Goal: Task Accomplishment & Management: Manage account settings

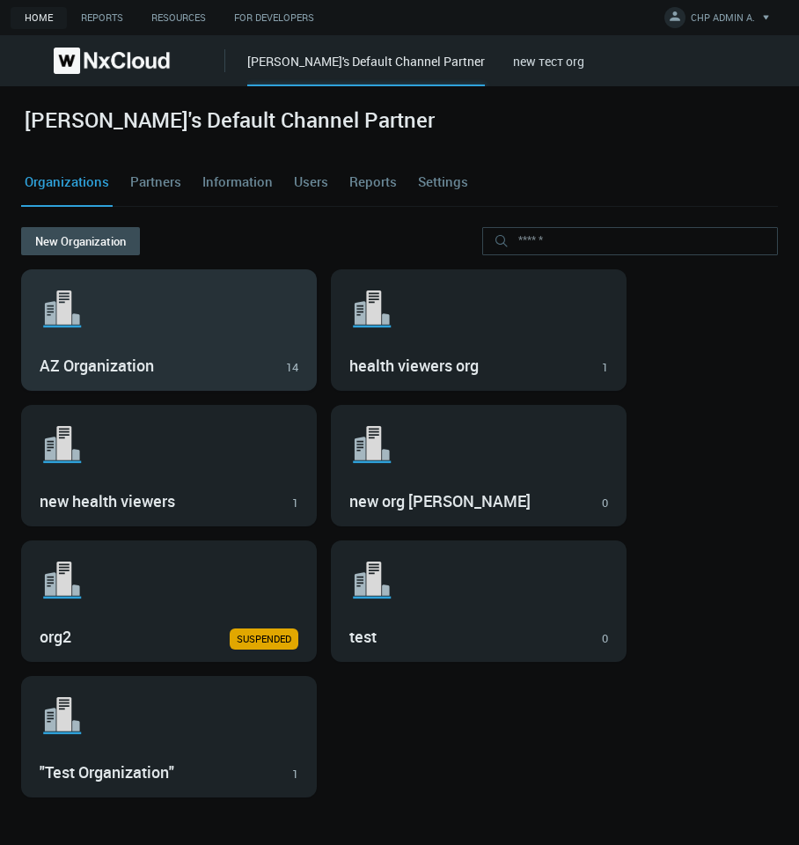
click at [134, 350] on div "AZ Organization 14" at bounding box center [169, 364] width 259 height 30
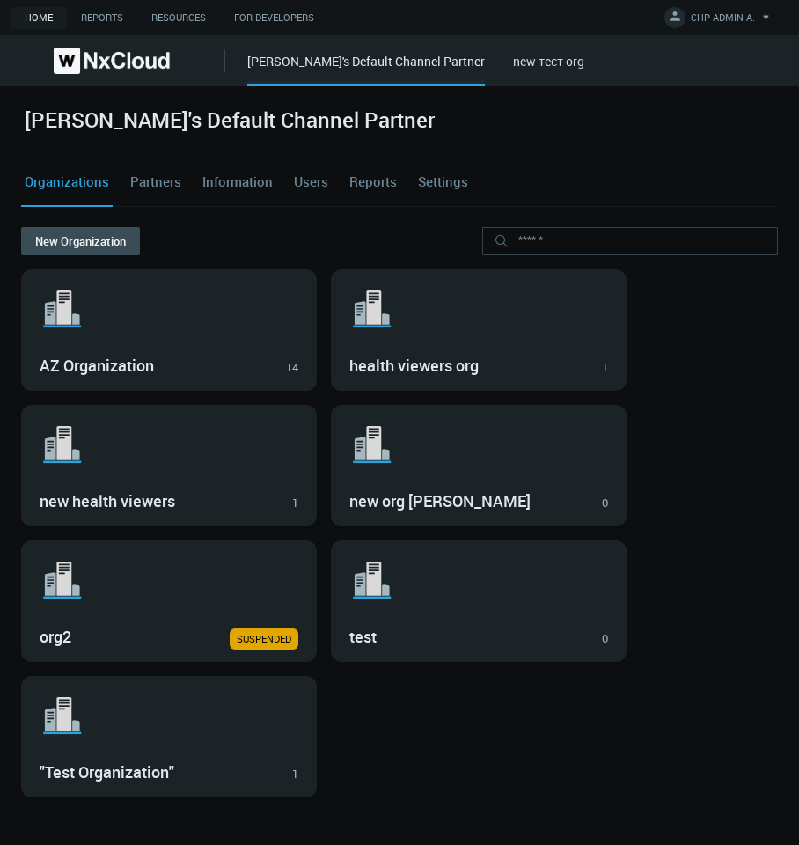
click at [134, 350] on div "AZ Organization 14" at bounding box center [169, 364] width 259 height 30
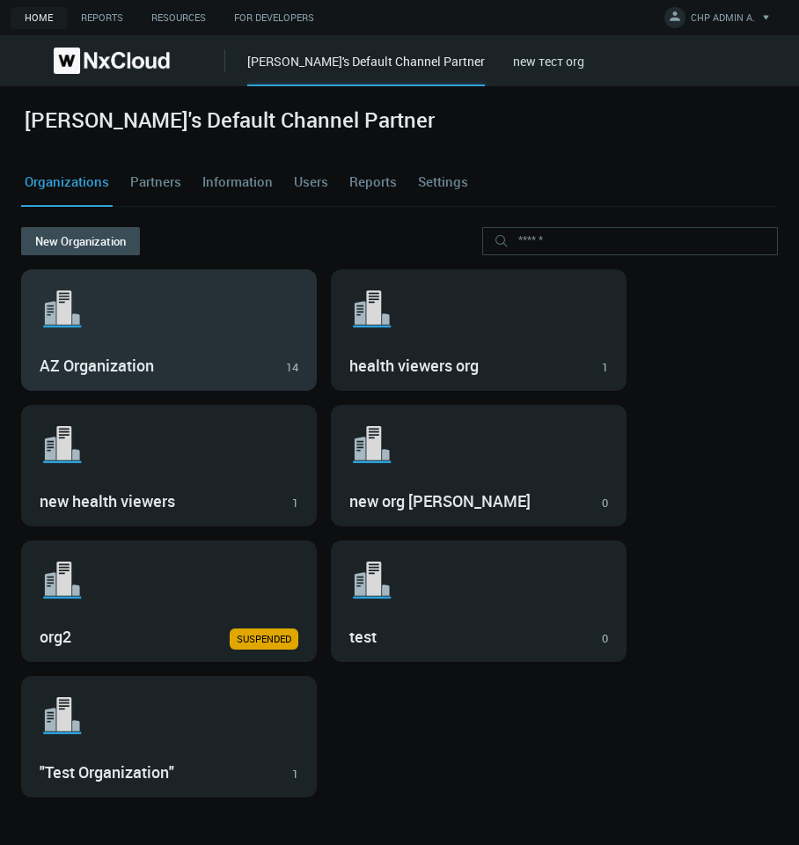
click at [252, 349] on div ".st1{fill:var(--svg-placeholder-elm2-color);} .st2{fill:var(--brand-core);} .st…" at bounding box center [169, 330] width 294 height 120
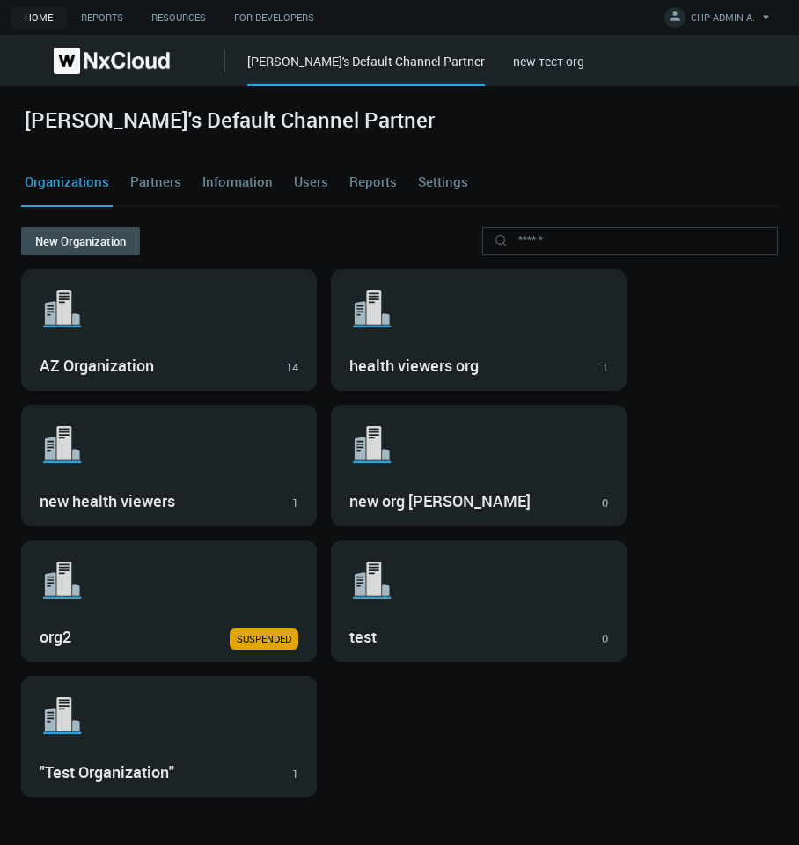
click at [252, 349] on div ".st1{fill:var(--svg-placeholder-elm2-color);} .st2{fill:var(--brand-core);} .st…" at bounding box center [169, 330] width 294 height 120
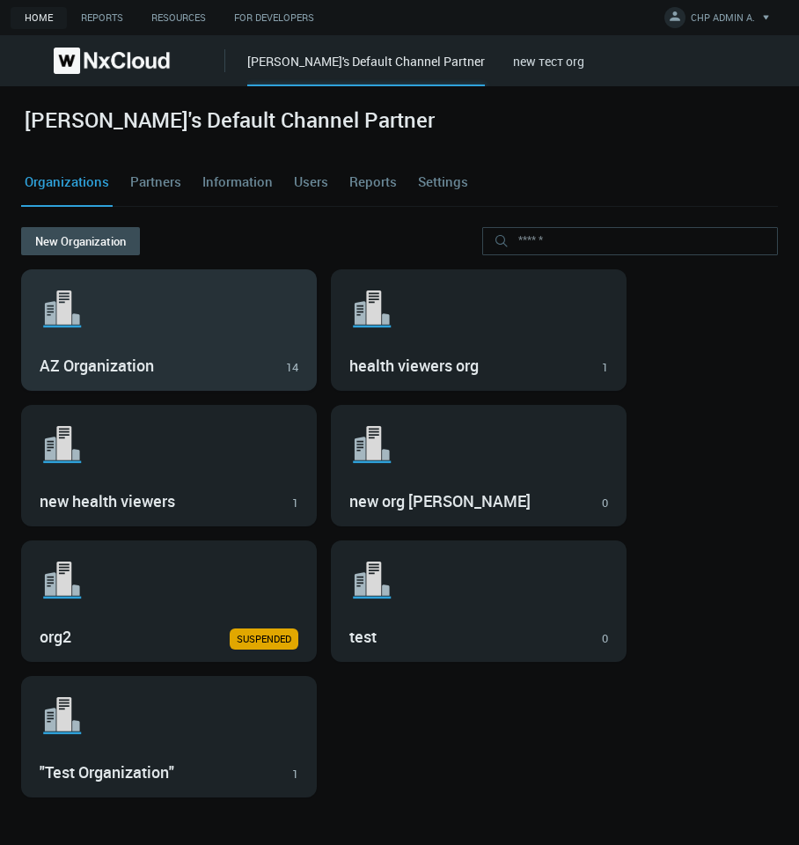
click at [179, 353] on div "AZ Organization 14" at bounding box center [169, 364] width 259 height 30
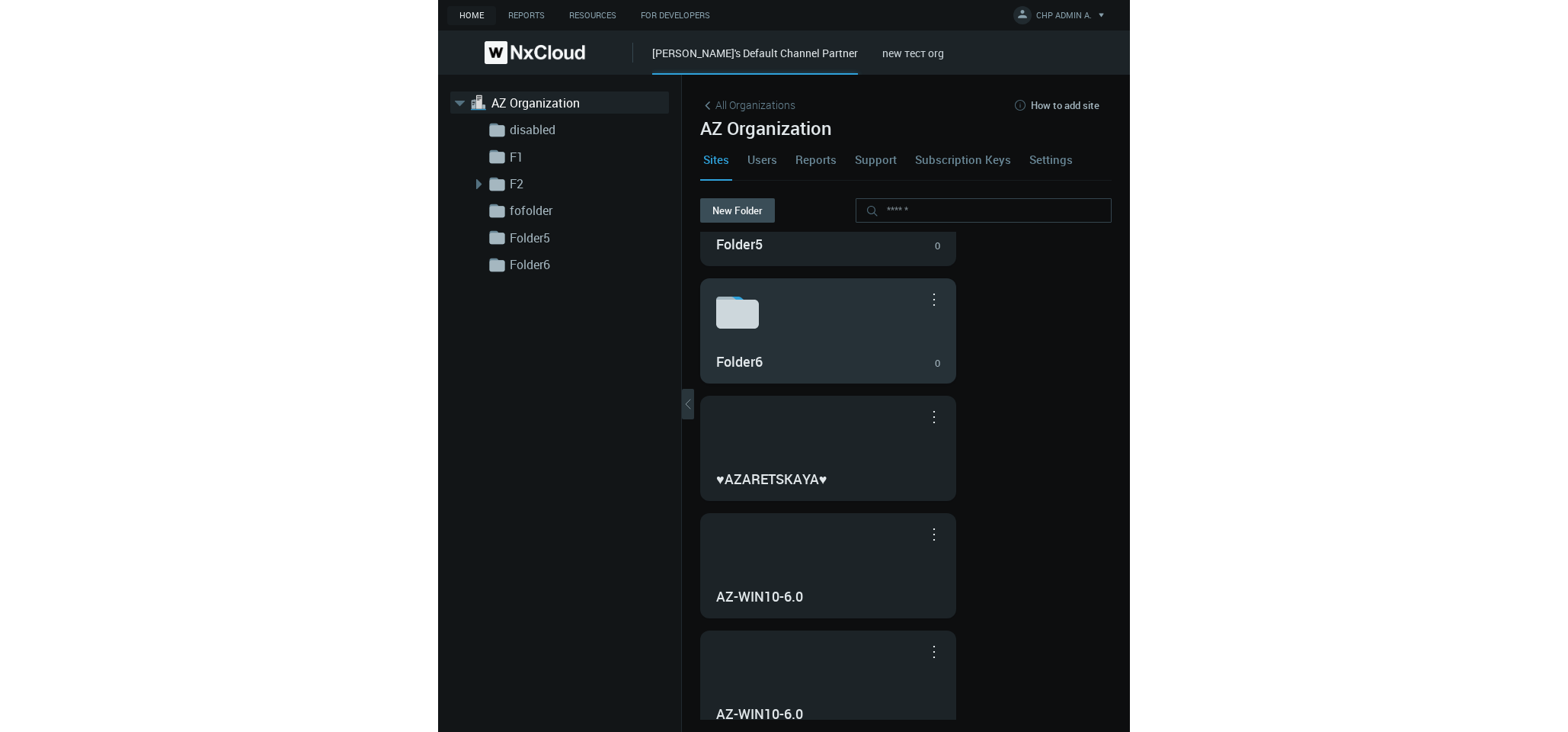
scroll to position [762, 0]
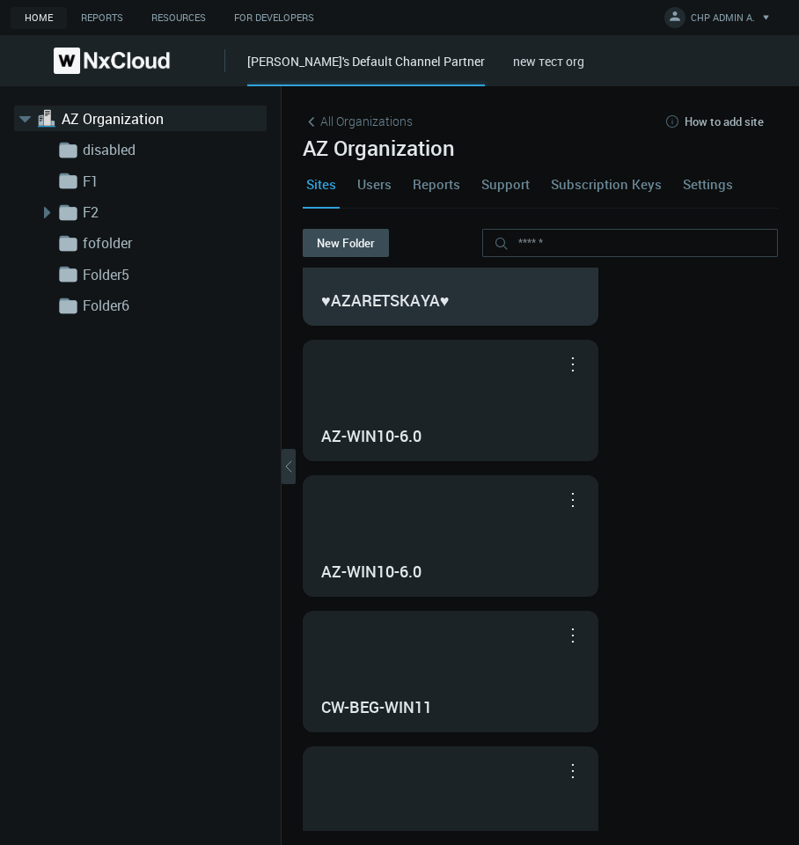
click at [454, 309] on h3 "♥AZARETSKAYA♥" at bounding box center [437, 300] width 233 height 19
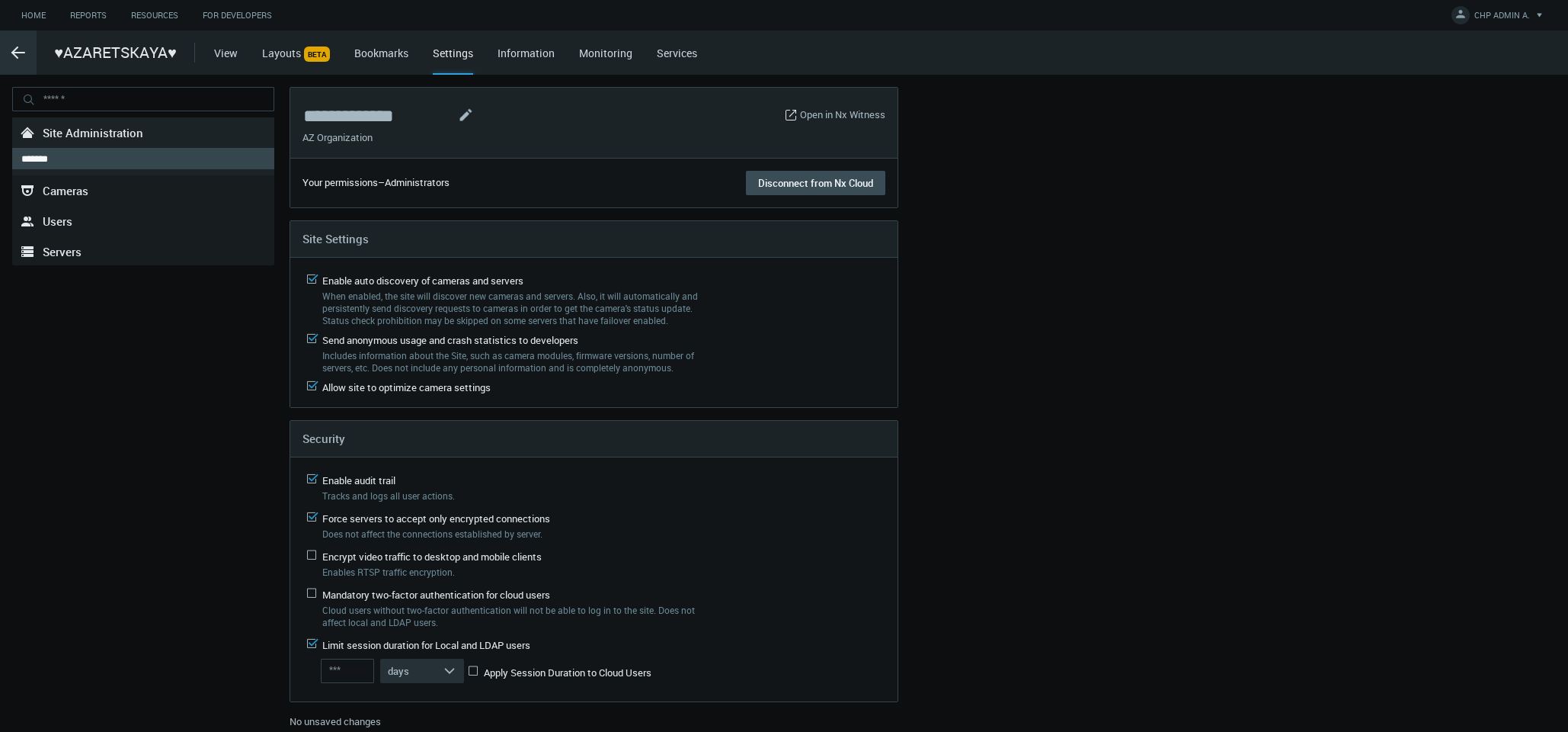
click at [12, 53] on line at bounding box center [18, 53] width 12 height 0
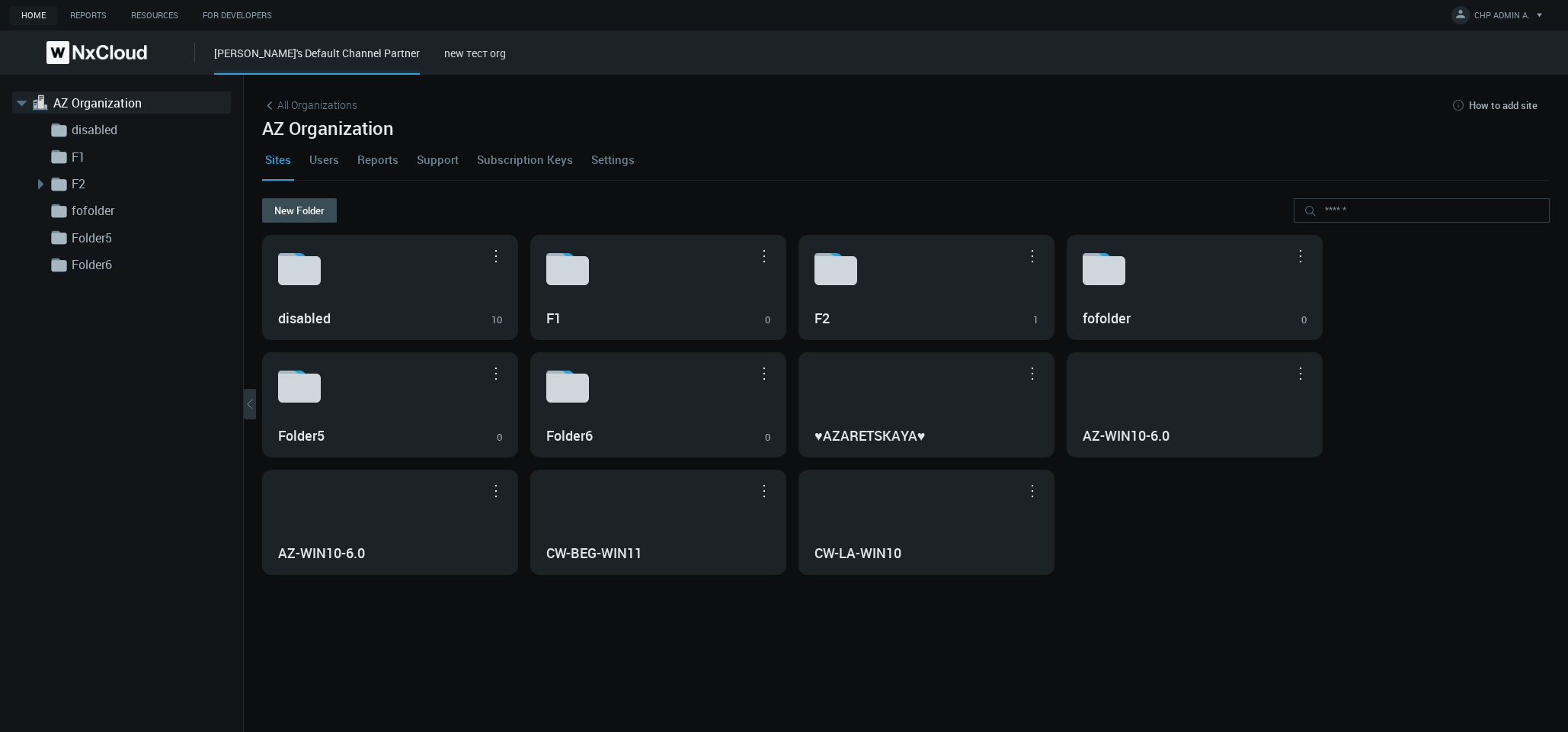
click at [329, 156] on link "Users" at bounding box center [324, 159] width 35 height 42
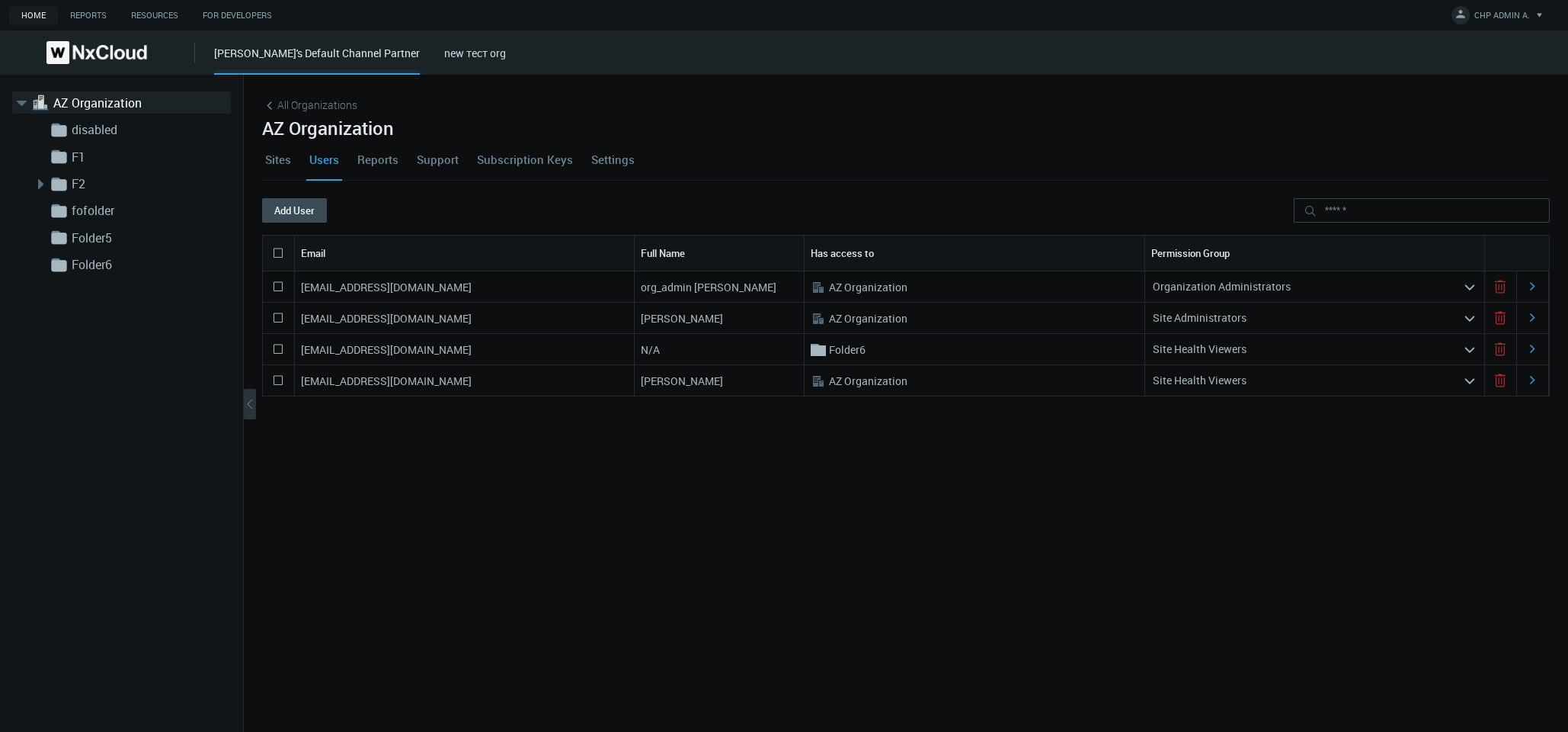
click at [691, 323] on div "Site Administrators" at bounding box center [1304, 318] width 318 height 24
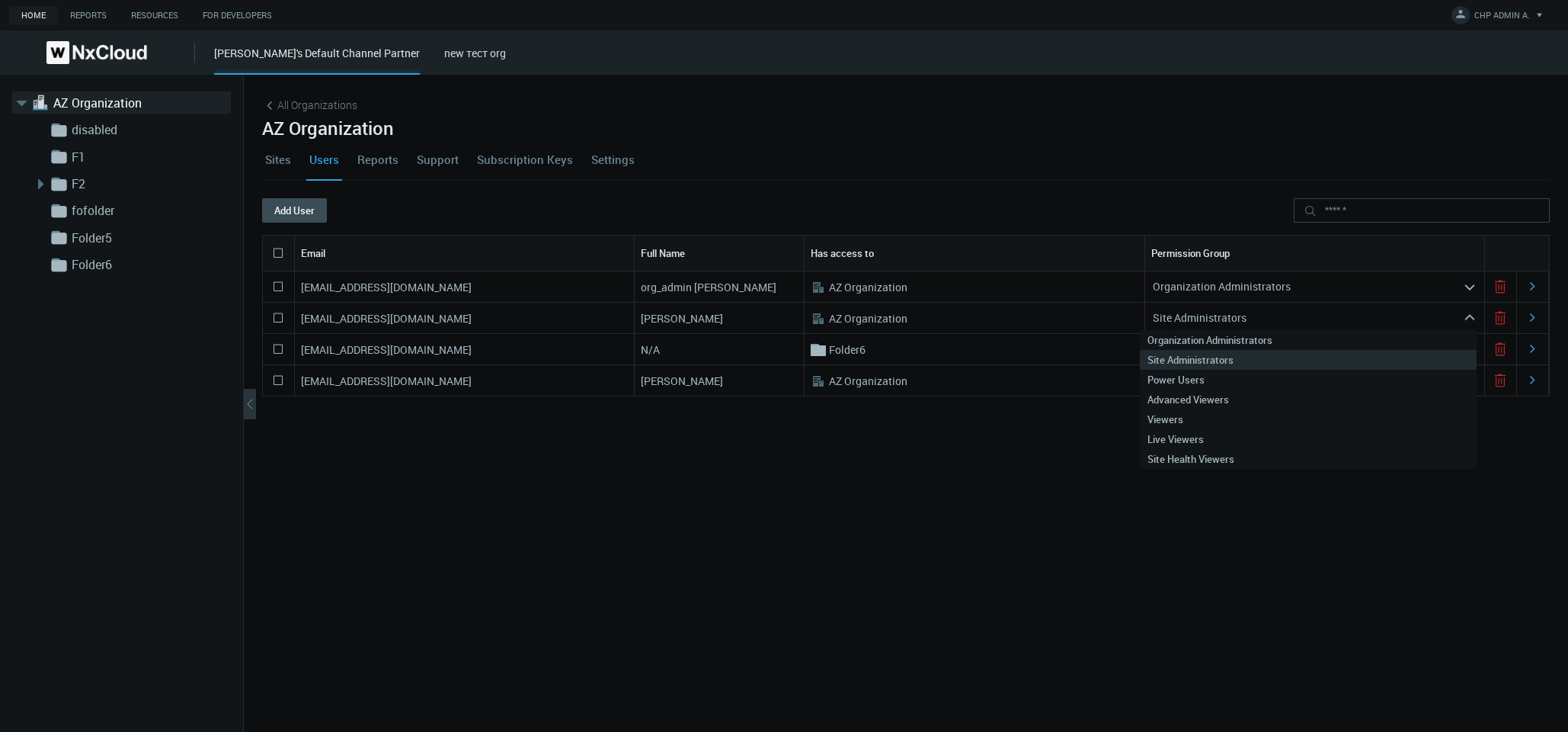
click at [691, 323] on div "Site Administrators" at bounding box center [1304, 318] width 318 height 24
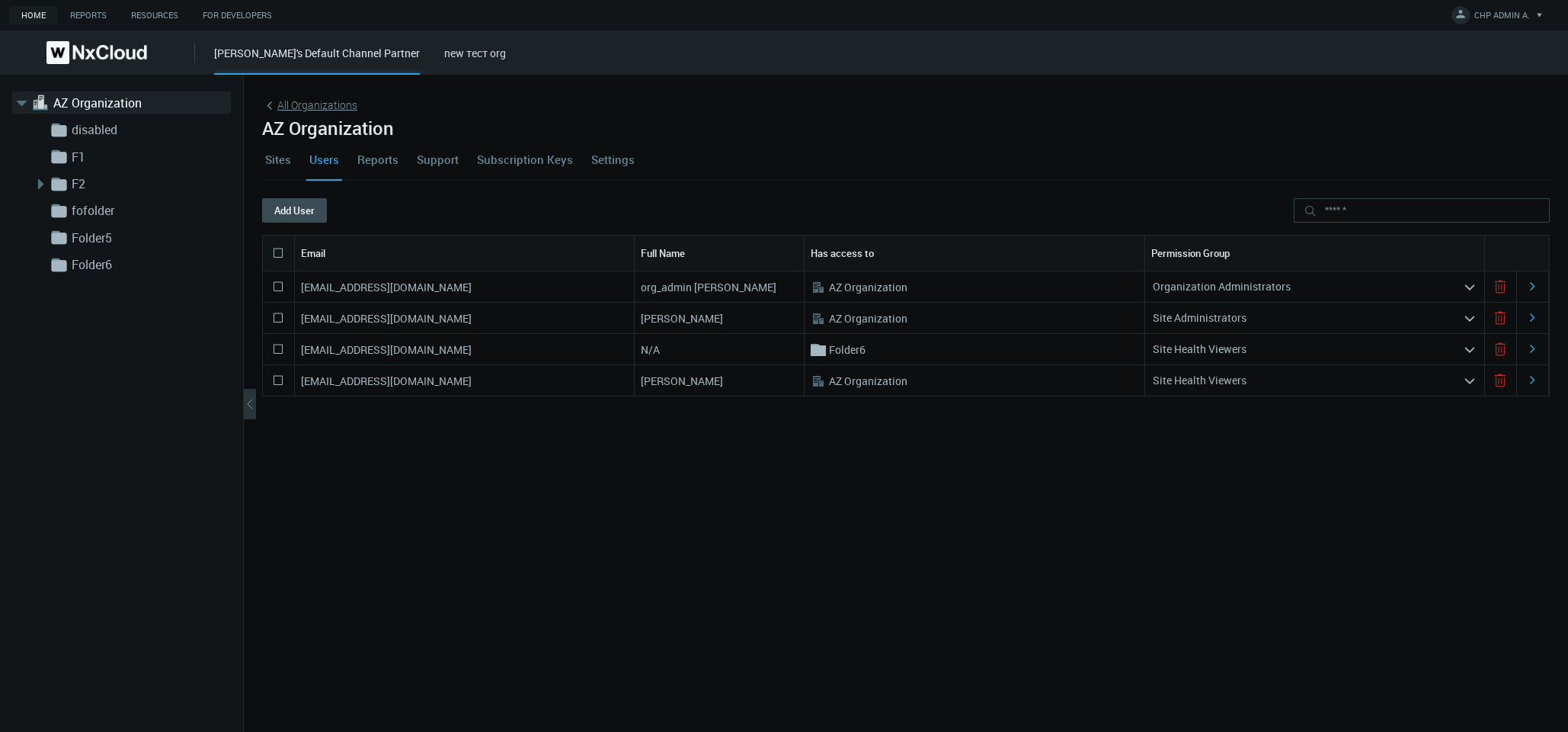
click at [335, 110] on span "All Organizations" at bounding box center [317, 105] width 80 height 16
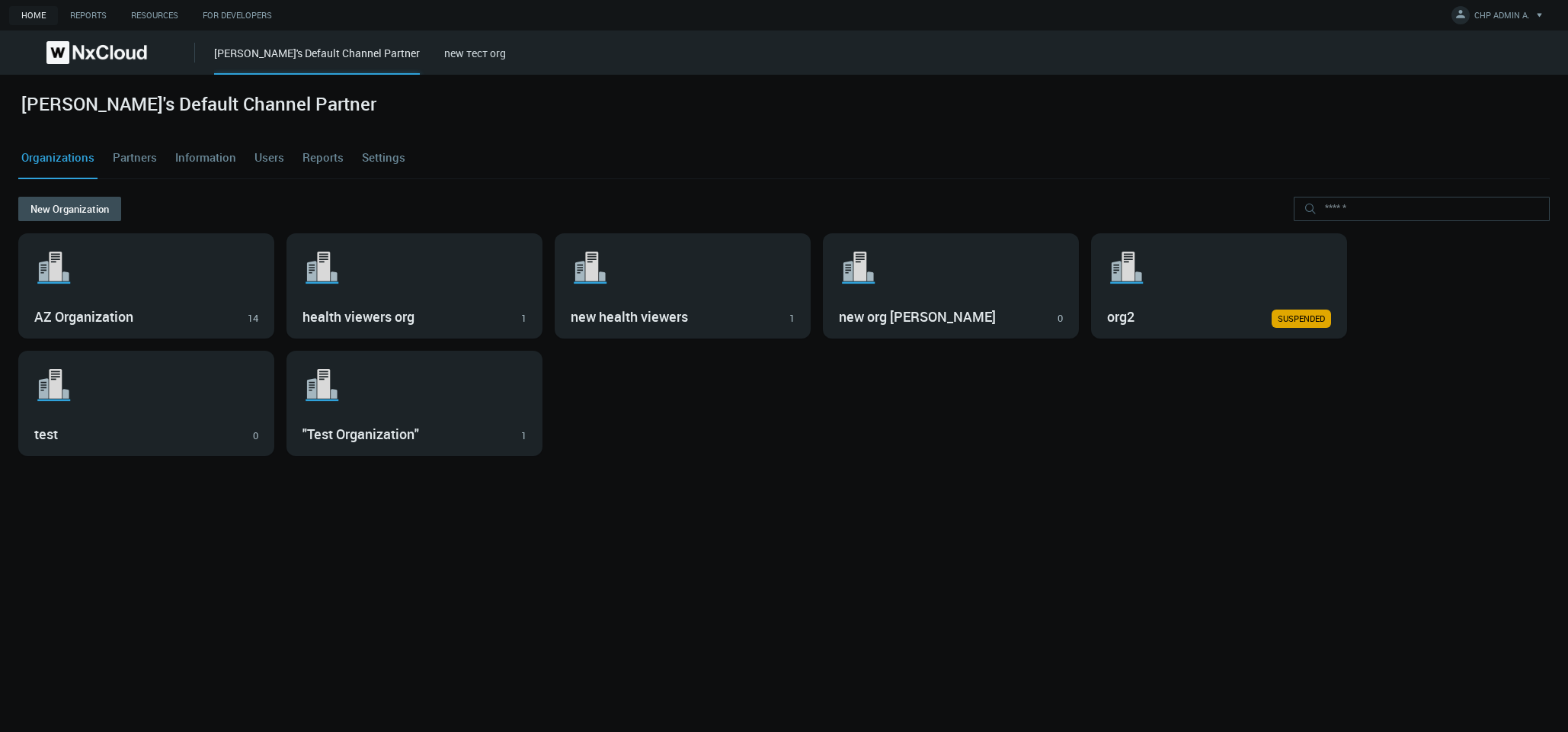
click at [333, 157] on link "Reports" at bounding box center [323, 158] width 48 height 42
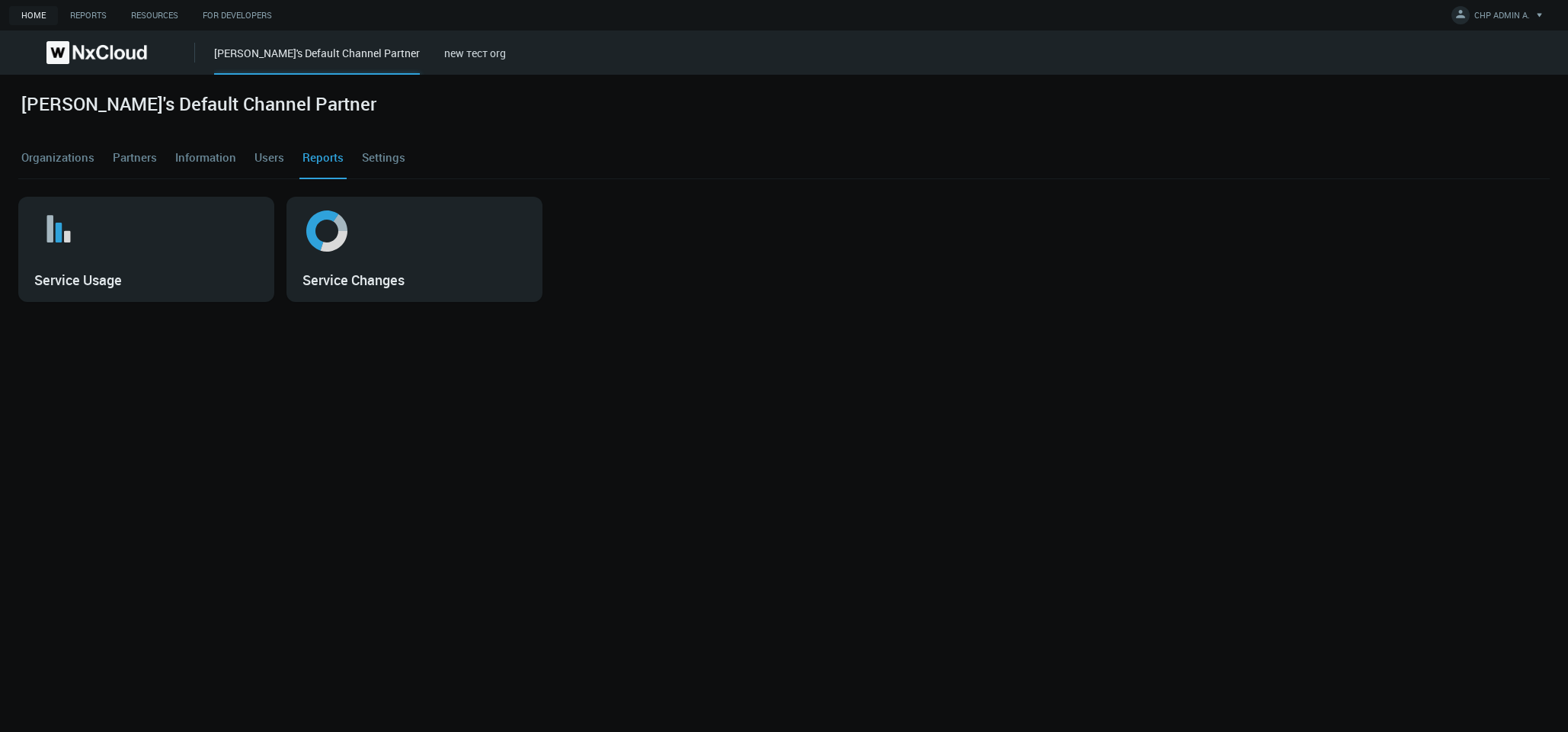
click at [67, 154] on link "Organizations" at bounding box center [58, 158] width 80 height 42
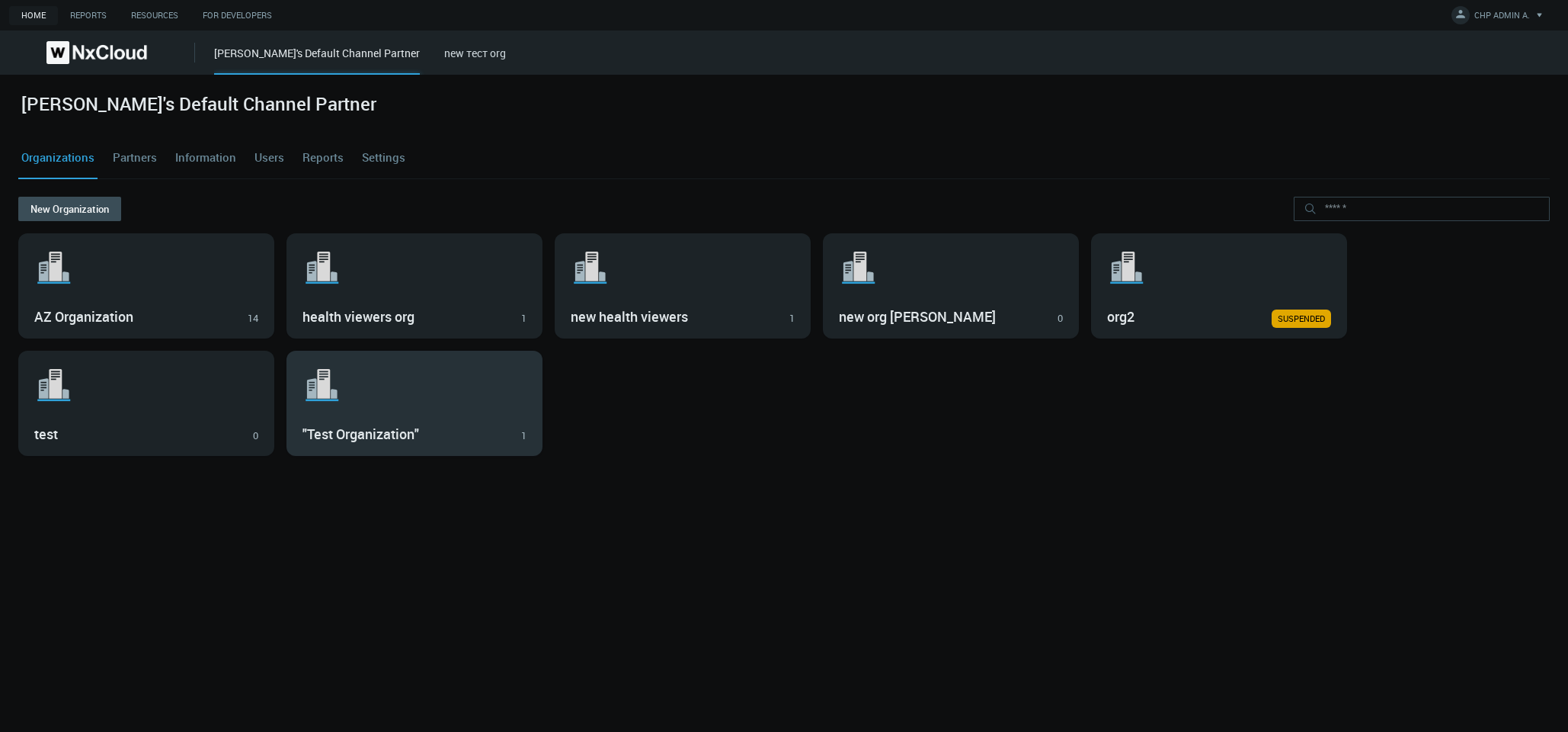
click at [361, 421] on div ""Test Organization" 1" at bounding box center [414, 433] width 224 height 26
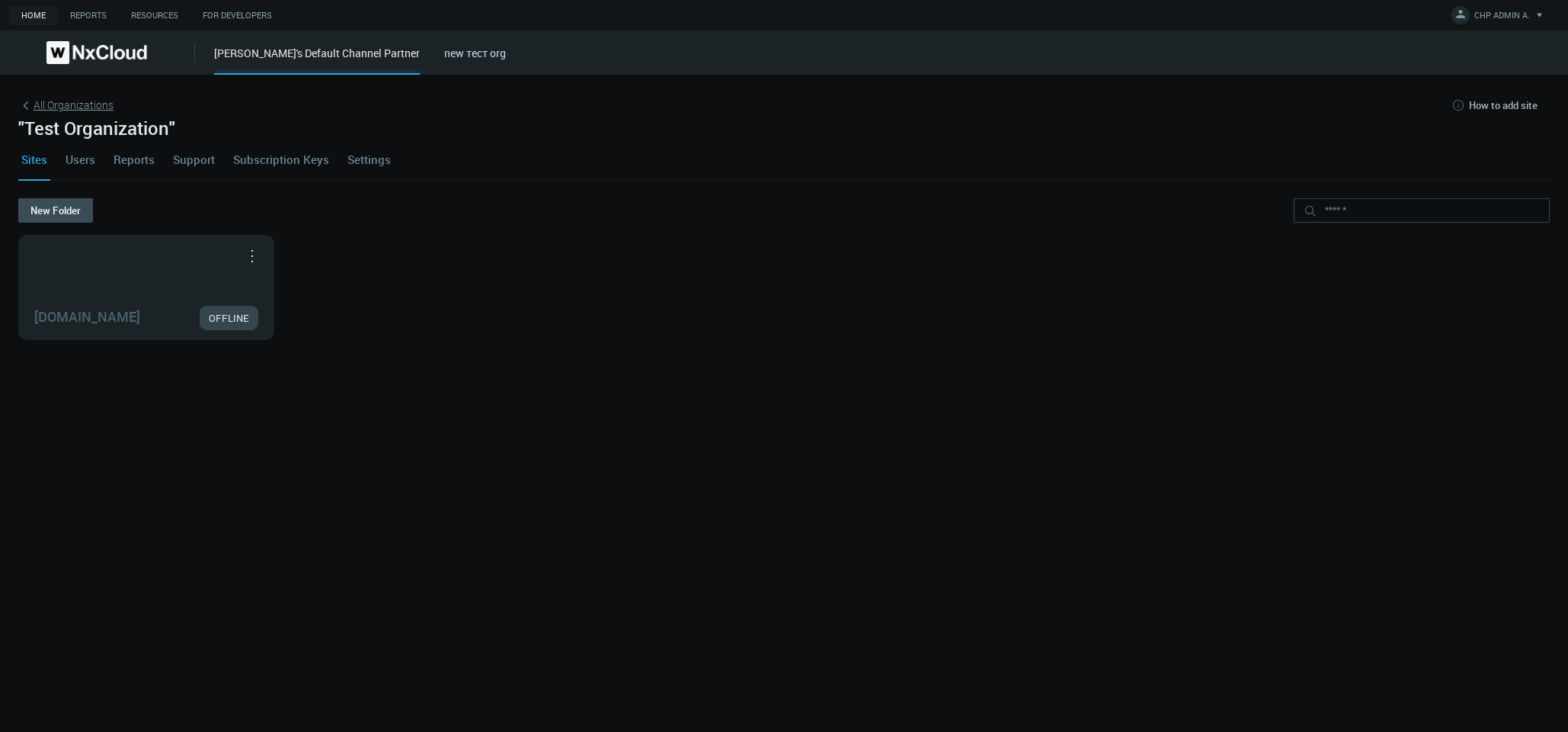
click at [81, 108] on span "All Organizations" at bounding box center [74, 105] width 80 height 16
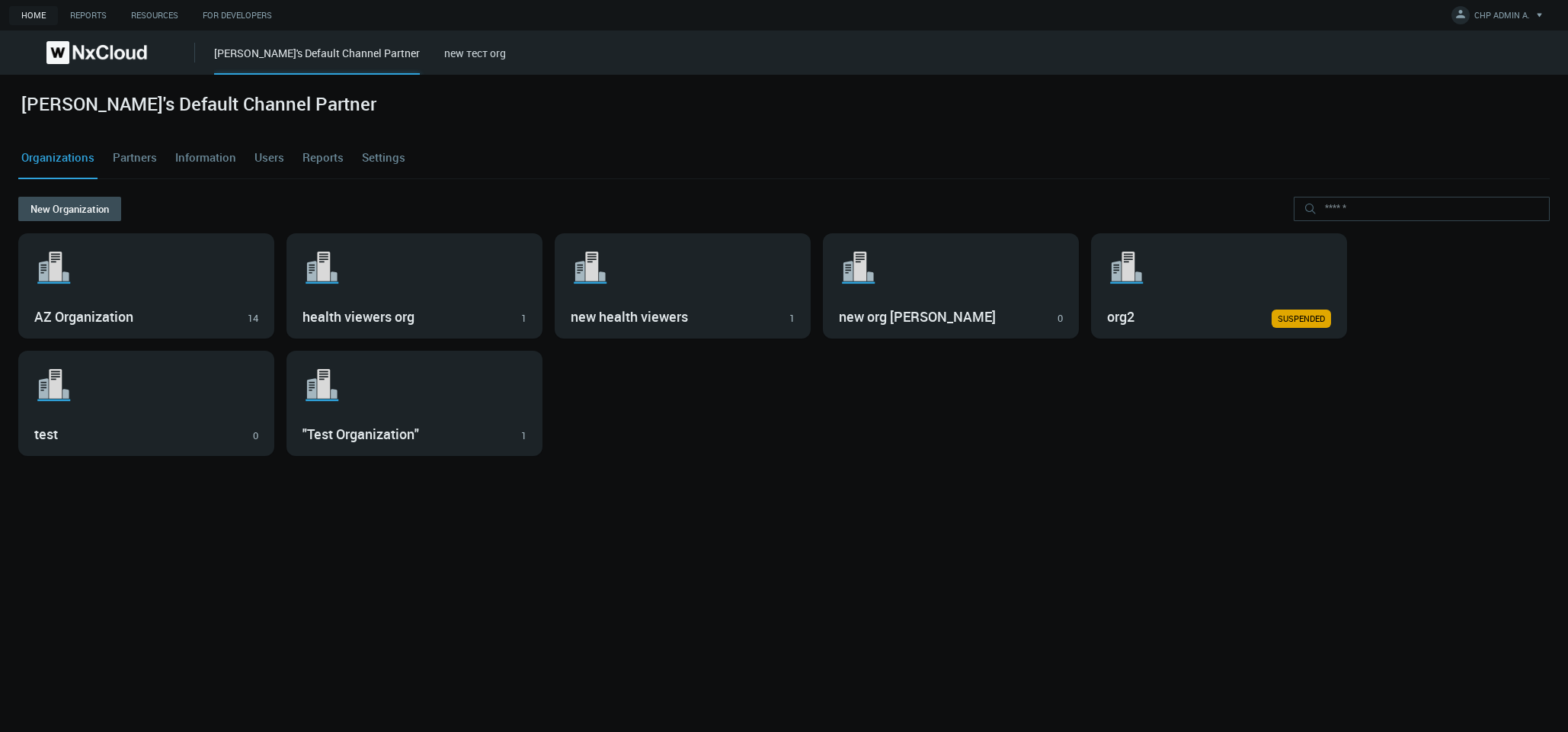
click at [170, 221] on div "New Organization" at bounding box center [784, 215] width 1532 height 36
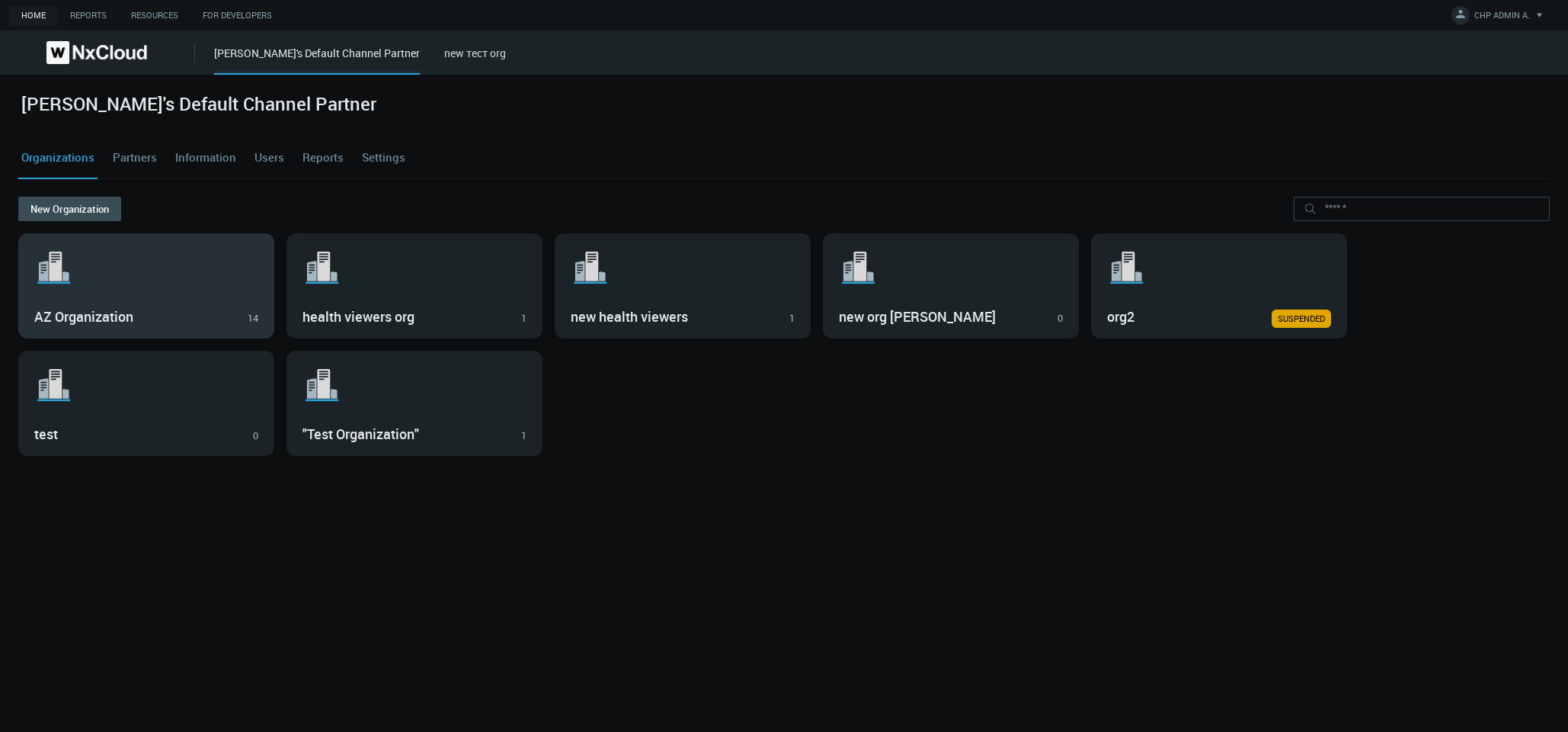
click at [175, 255] on svg-icon ".st1{fill:var(--svg-placeholder-elm2-color);} .st2{fill:var(--brand-core);} .st…" at bounding box center [146, 268] width 224 height 49
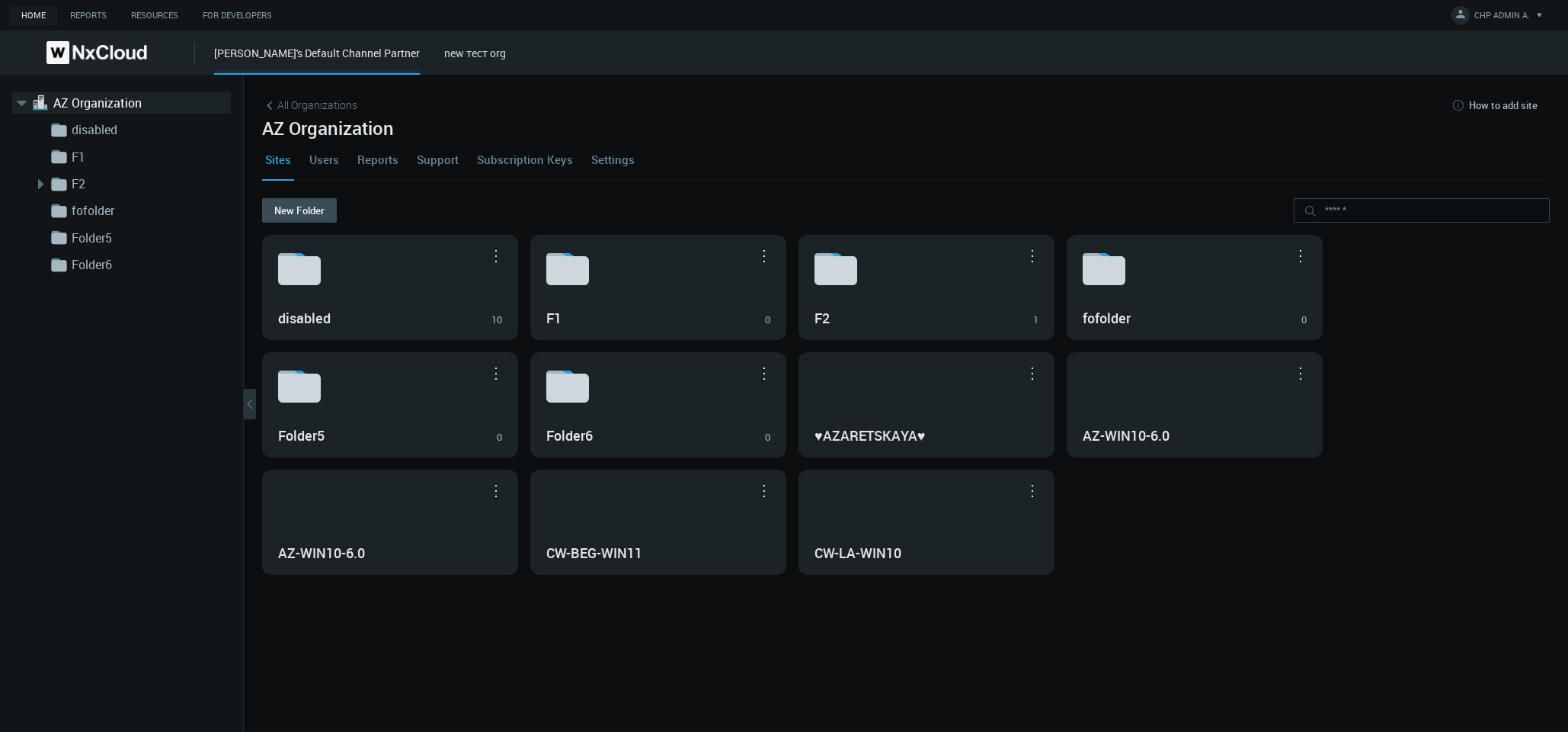
click at [619, 162] on link "Settings" at bounding box center [612, 159] width 49 height 42
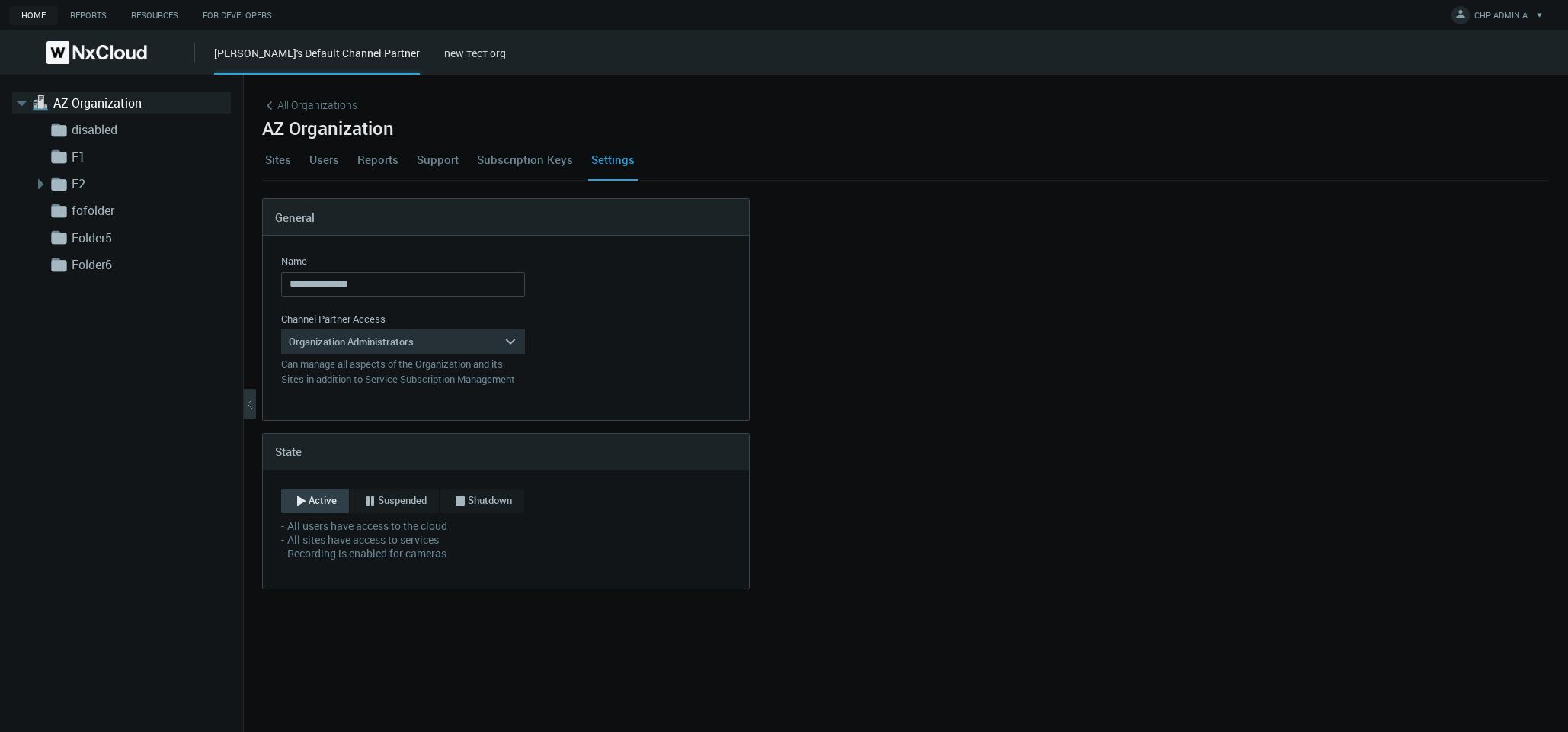
click at [319, 92] on div "**********" at bounding box center [907, 403] width 1325 height 658
click at [322, 106] on span "All Organizations" at bounding box center [317, 105] width 80 height 16
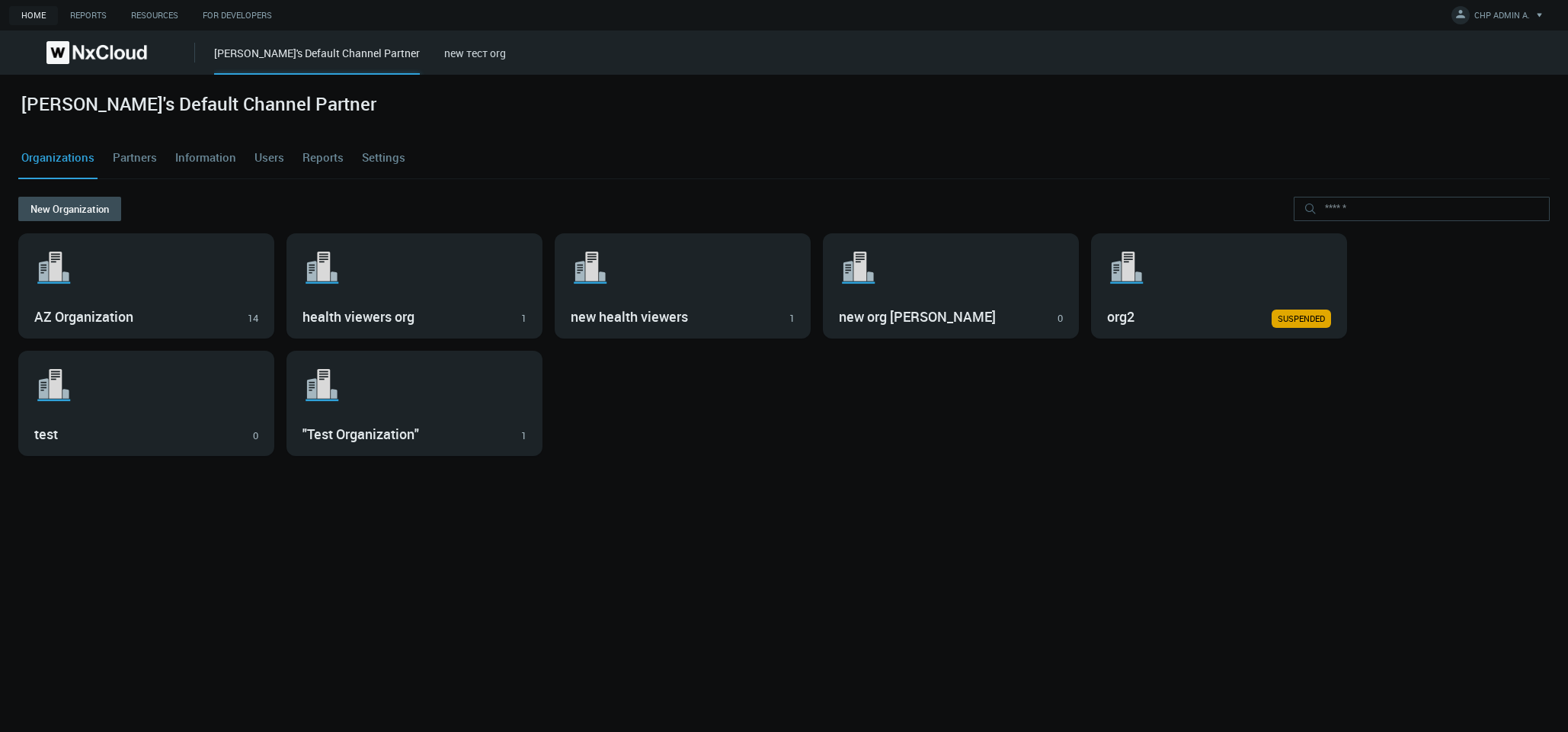
click at [274, 156] on link "Users" at bounding box center [268, 158] width 35 height 42
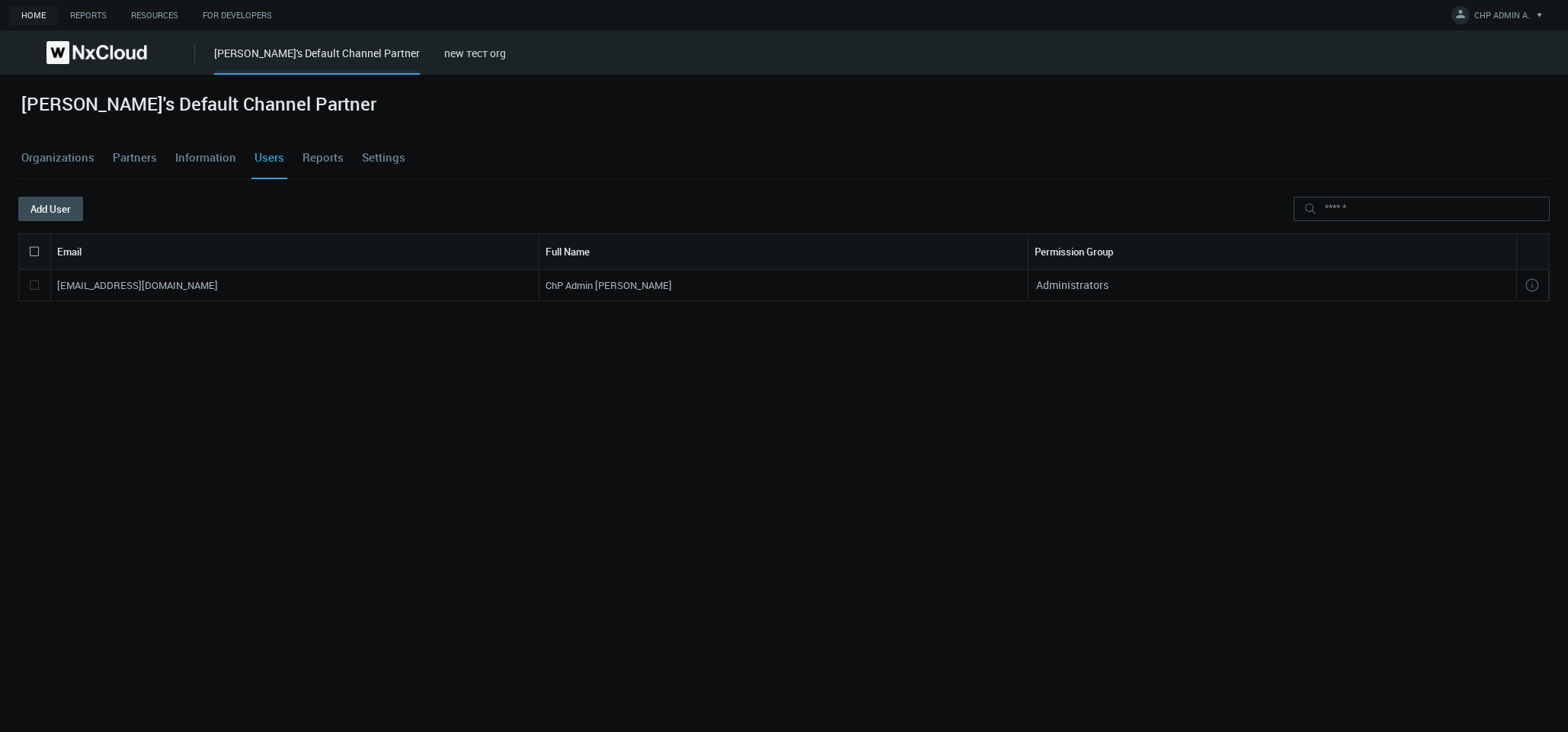
click at [218, 289] on nx-search-highlight "azaretskaya+defaultcpadmin@networkoptix.com" at bounding box center [138, 285] width 161 height 14
click at [43, 220] on button "Add User" at bounding box center [50, 209] width 65 height 24
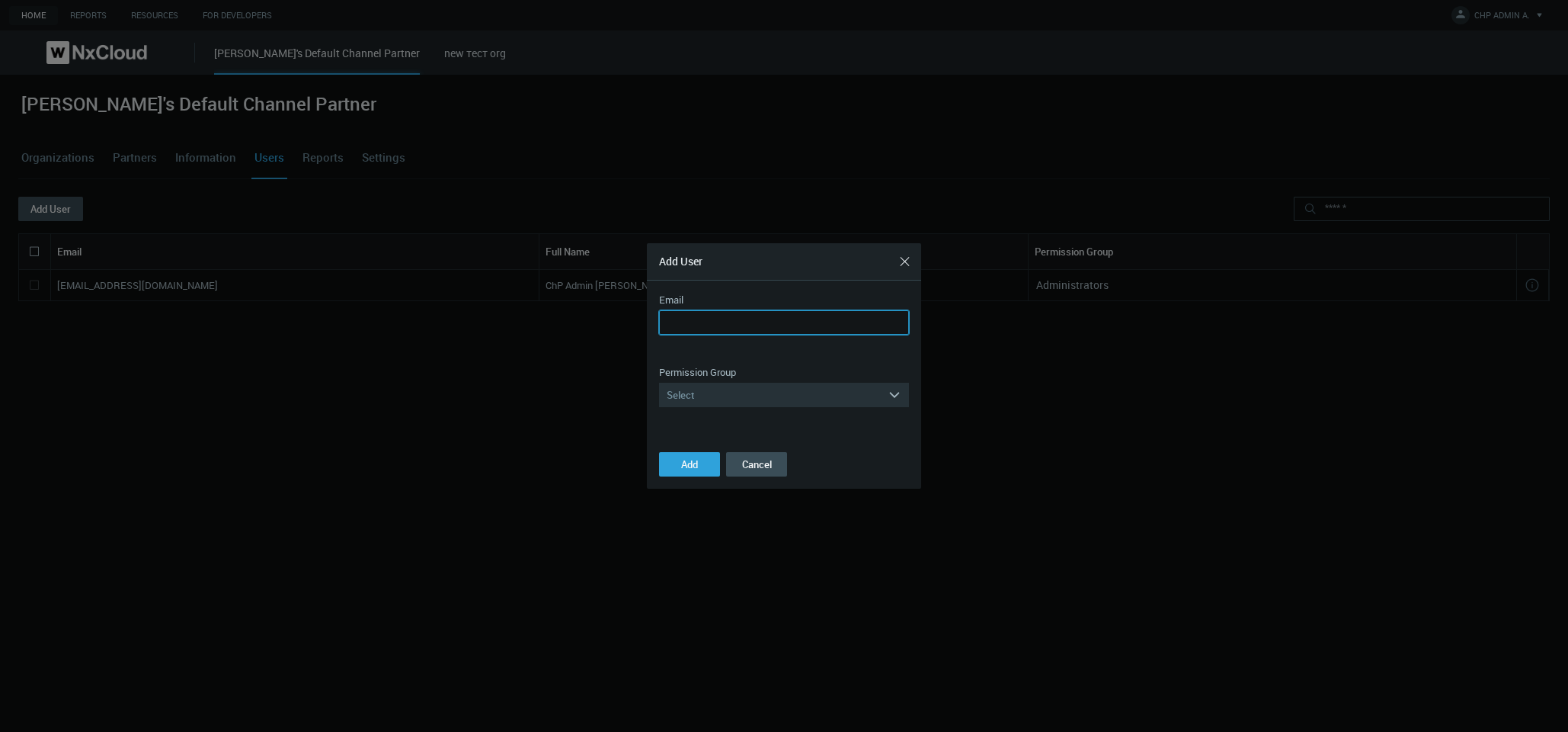
click at [691, 324] on input "Email" at bounding box center [784, 322] width 250 height 24
paste input "**********"
type input "**********"
click at [691, 393] on div "Select" at bounding box center [773, 395] width 229 height 24
click at [691, 423] on div "Administrators" at bounding box center [784, 417] width 235 height 20
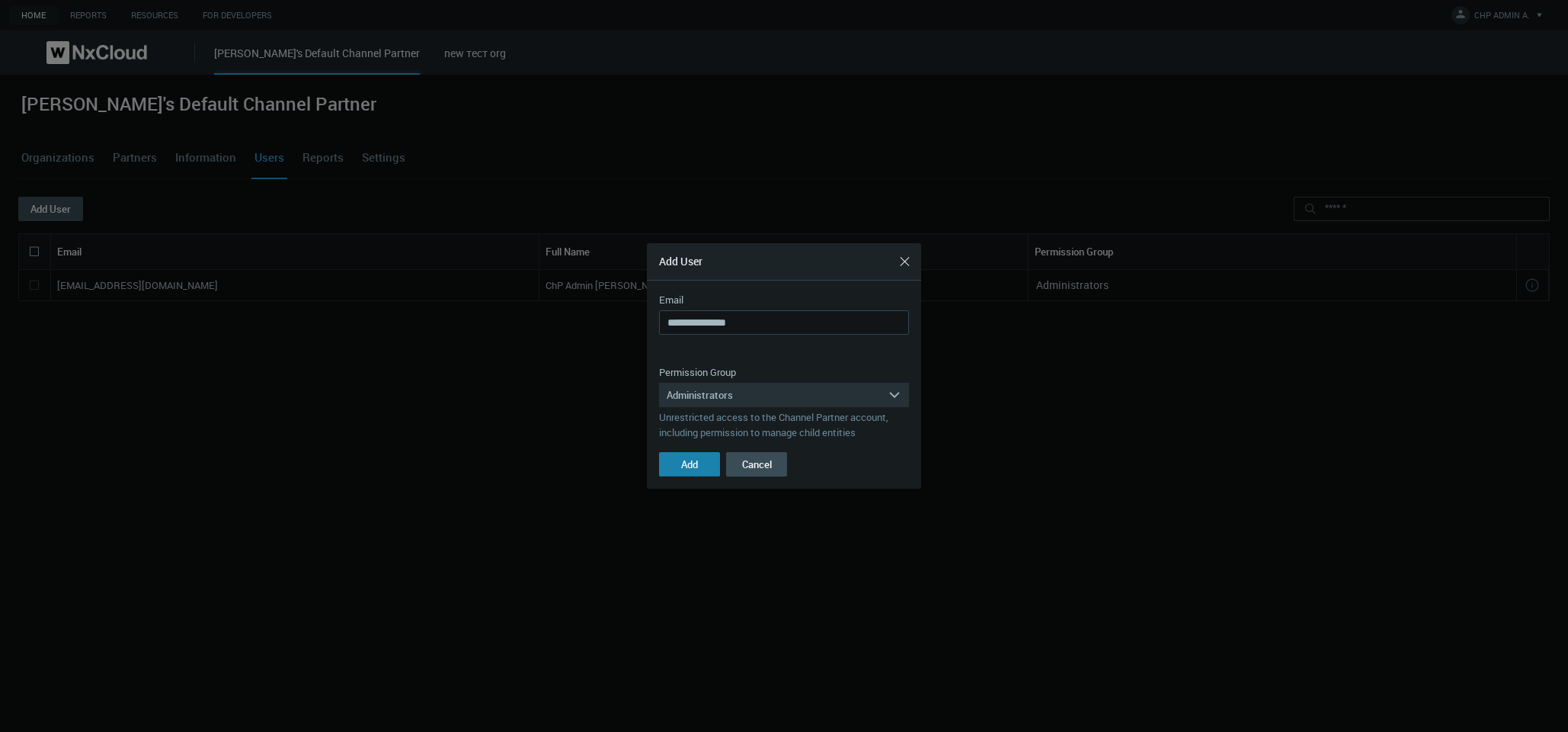
click at [691, 461] on button "Add" at bounding box center [689, 464] width 61 height 24
click at [691, 474] on button "Cancel" at bounding box center [757, 464] width 61 height 24
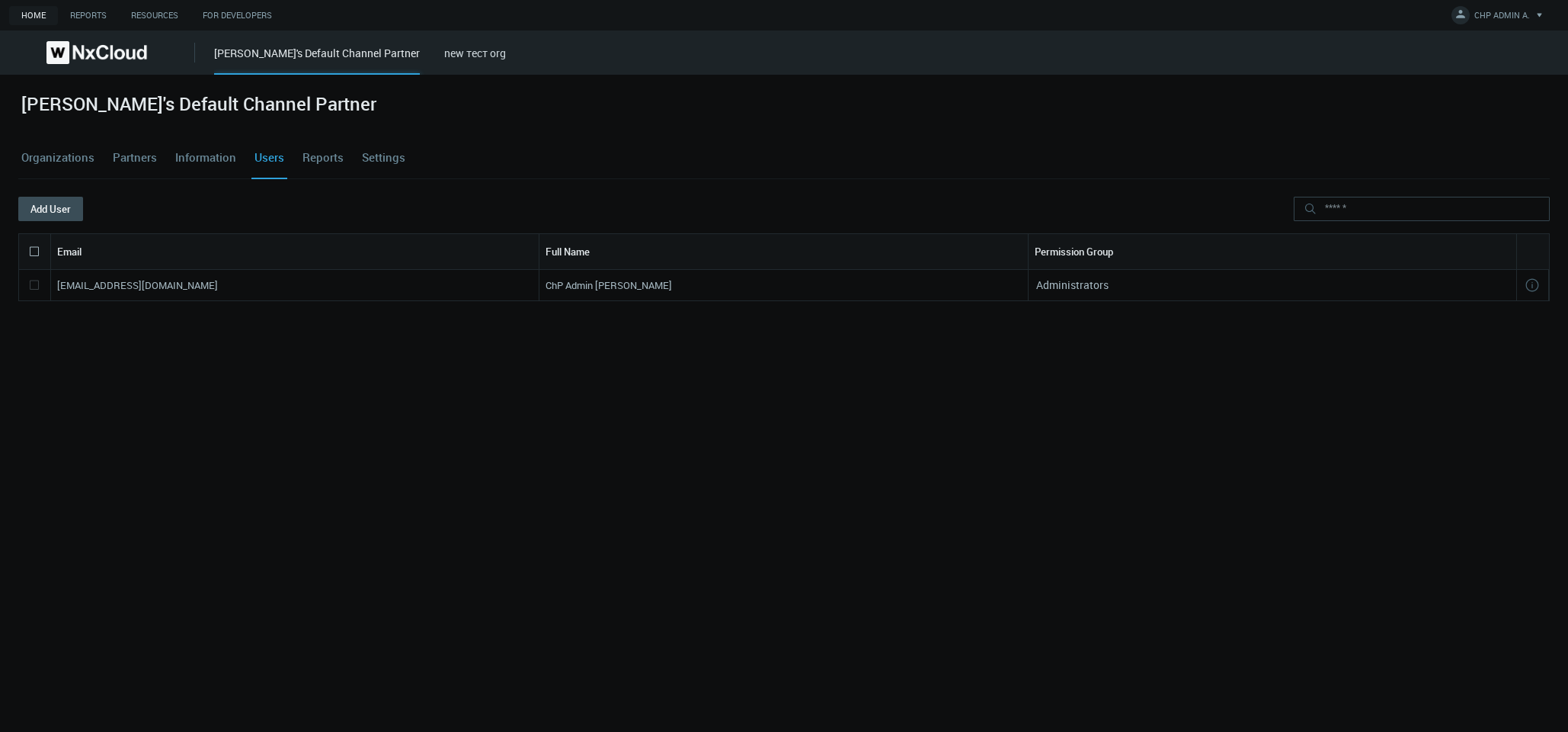
click at [65, 162] on link "Organizations" at bounding box center [58, 158] width 80 height 42
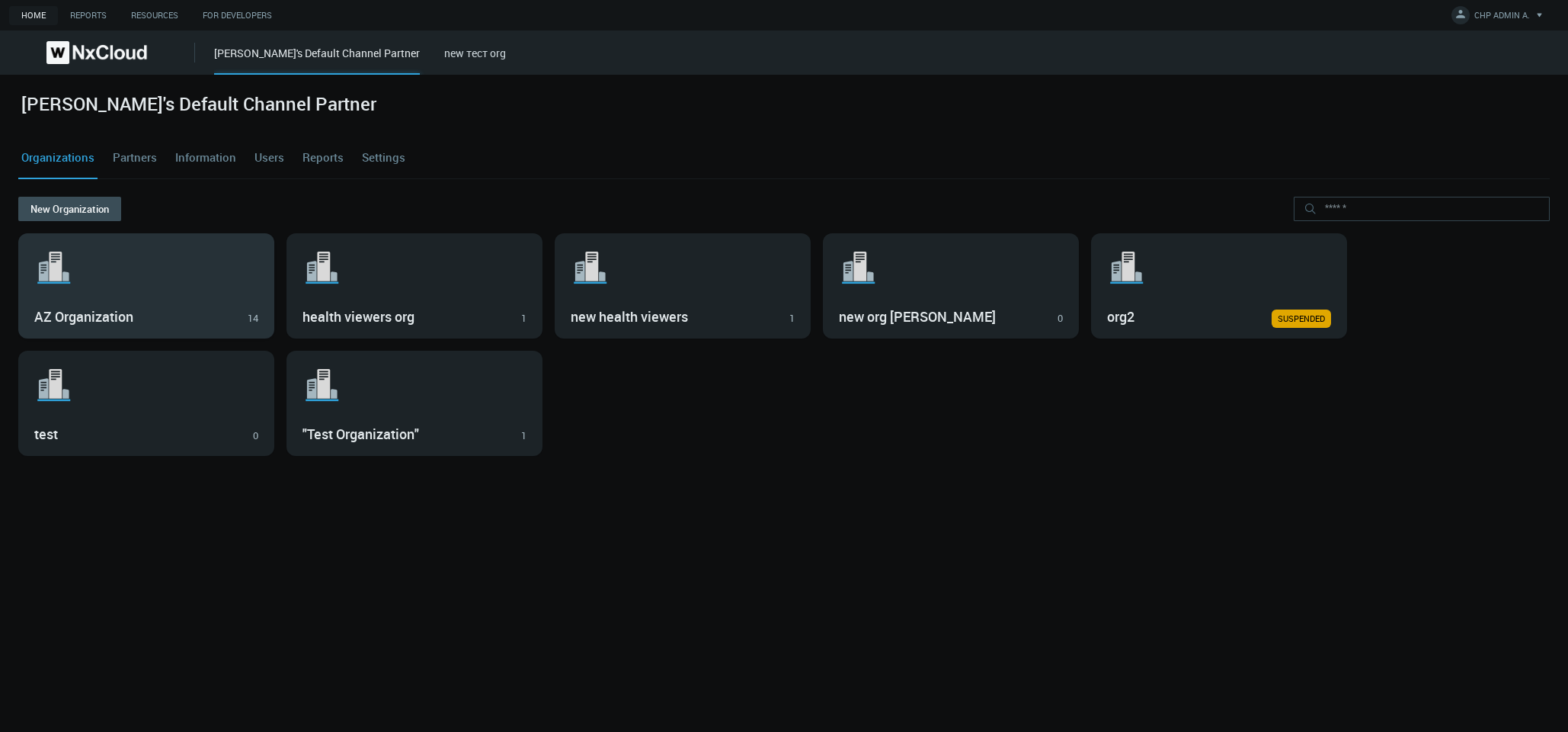
click at [249, 309] on div "AZ Organization 14" at bounding box center [146, 315] width 224 height 26
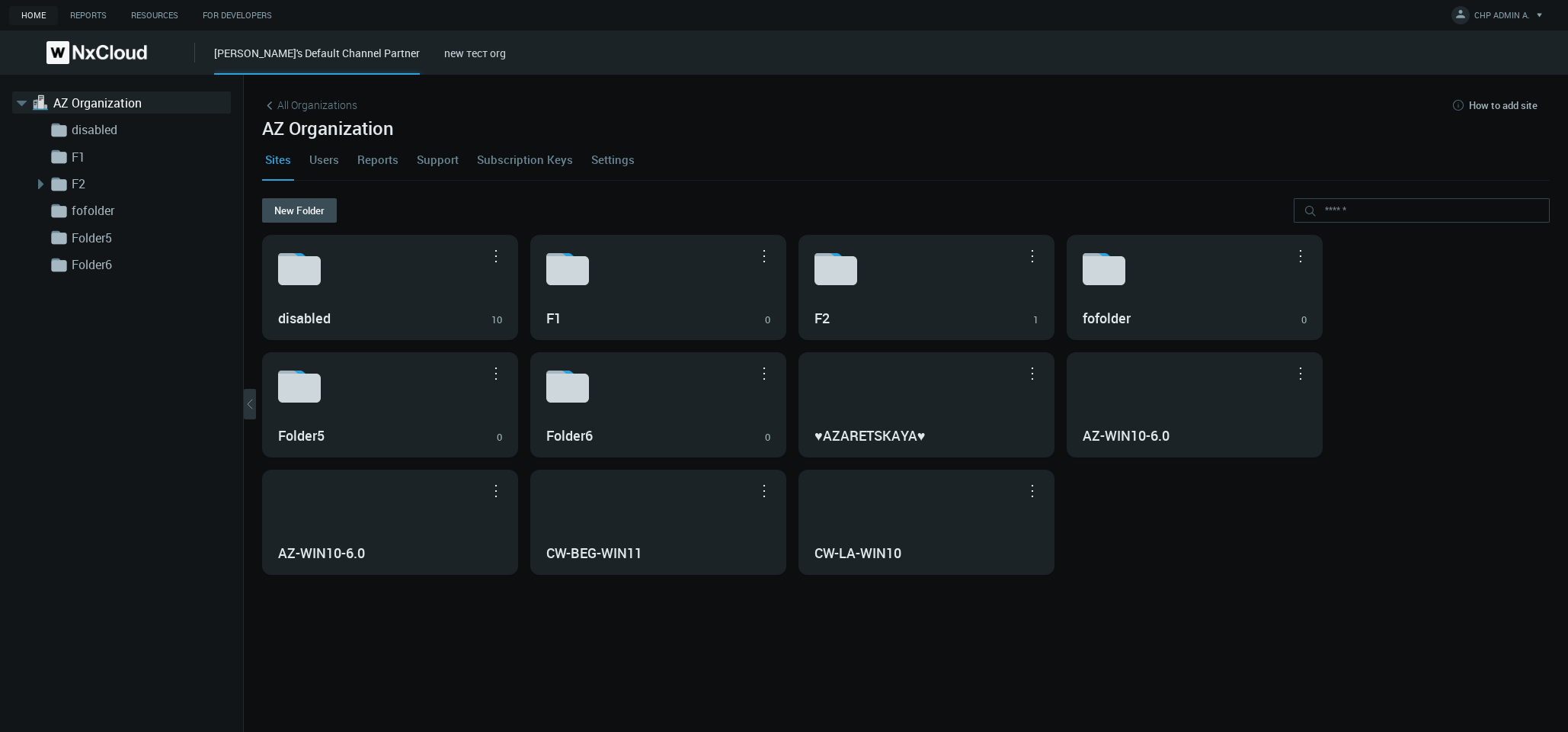
click at [333, 158] on link "Users" at bounding box center [324, 159] width 35 height 42
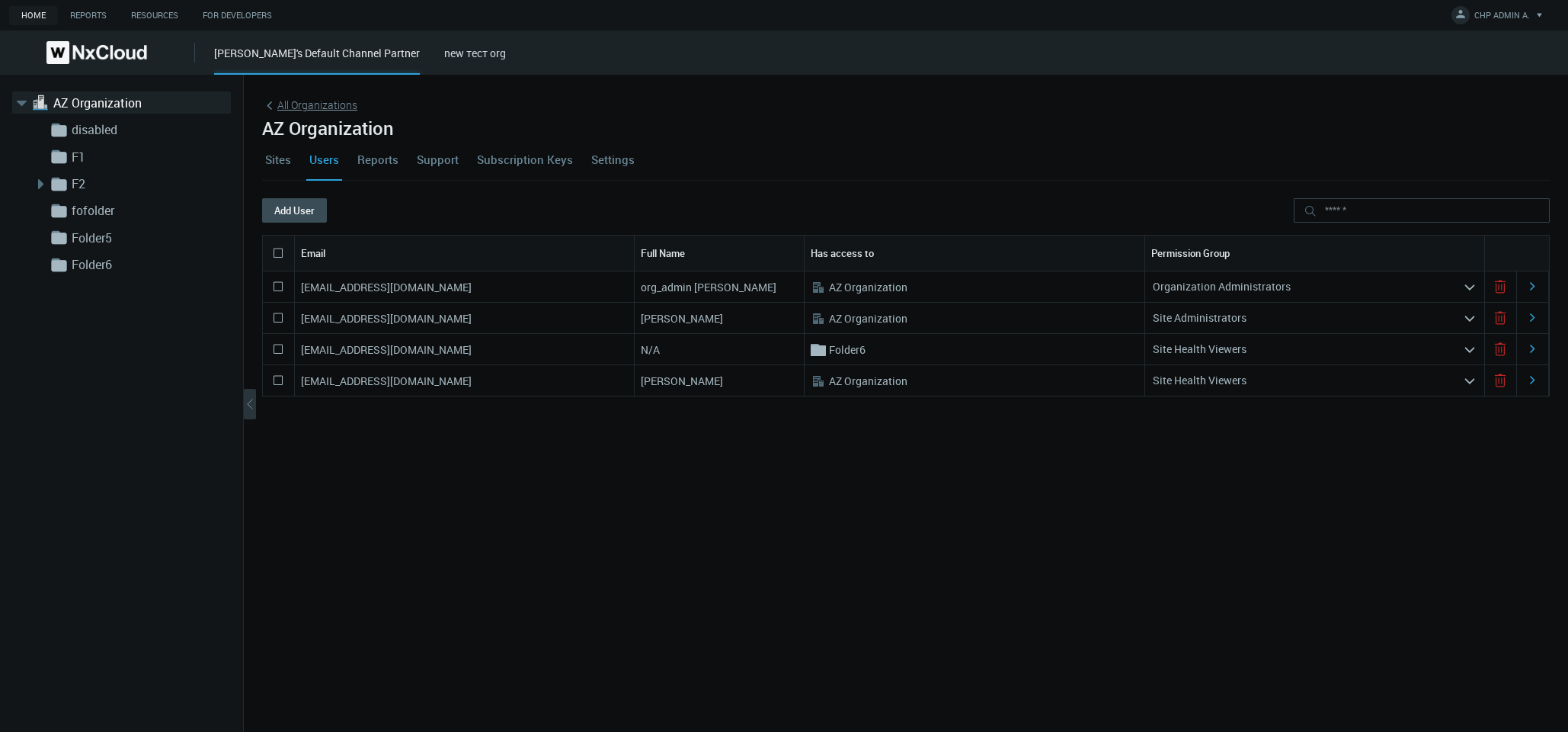
click at [297, 98] on span "All Organizations" at bounding box center [317, 105] width 80 height 16
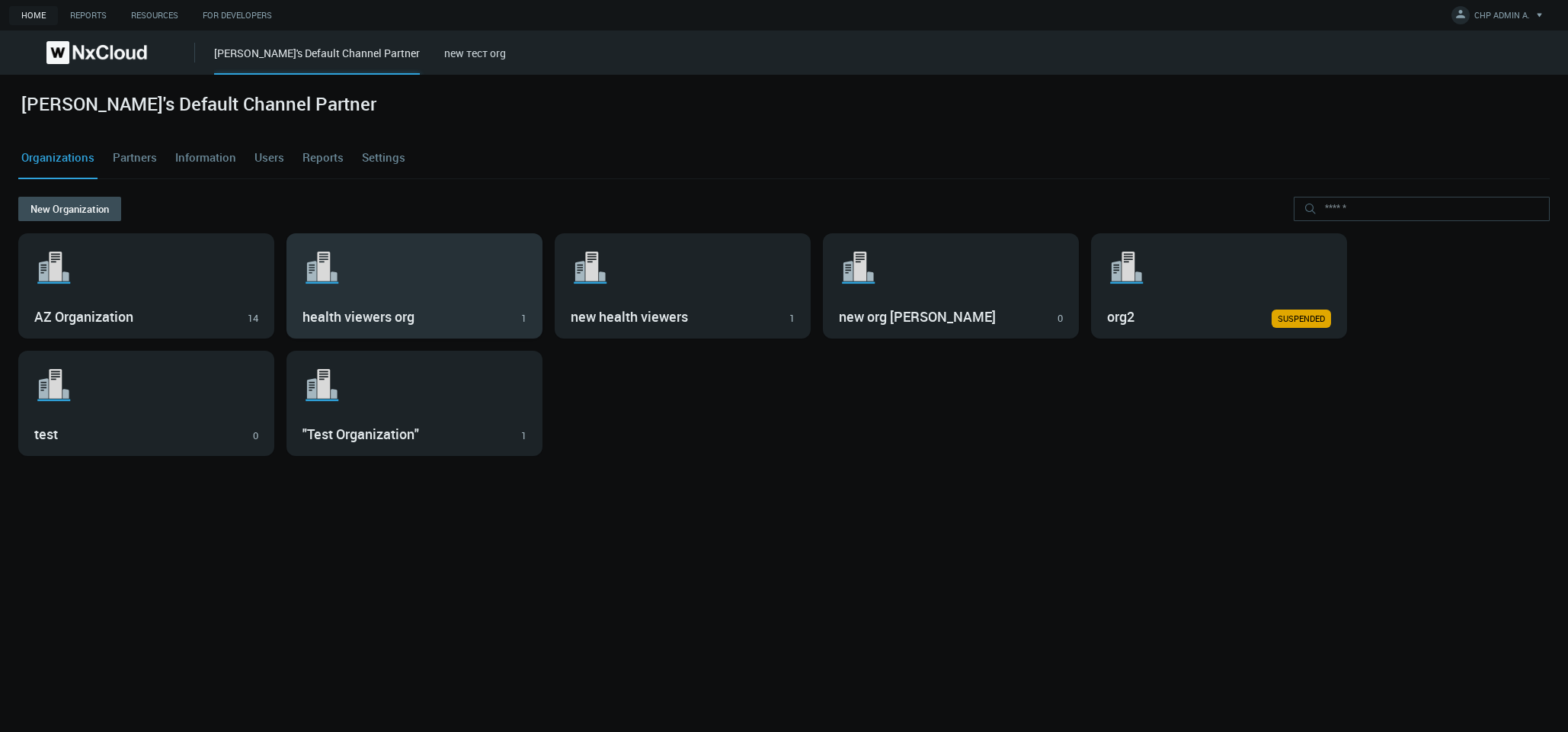
click at [492, 321] on h3 "health viewers org" at bounding box center [403, 316] width 202 height 16
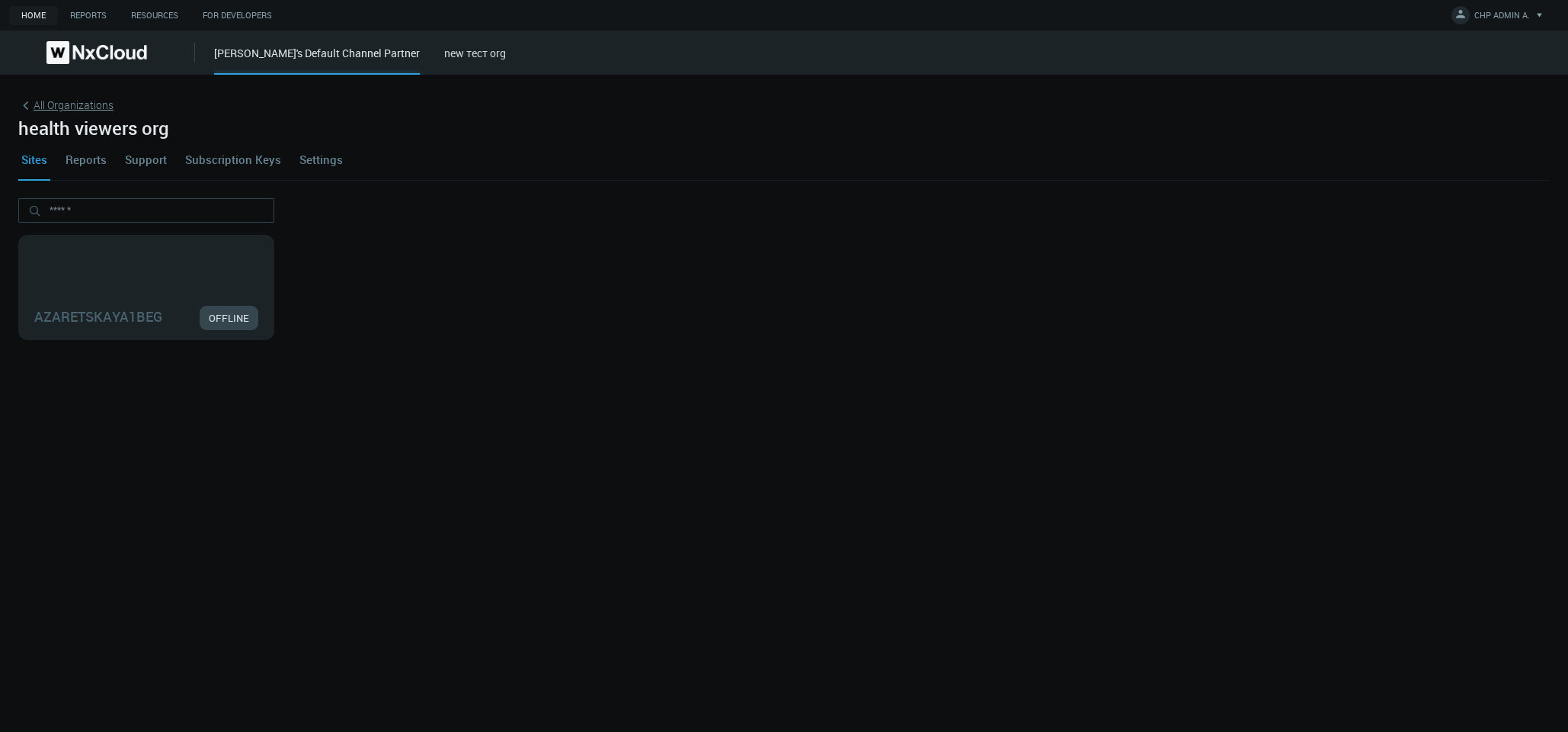
click at [80, 104] on span "All Organizations" at bounding box center [74, 105] width 80 height 16
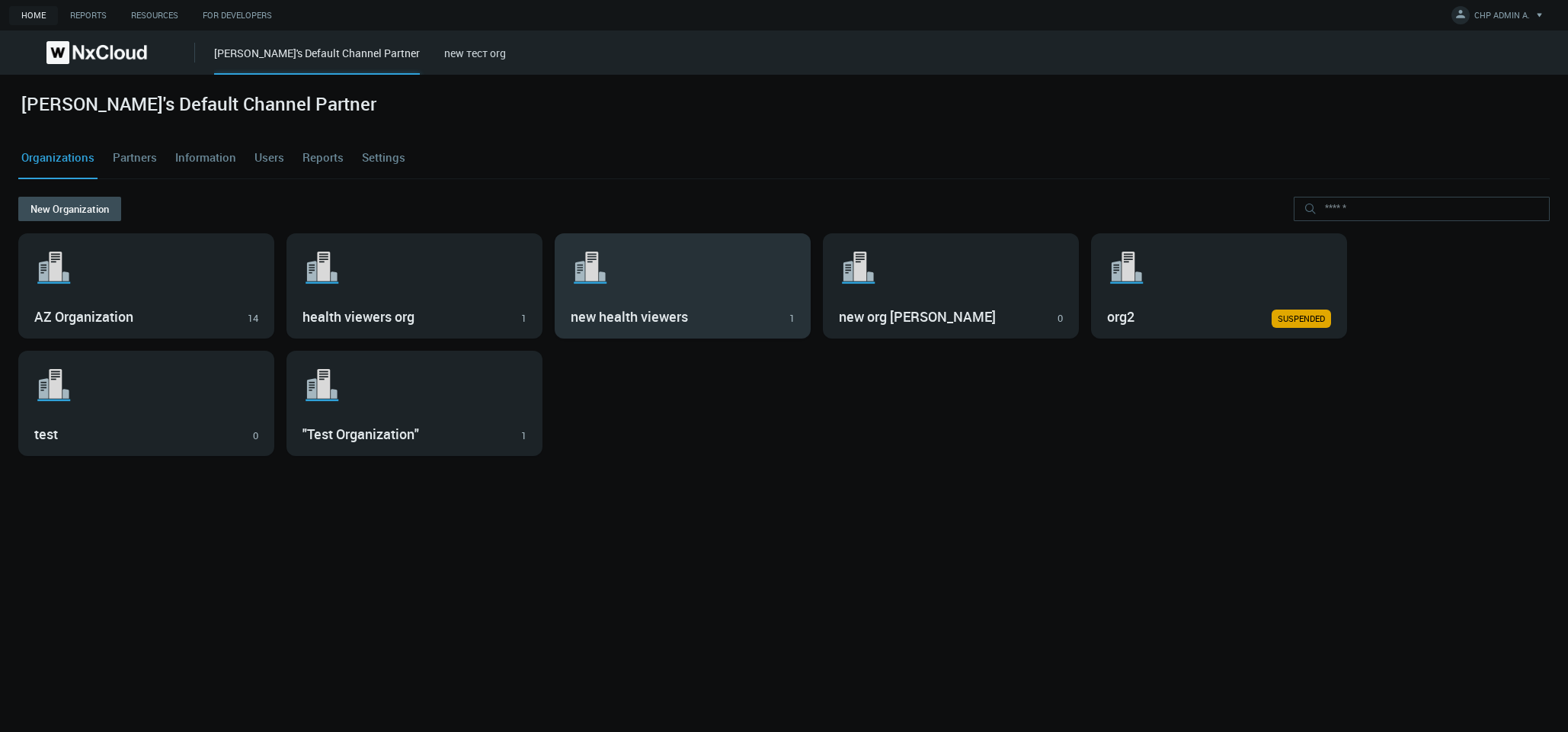
click at [636, 269] on svg-icon ".st1{fill:var(--svg-placeholder-elm2-color);} .st2{fill:var(--brand-core);} .st…" at bounding box center [682, 268] width 224 height 49
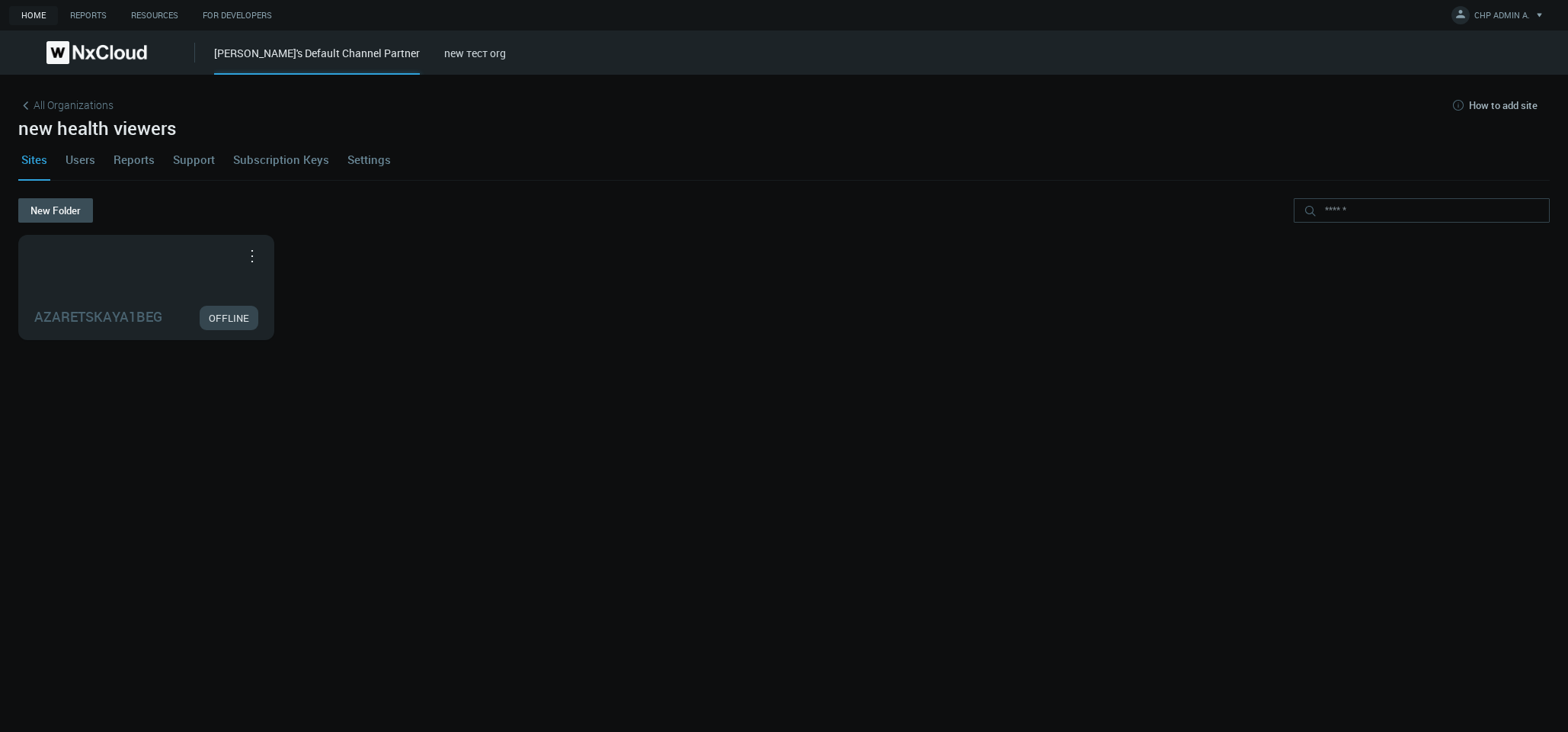
click at [87, 166] on link "Users" at bounding box center [80, 159] width 35 height 42
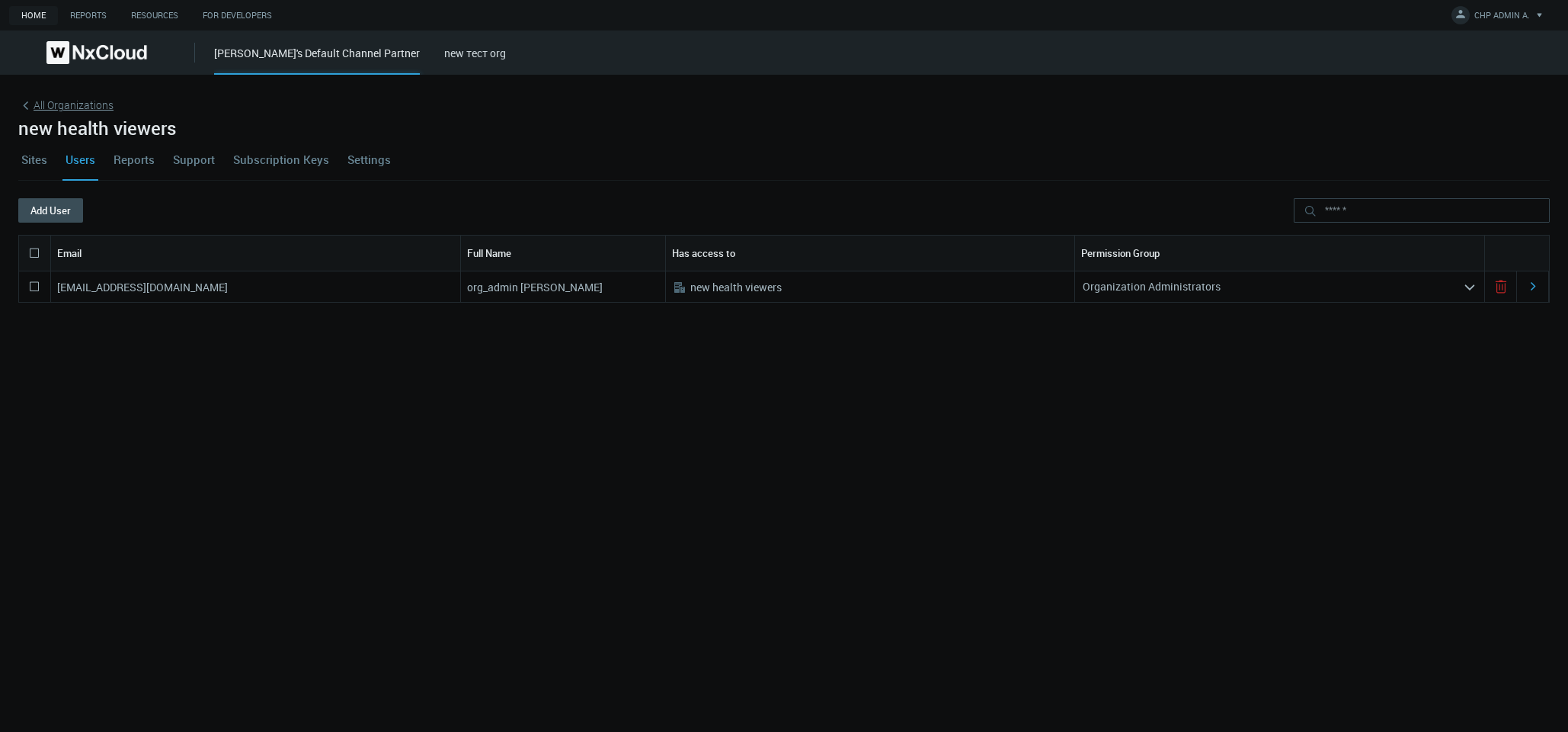
click at [68, 105] on span "All Organizations" at bounding box center [74, 105] width 80 height 16
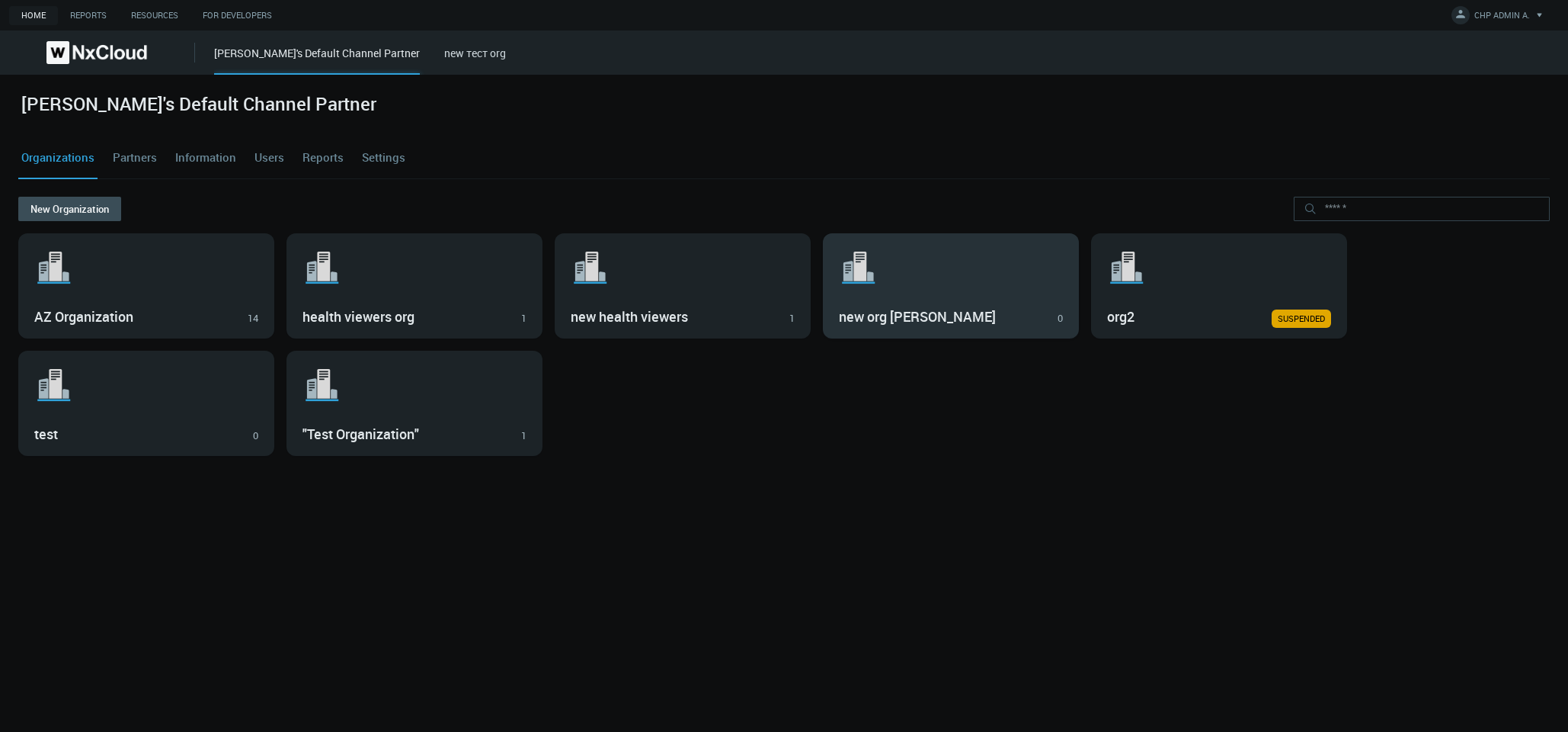
click at [691, 293] on div ".st1{fill:var(--svg-placeholder-elm2-color);} .st2{fill:var(--brand-core);} .st…" at bounding box center [951, 286] width 255 height 104
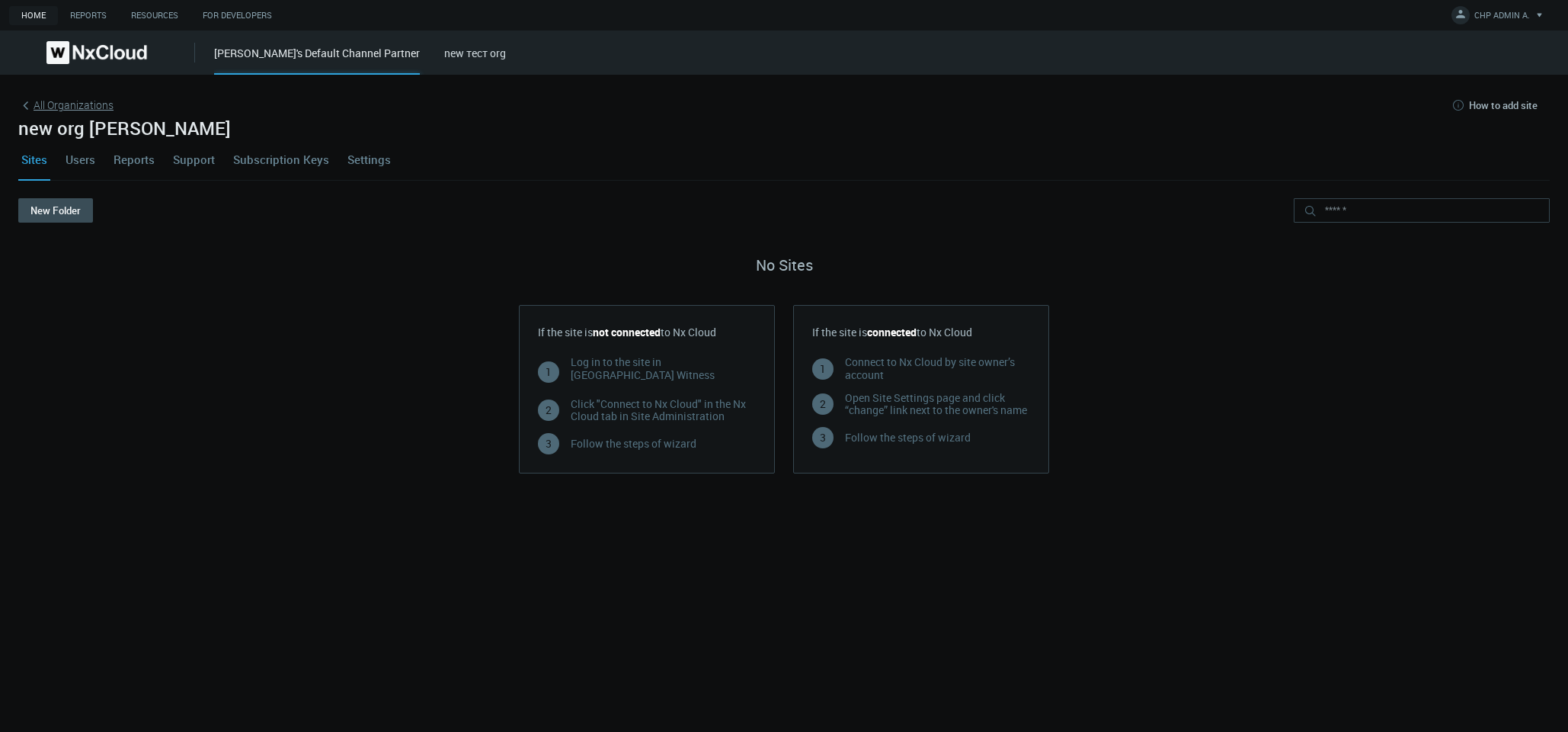
click at [89, 112] on span "All Organizations" at bounding box center [74, 105] width 80 height 16
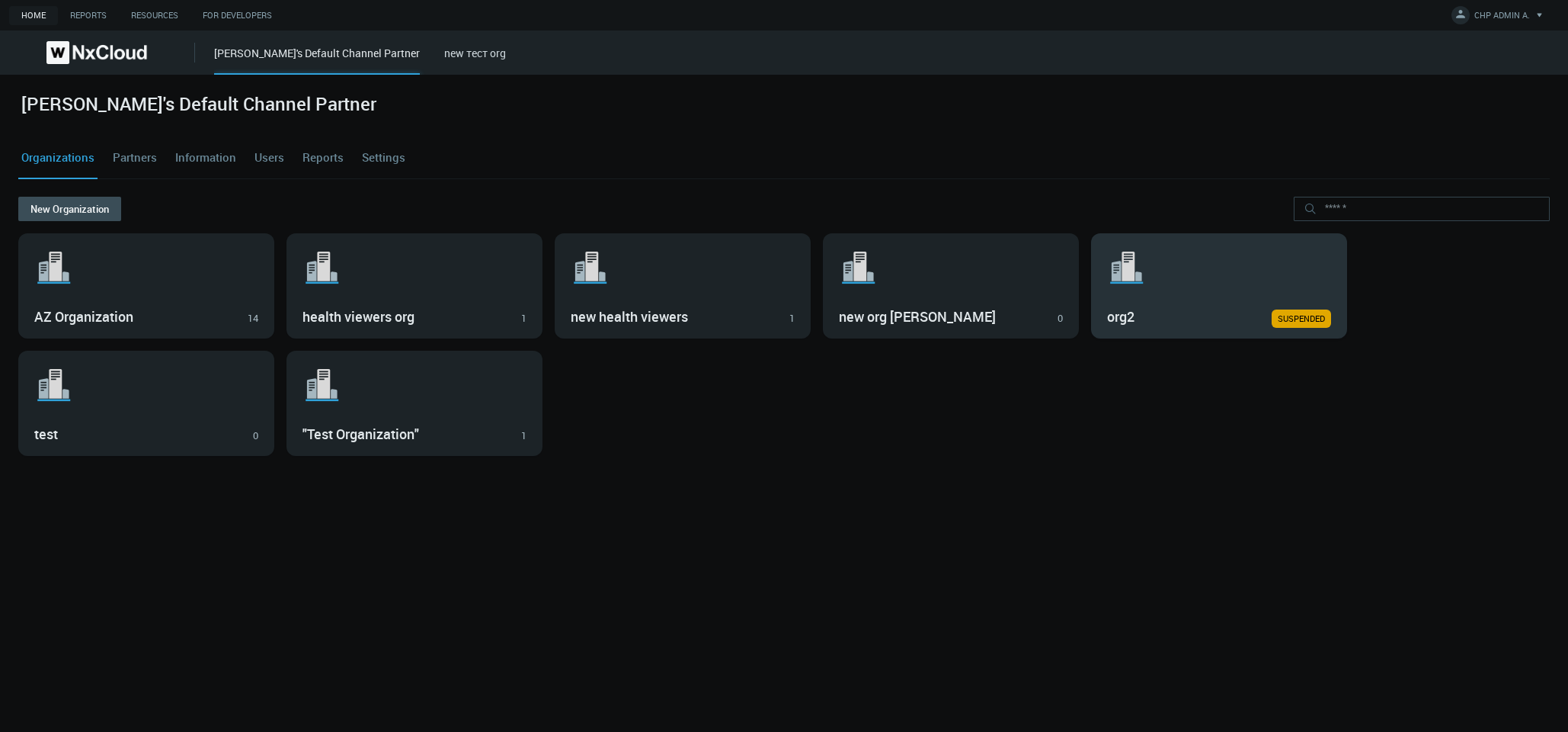
click at [691, 295] on div ".st1{fill:var(--svg-placeholder-elm2-color);} .st2{fill:var(--brand-core);} .st…" at bounding box center [1219, 286] width 255 height 104
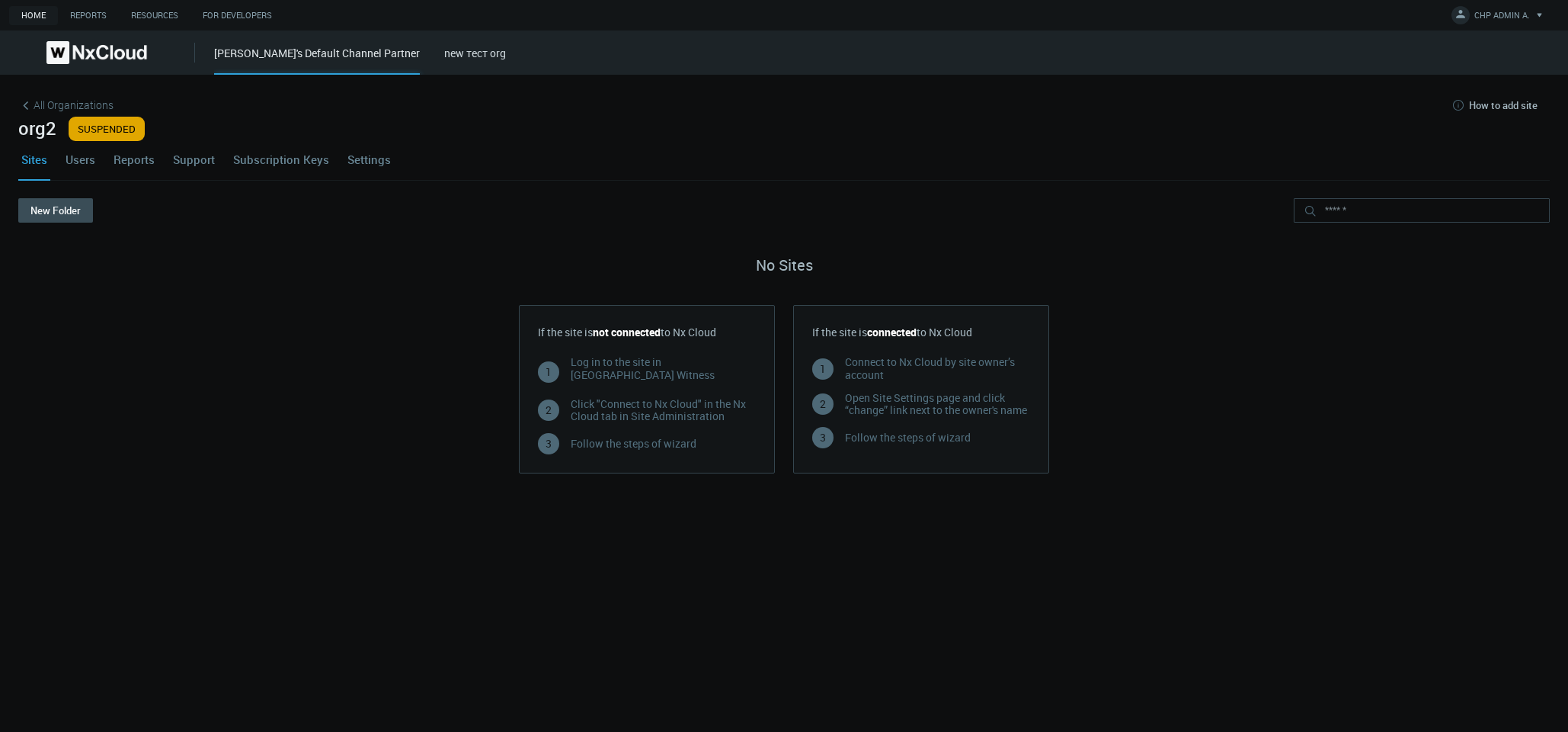
click at [83, 152] on link "Users" at bounding box center [80, 159] width 35 height 42
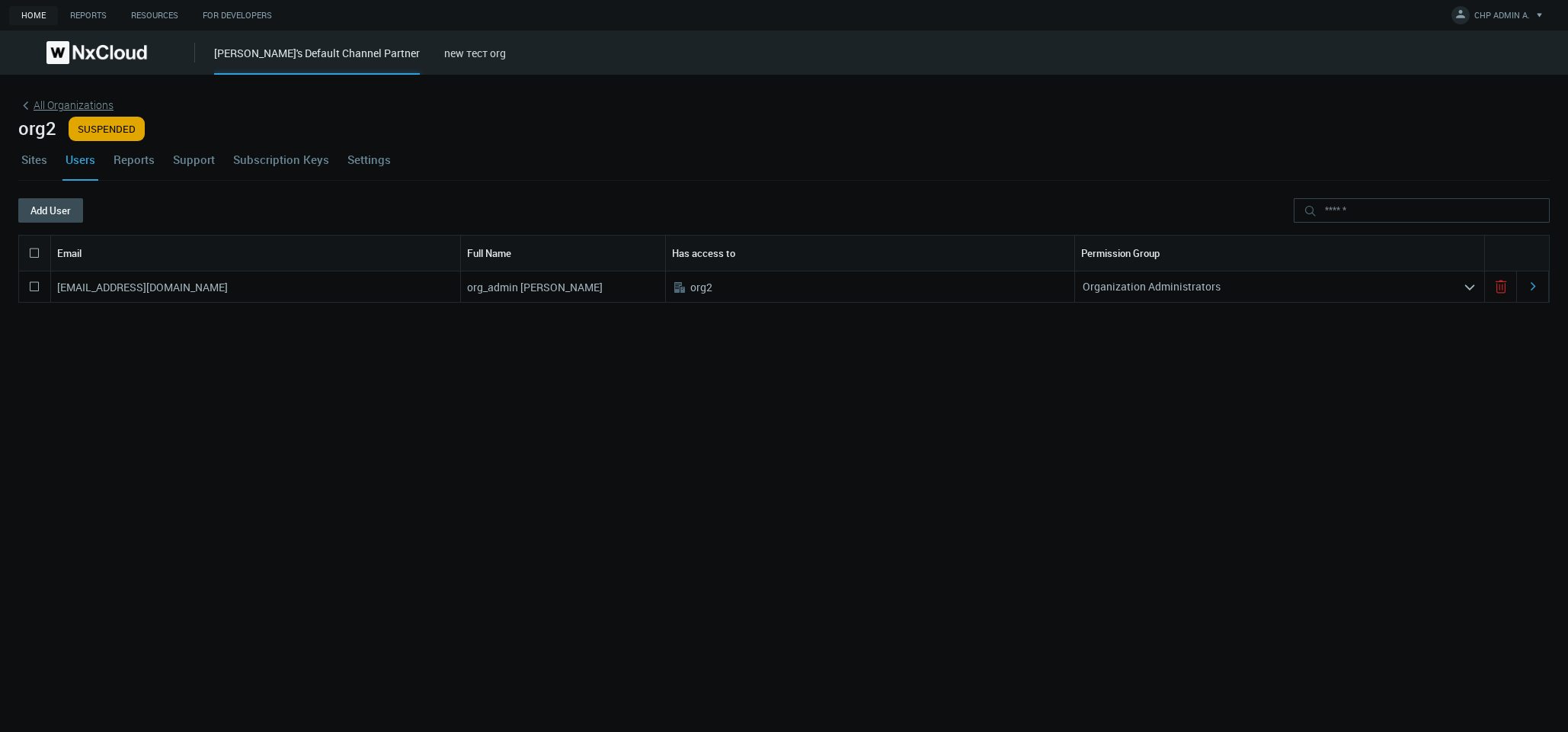
click at [82, 107] on span "All Organizations" at bounding box center [74, 105] width 80 height 16
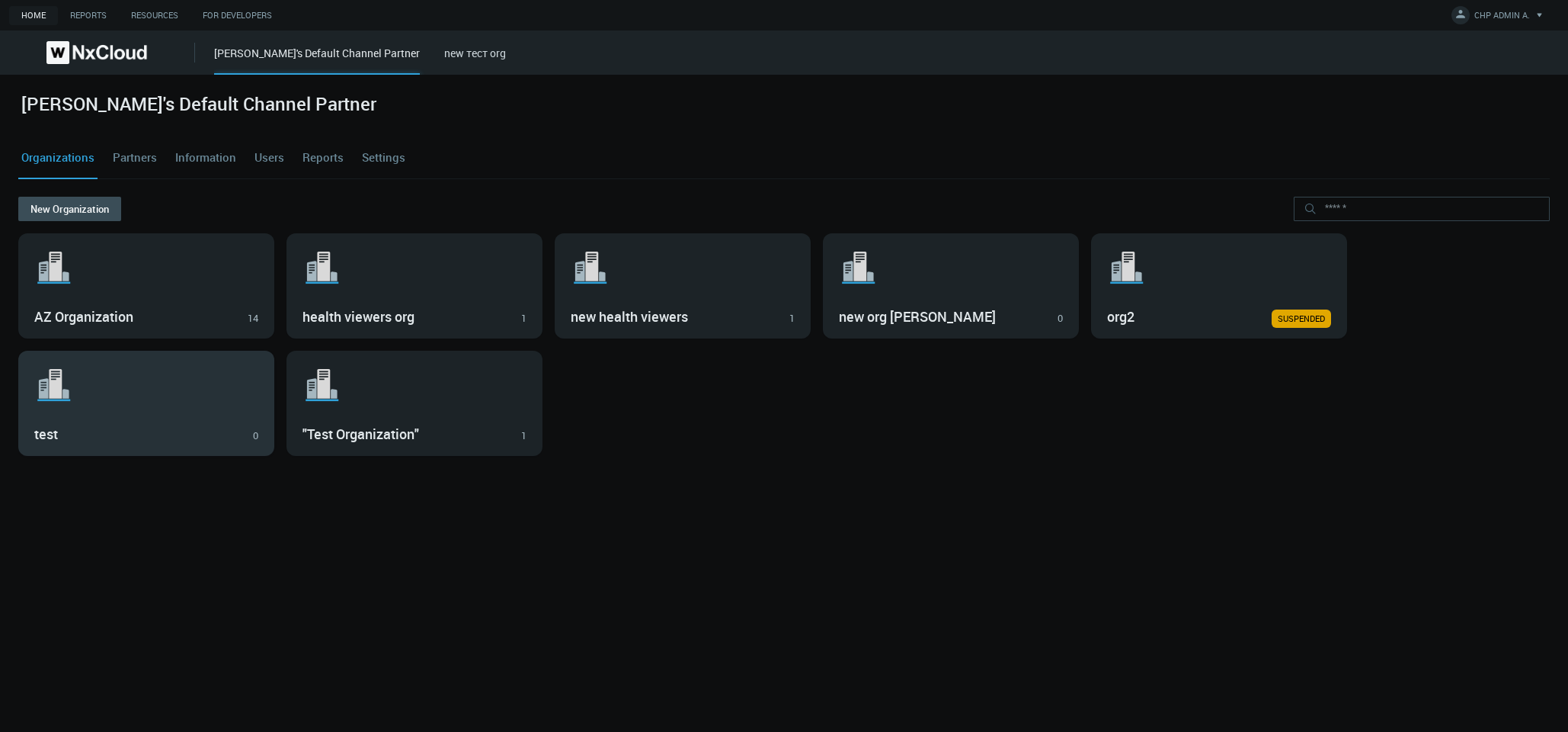
click at [132, 400] on svg-icon ".st1{fill:var(--svg-placeholder-elm2-color);} .st2{fill:var(--brand-core);} .st…" at bounding box center [146, 385] width 224 height 49
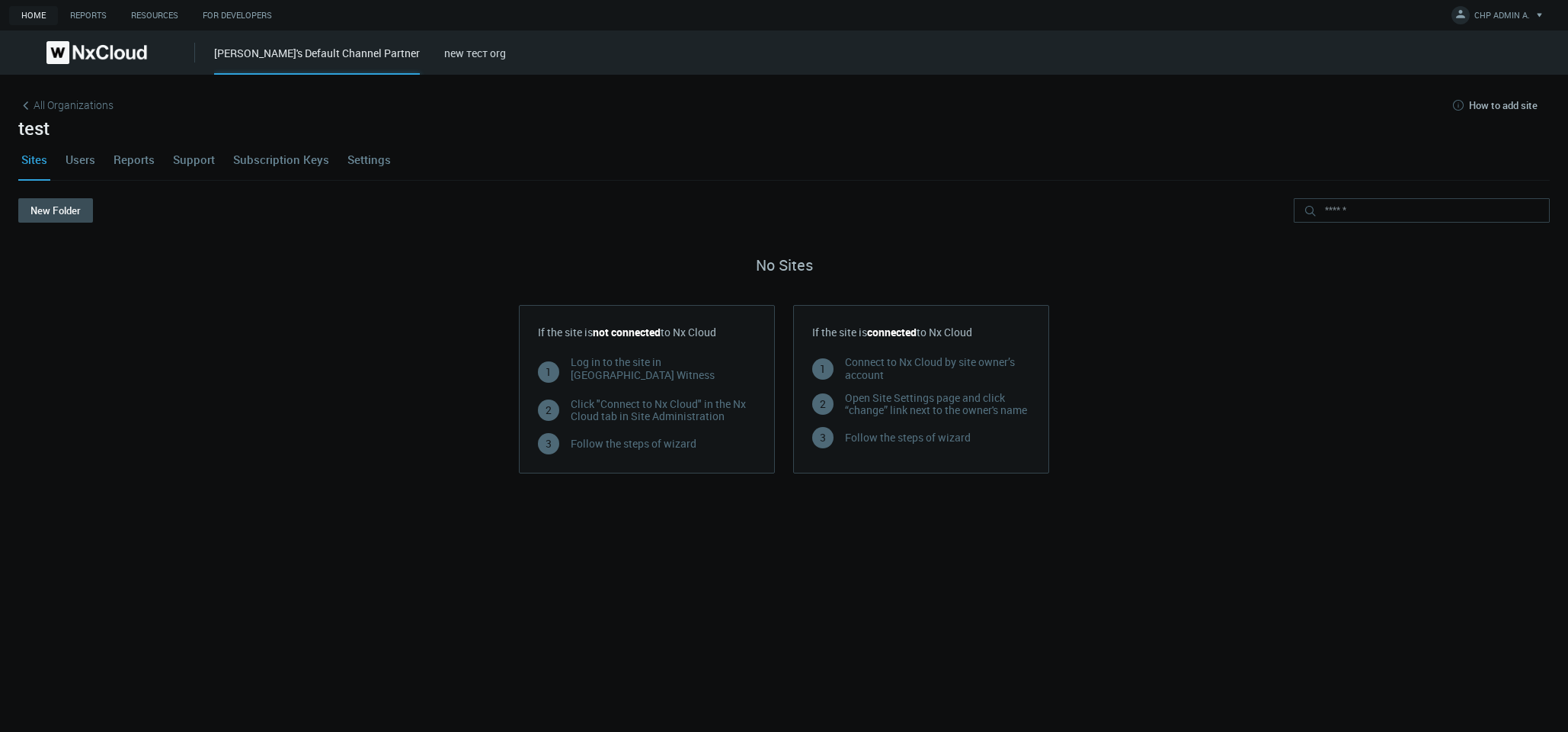
click at [94, 158] on link "Users" at bounding box center [80, 159] width 35 height 42
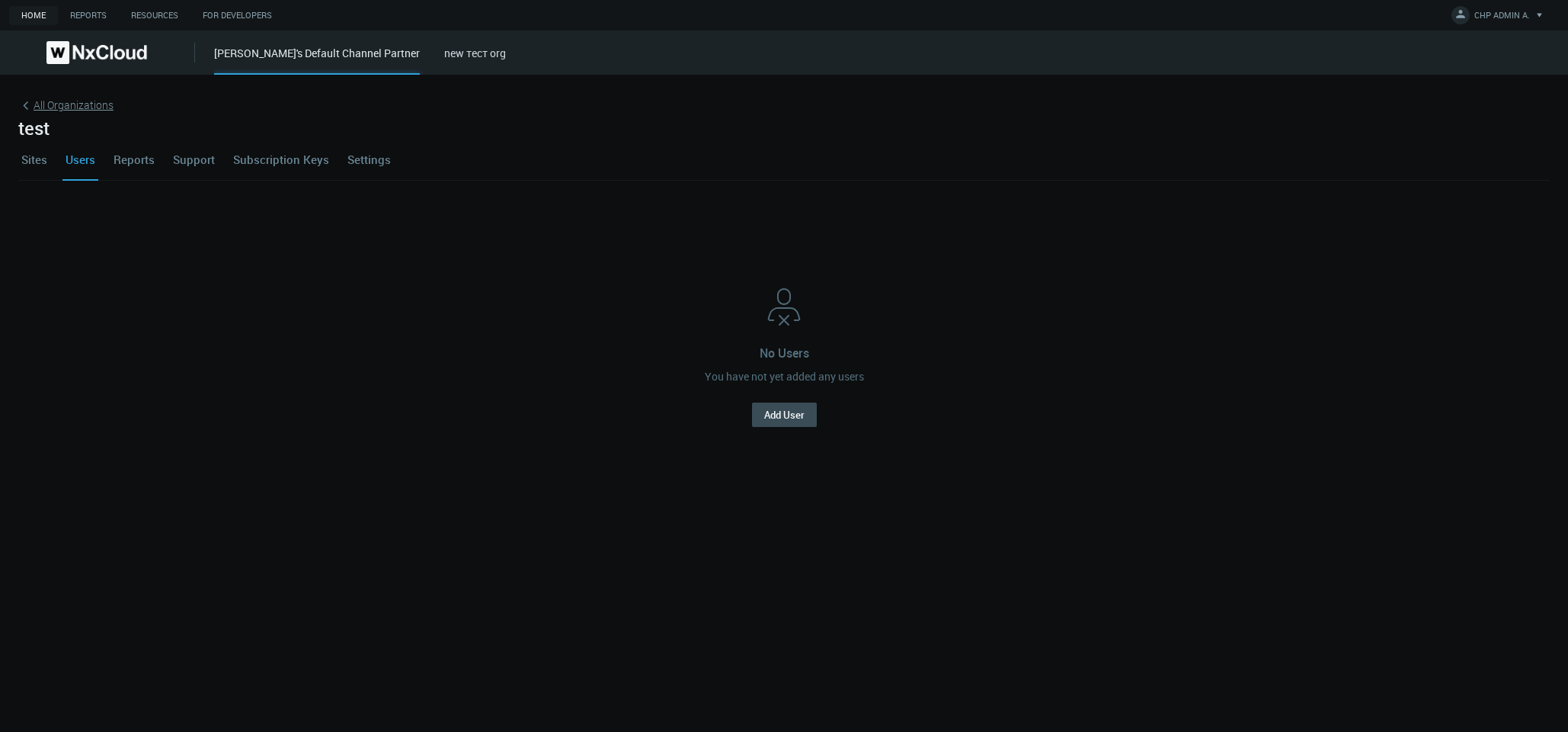
click at [82, 105] on span "All Organizations" at bounding box center [74, 105] width 80 height 16
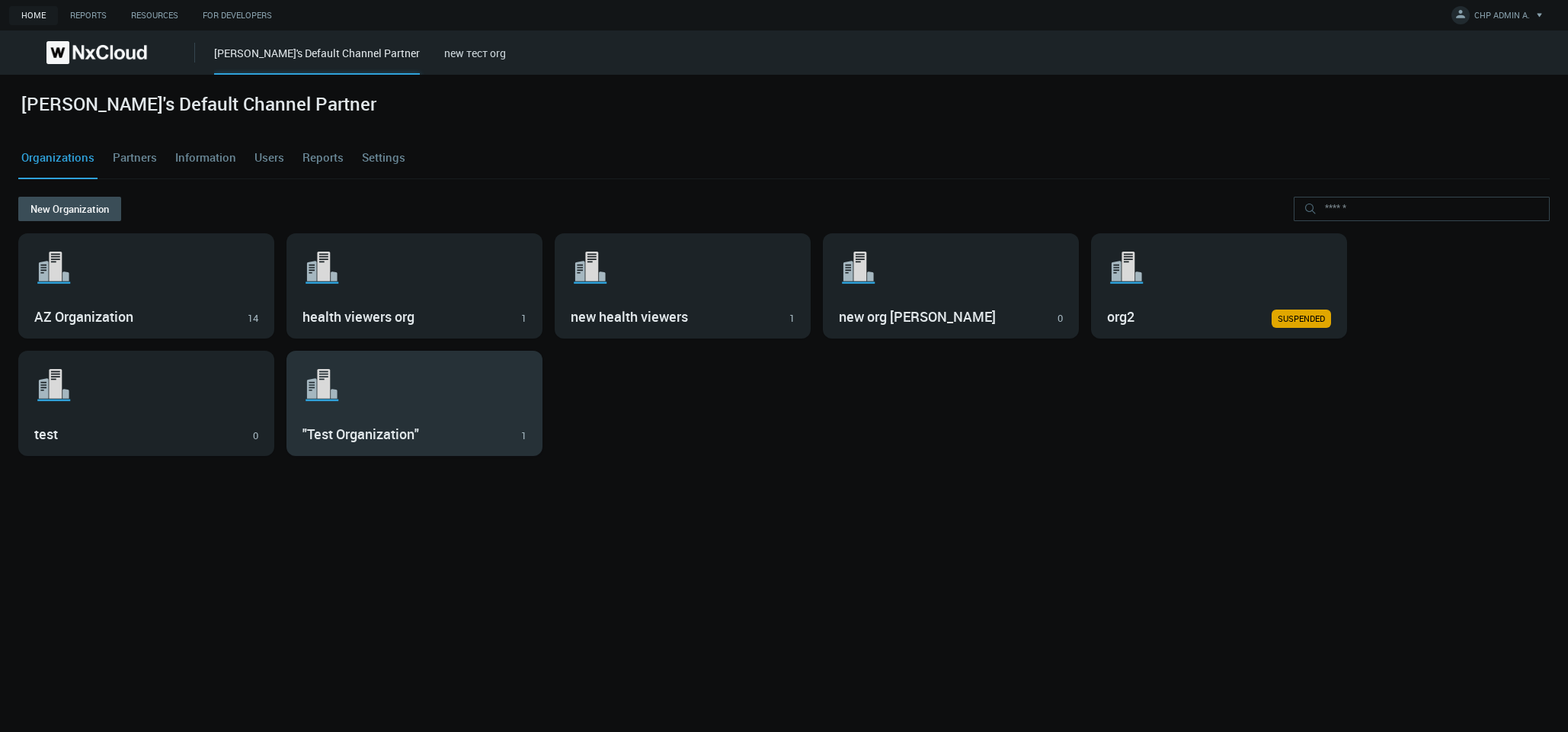
click at [362, 378] on svg-icon ".st1{fill:var(--svg-placeholder-elm2-color);} .st2{fill:var(--brand-core);} .st…" at bounding box center [414, 385] width 224 height 49
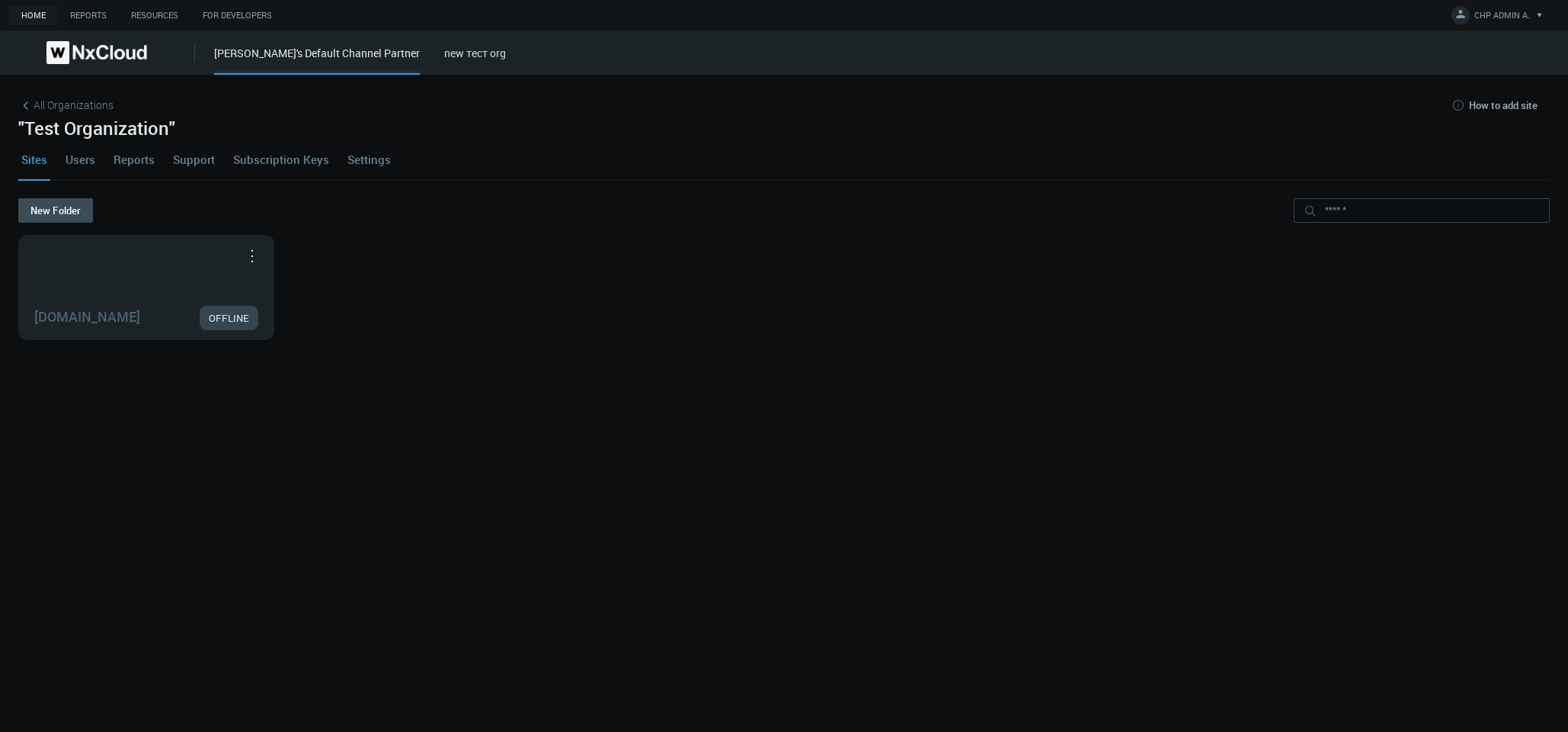
click at [73, 155] on link "Users" at bounding box center [80, 159] width 35 height 42
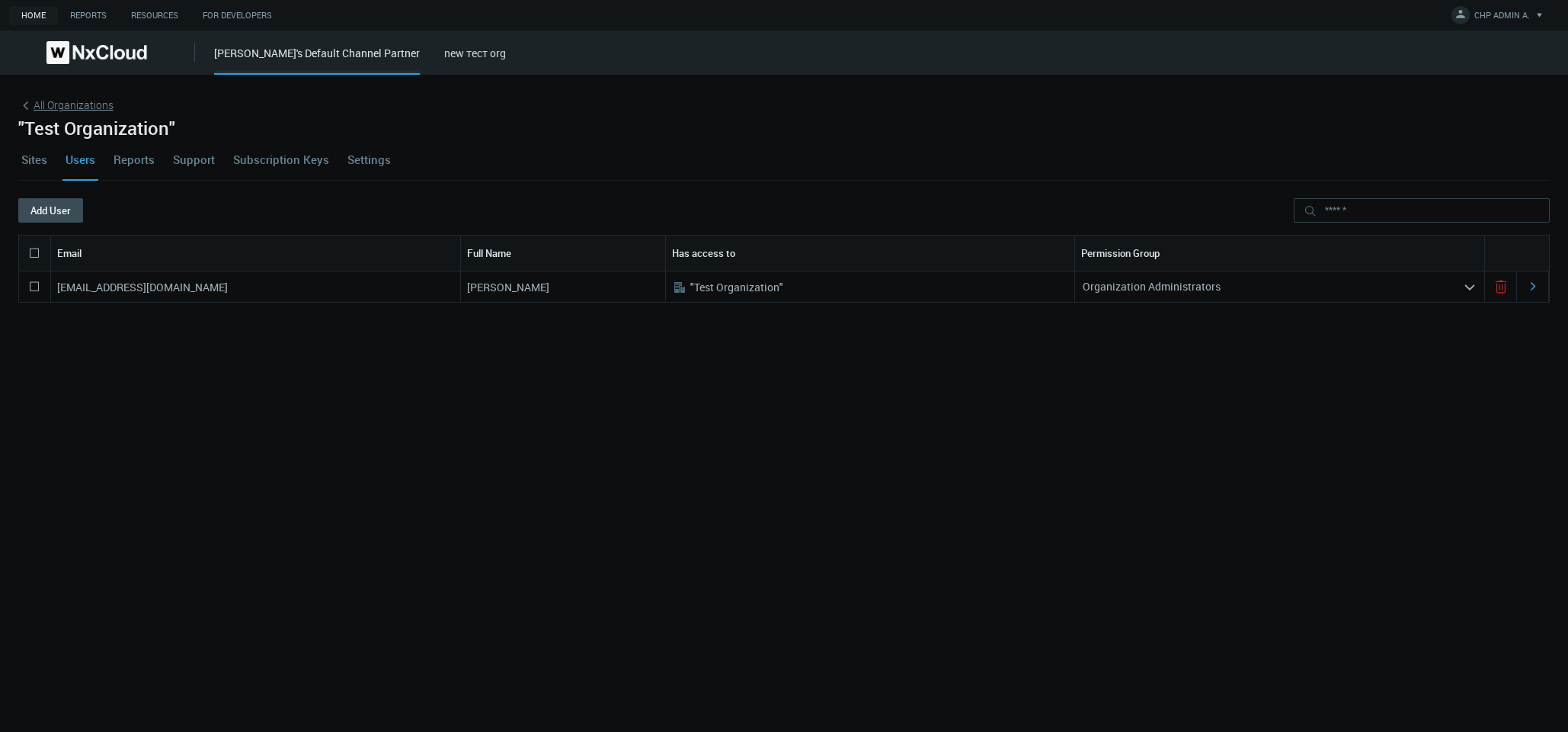
click at [81, 107] on span "All Organizations" at bounding box center [74, 105] width 80 height 16
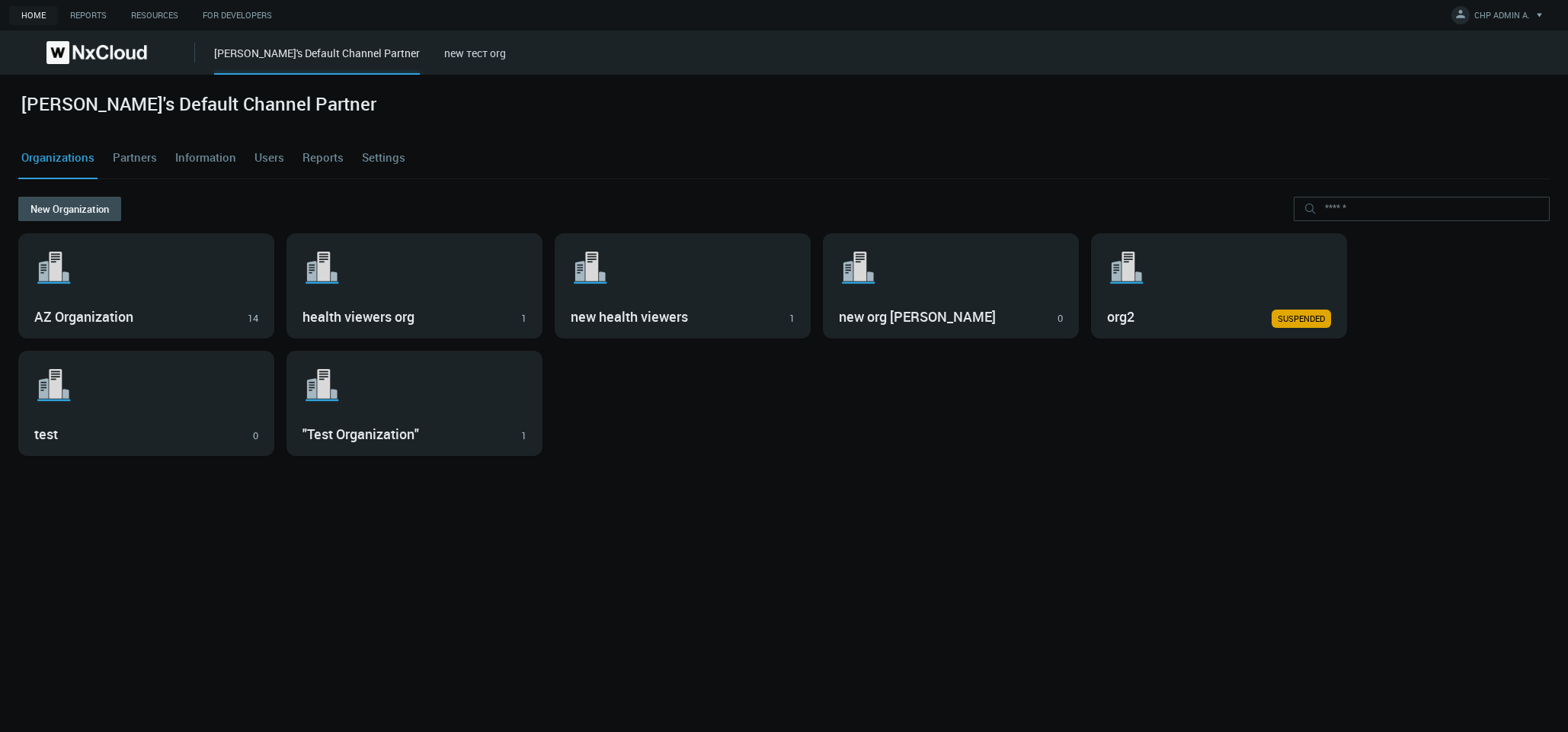
click at [442, 62] on div "azaretskaya's Default Channel Partner new тест org" at bounding box center [891, 52] width 1354 height 44
click at [444, 49] on link "new тест org" at bounding box center [474, 53] width 61 height 15
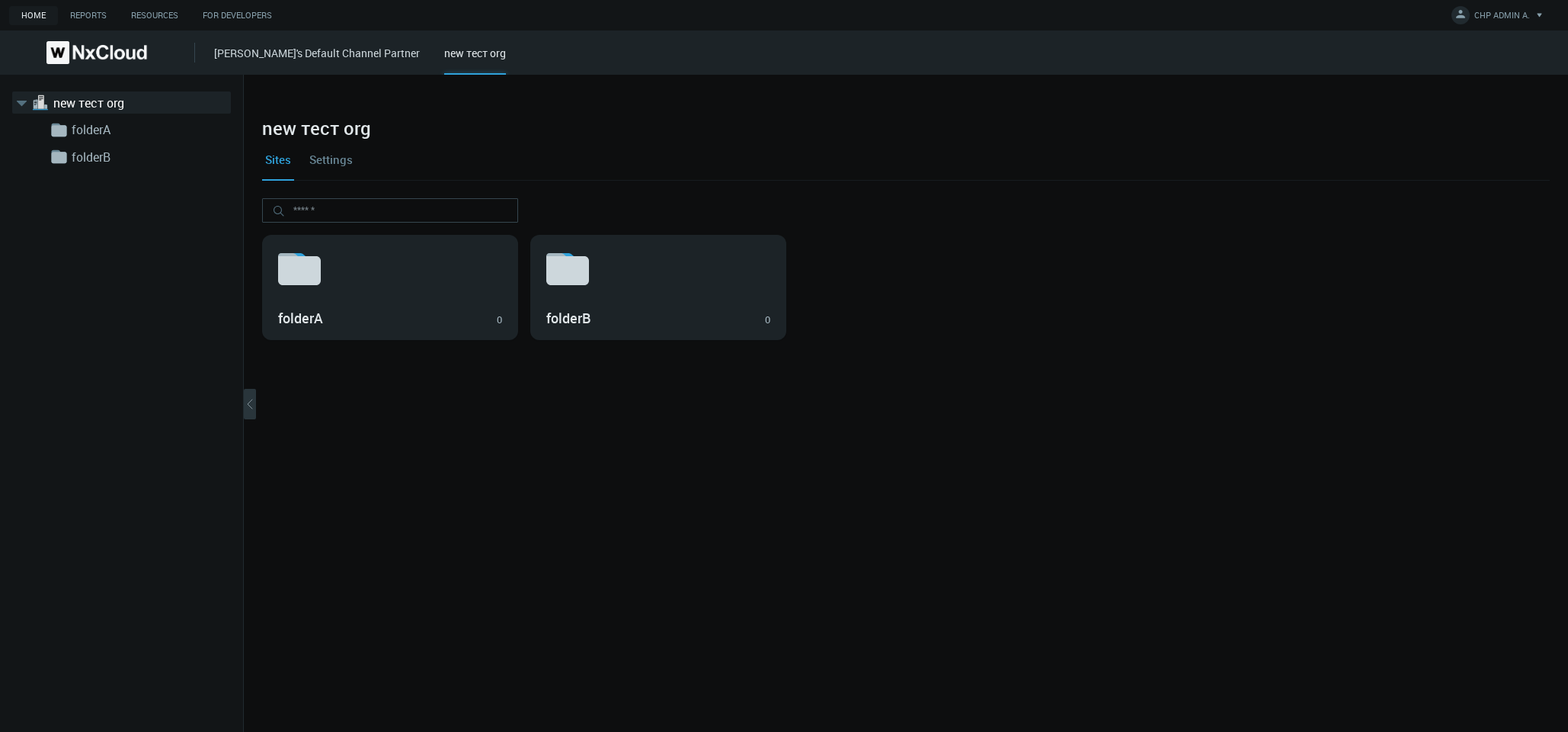
click at [342, 160] on link "Settings" at bounding box center [331, 159] width 49 height 42
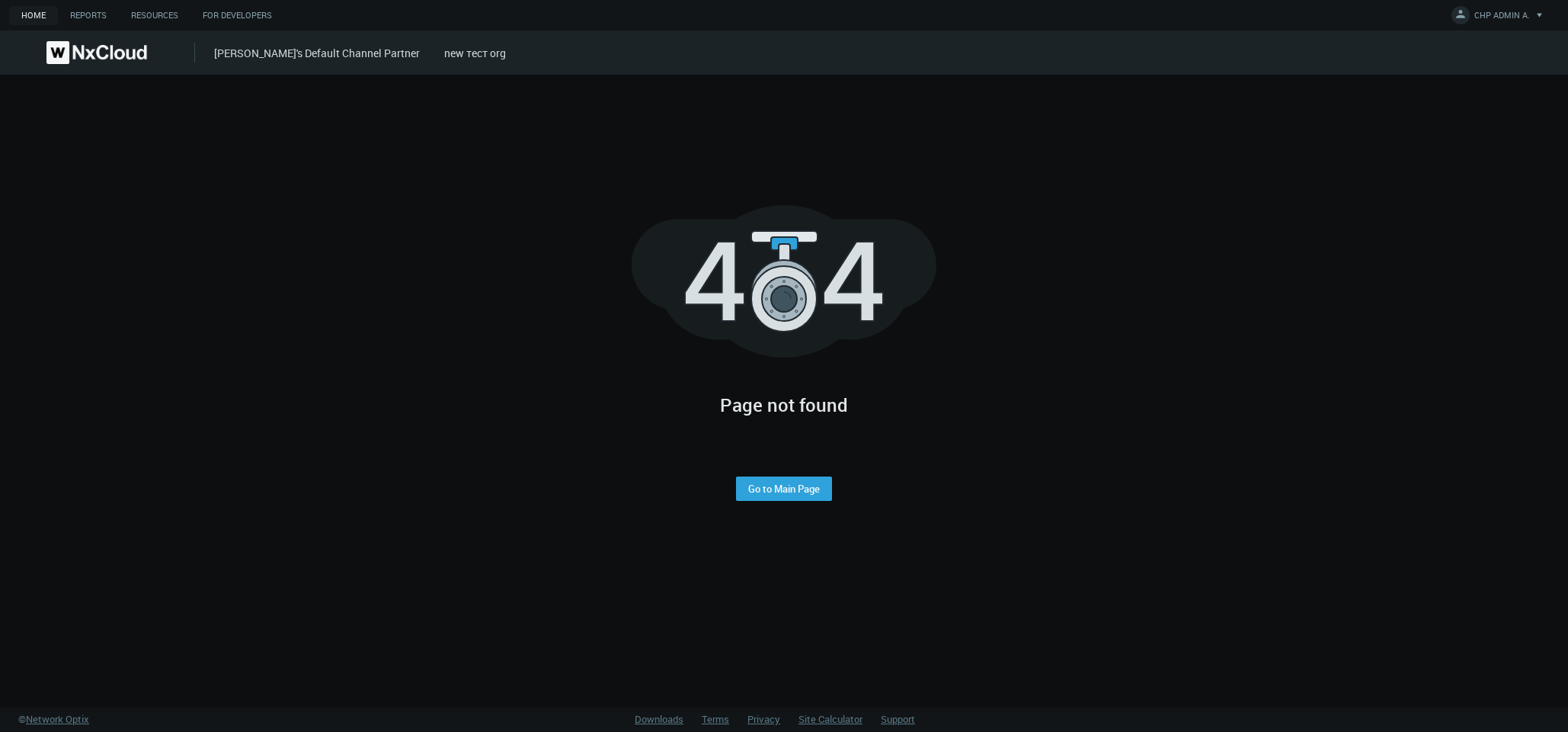
click at [317, 37] on div "azaretskaya's Default Channel Partner new тест org" at bounding box center [891, 52] width 1354 height 44
click at [319, 58] on link "[PERSON_NAME]'s Default Channel Partner" at bounding box center [317, 53] width 206 height 15
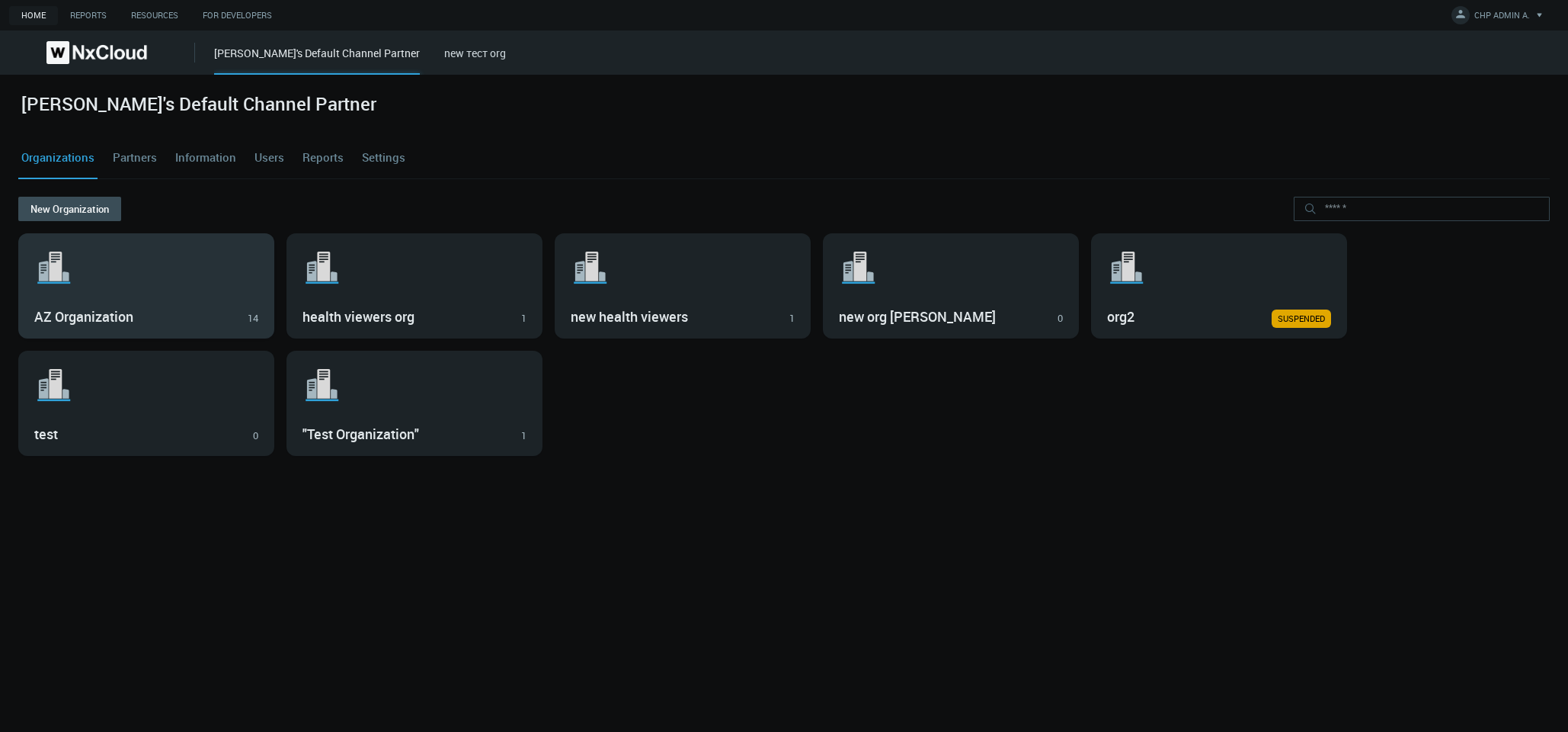
click at [213, 282] on svg-icon ".st1{fill:var(--svg-placeholder-elm2-color);} .st2{fill:var(--brand-core);} .st…" at bounding box center [146, 268] width 224 height 49
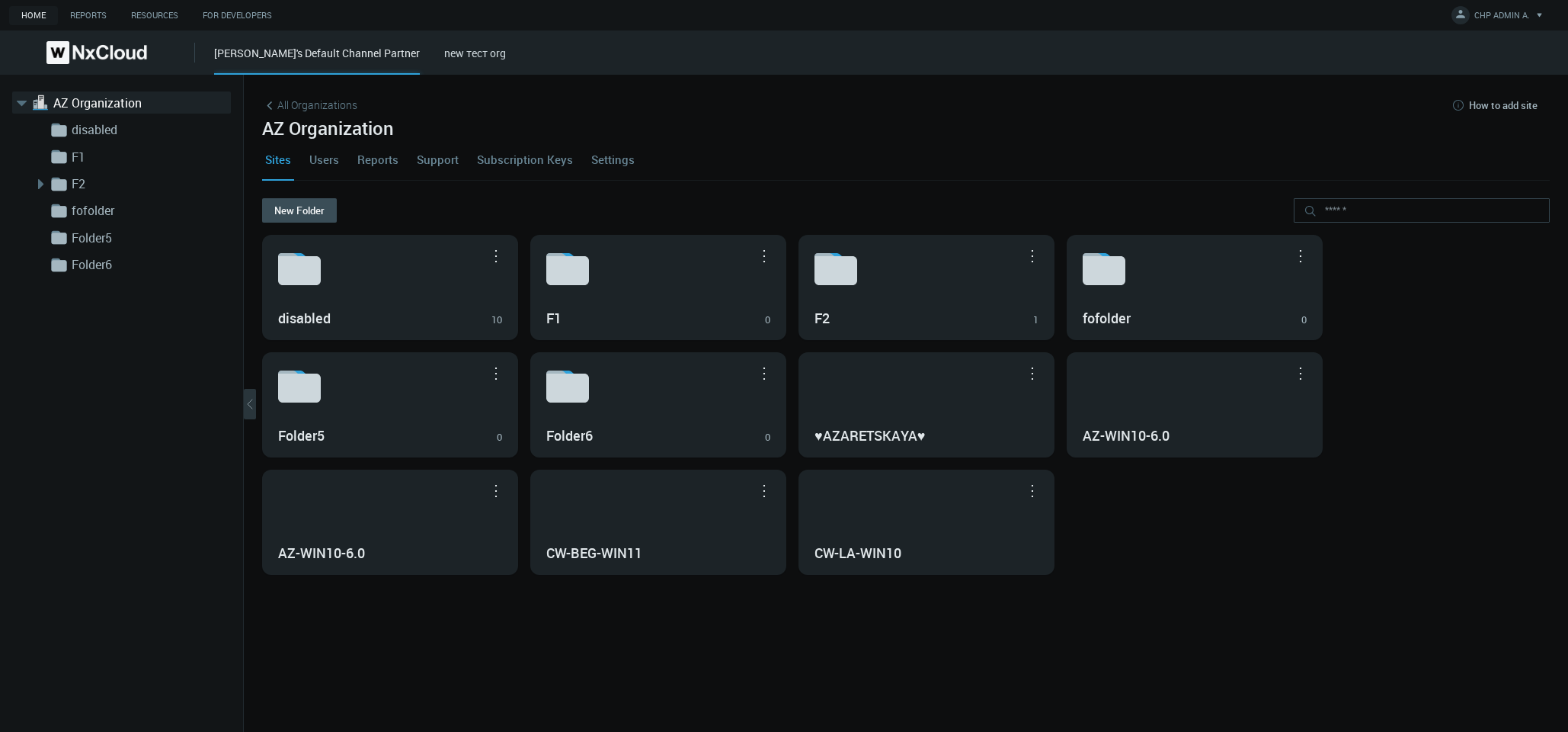
click at [313, 161] on link "Users" at bounding box center [324, 159] width 35 height 42
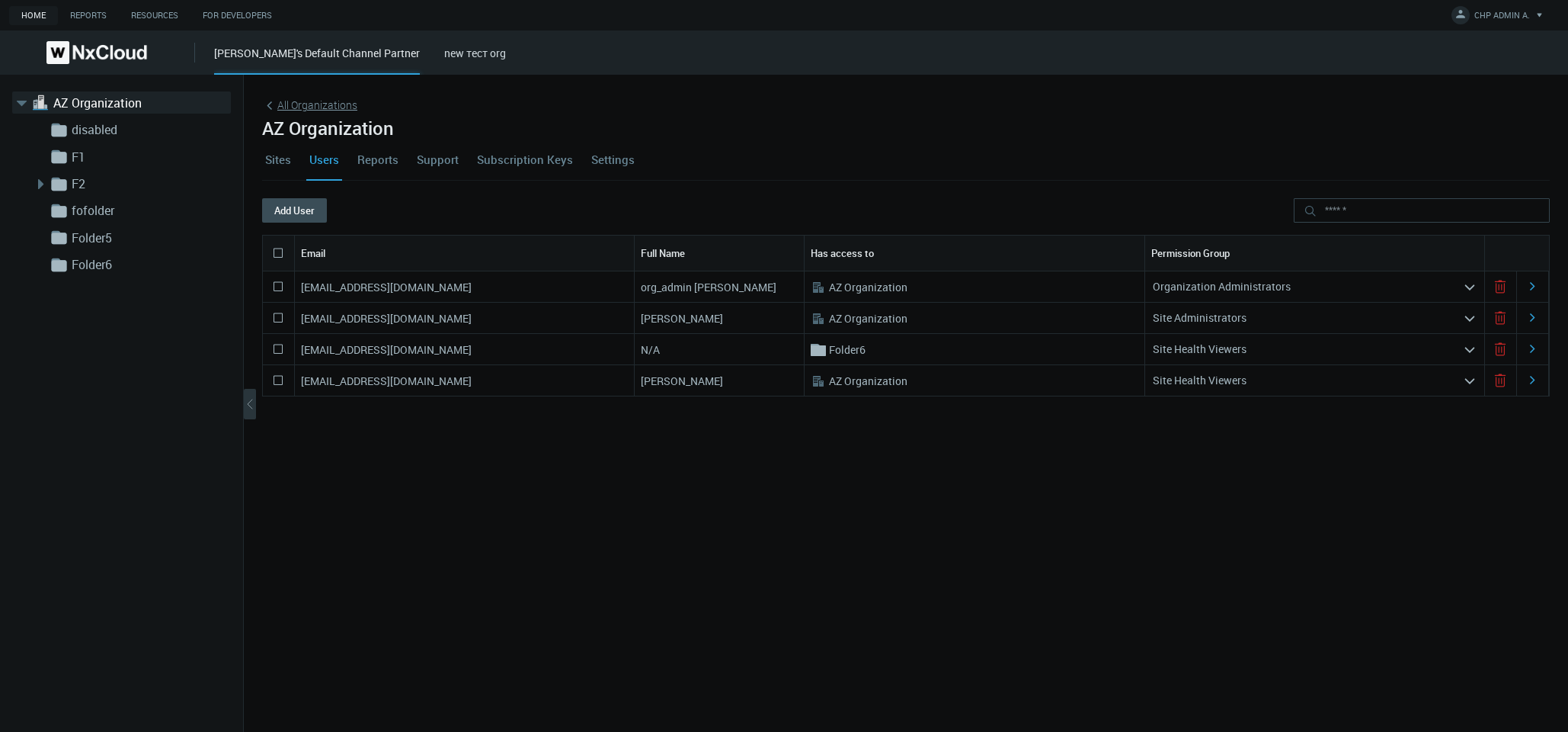
click at [332, 101] on span "All Organizations" at bounding box center [317, 105] width 80 height 16
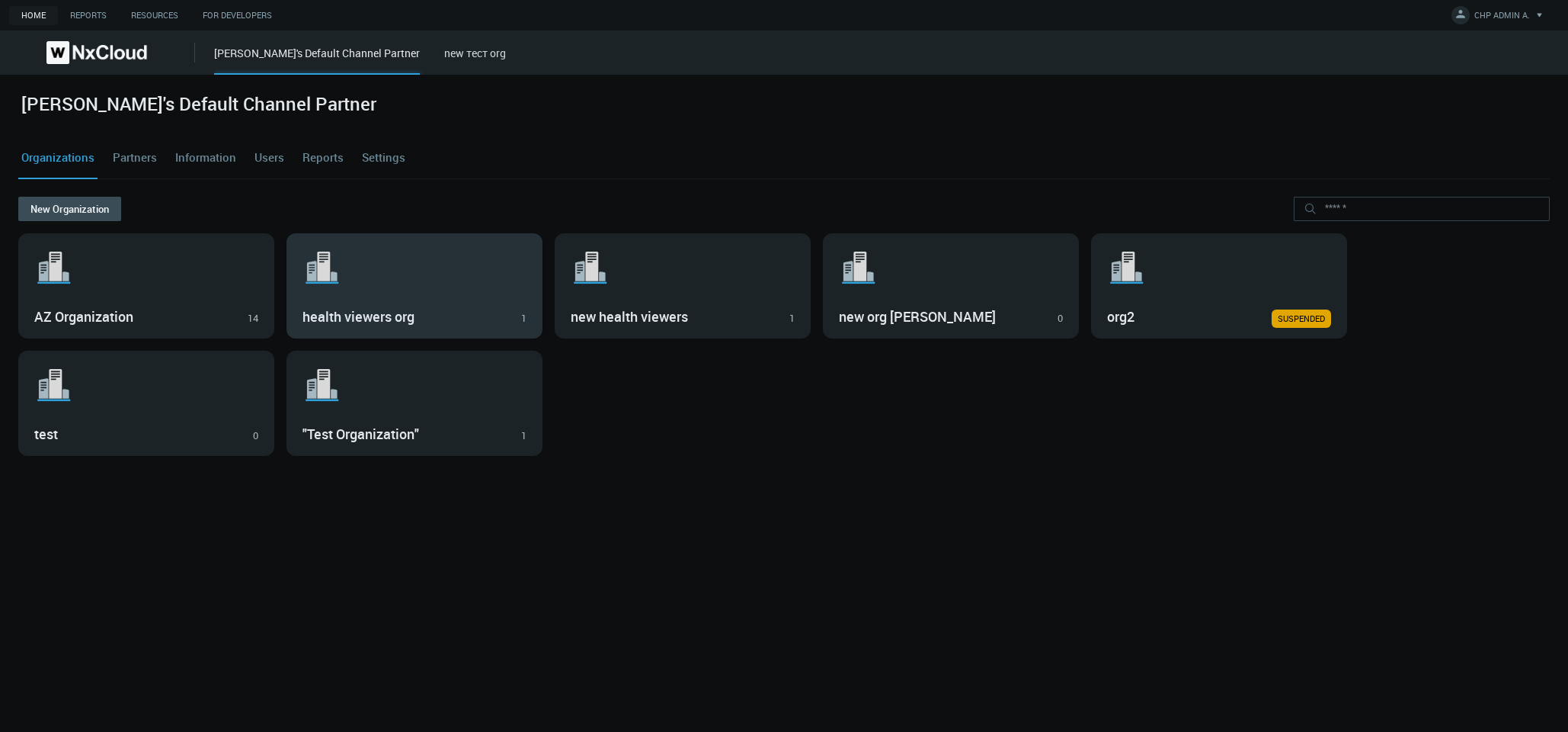
click at [351, 262] on svg-icon ".st1{fill:var(--svg-placeholder-elm2-color);} .st2{fill:var(--brand-core);} .st…" at bounding box center [414, 268] width 224 height 49
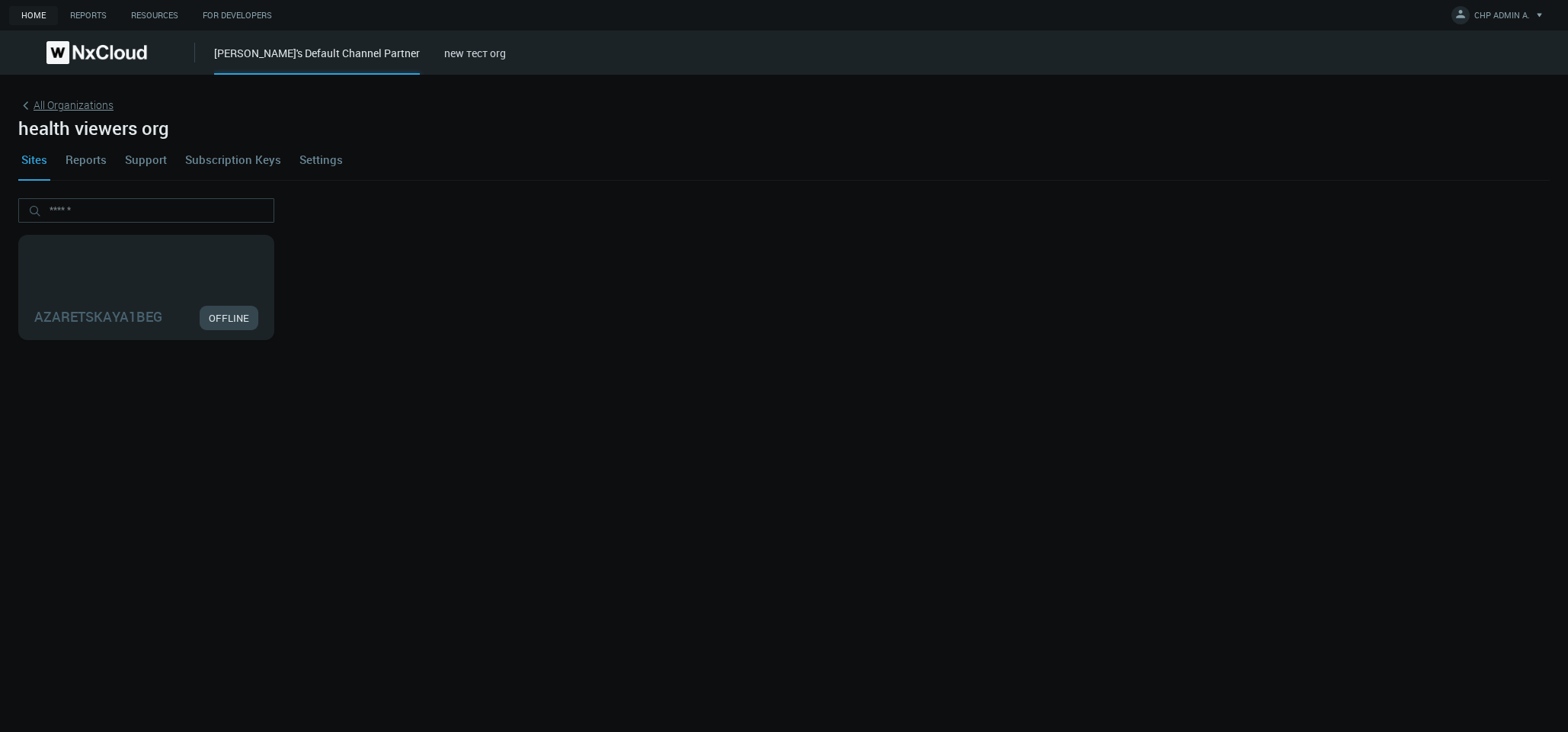
click at [105, 108] on span "All Organizations" at bounding box center [74, 105] width 80 height 16
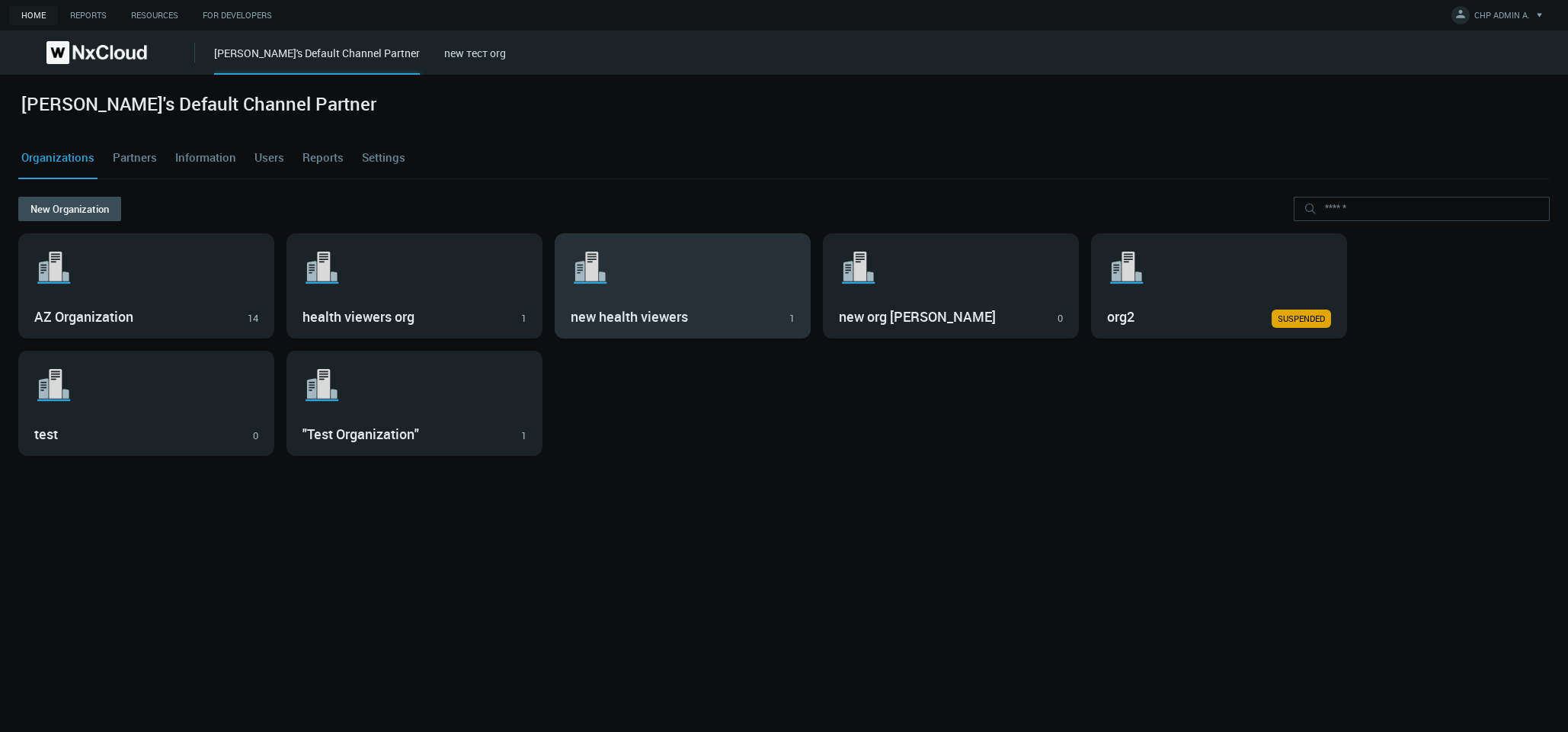
click at [608, 292] on div ".st1{fill:var(--svg-placeholder-elm2-color);} .st2{fill:var(--brand-core);} .st…" at bounding box center [683, 286] width 255 height 104
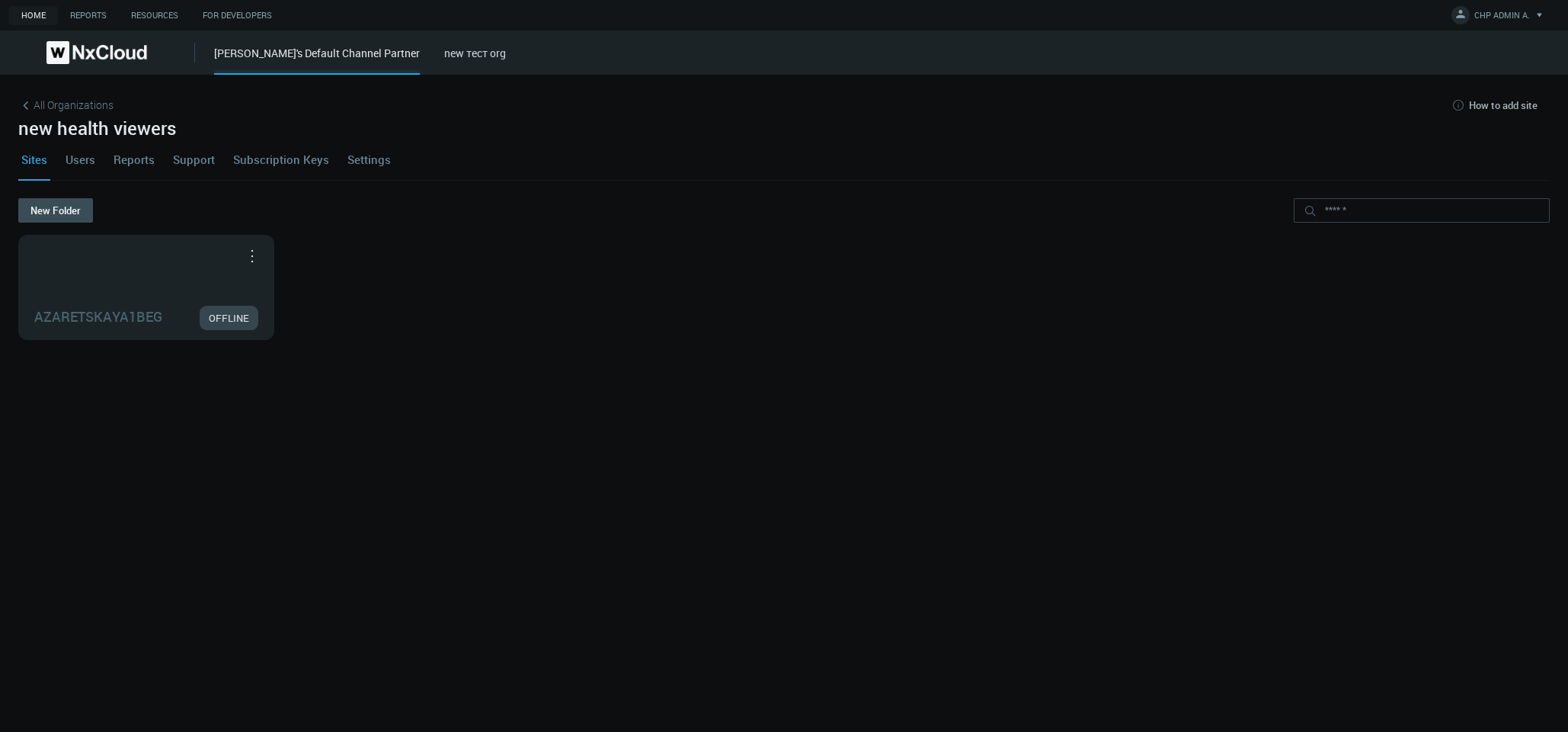
click at [84, 156] on link "Users" at bounding box center [80, 159] width 35 height 42
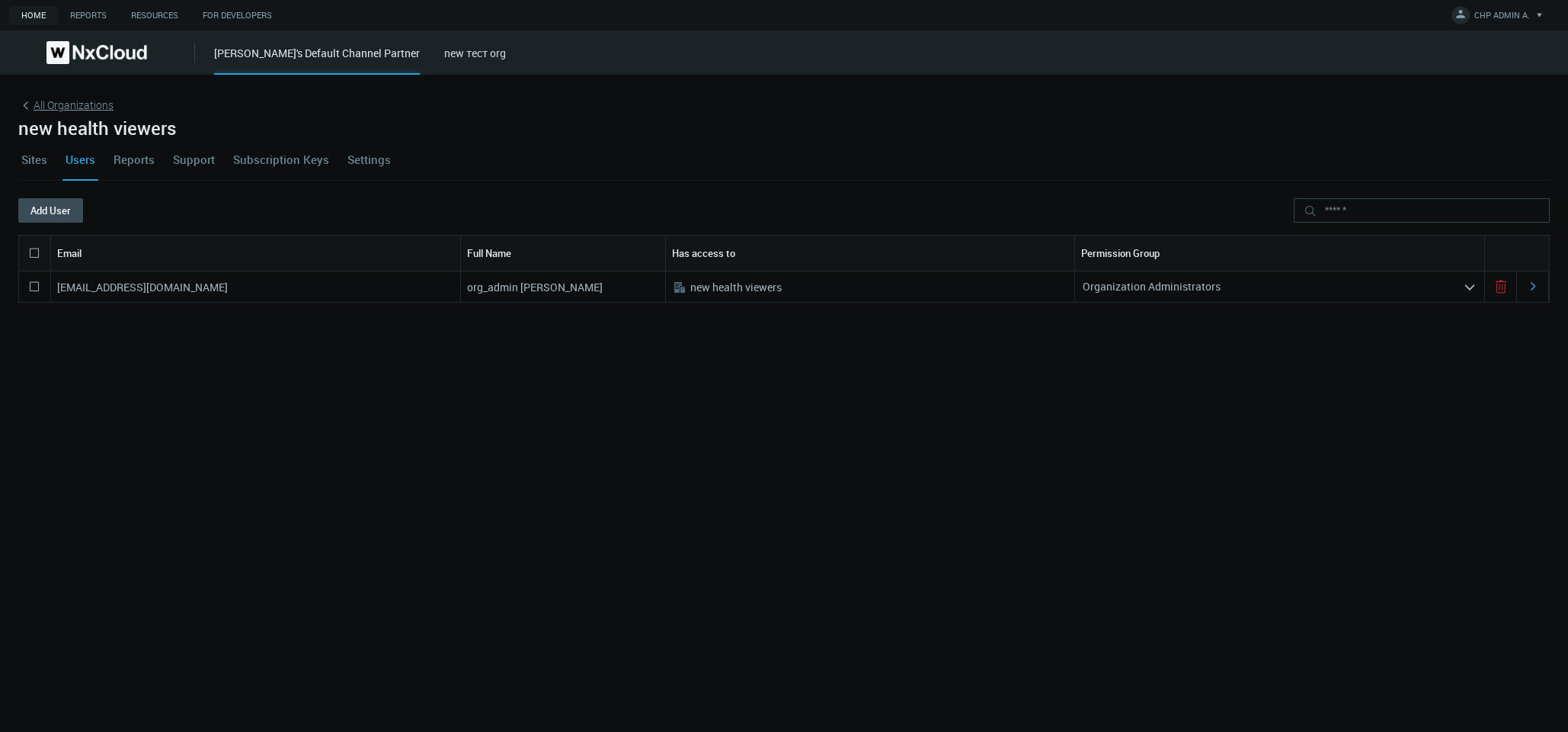
click at [89, 104] on span "All Organizations" at bounding box center [74, 105] width 80 height 16
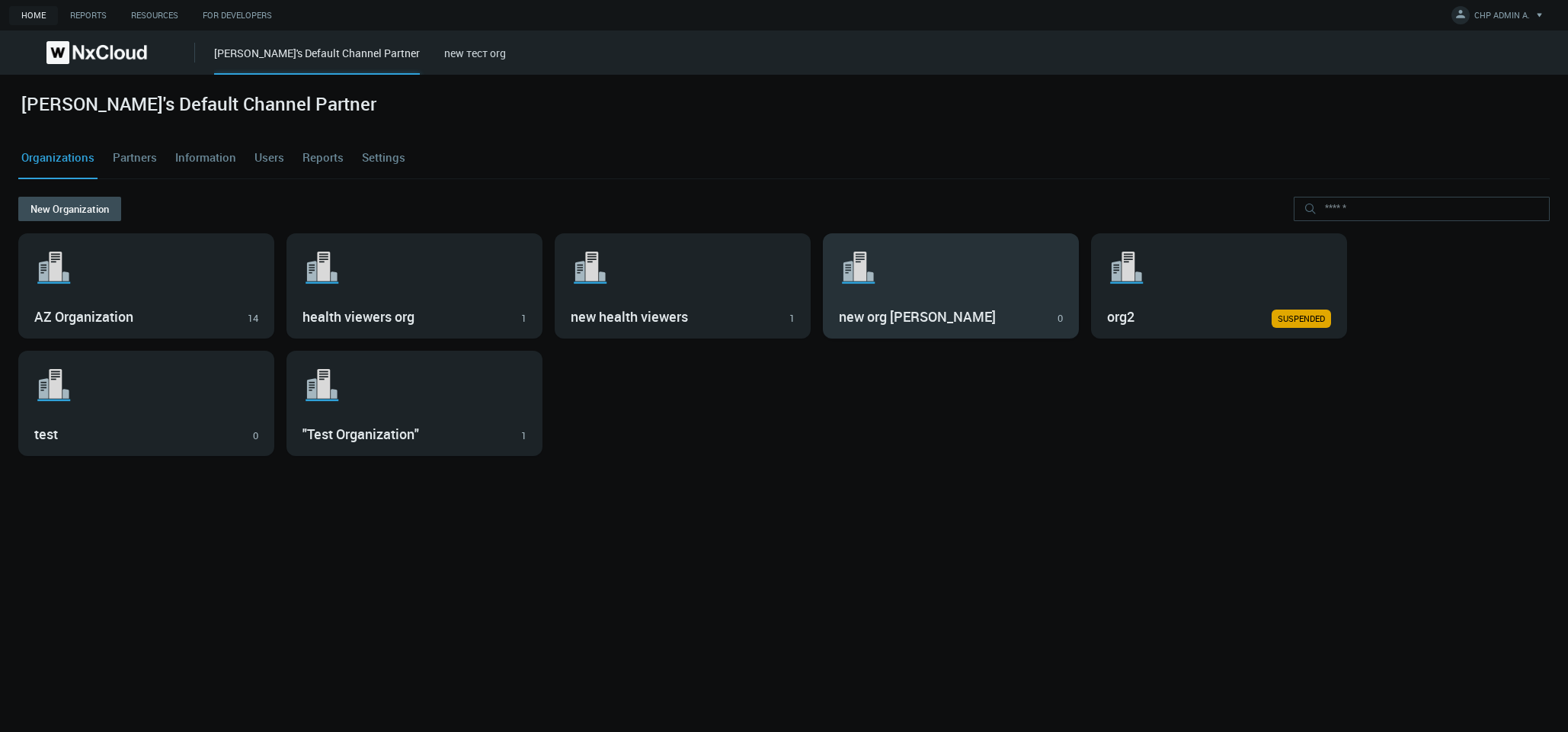
click at [691, 319] on h3 "new org [PERSON_NAME]" at bounding box center [939, 316] width 202 height 16
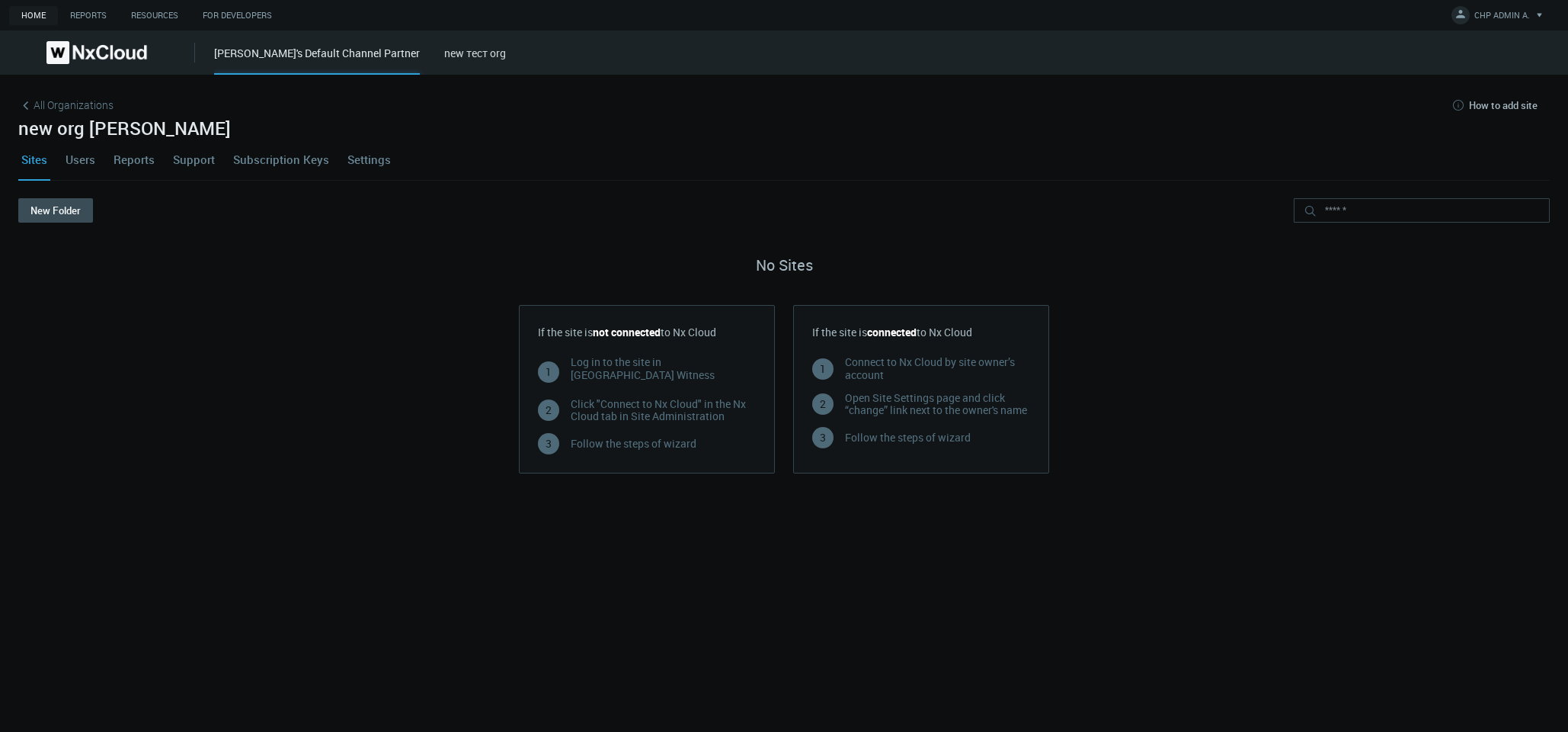
click at [77, 146] on link "Users" at bounding box center [80, 159] width 35 height 42
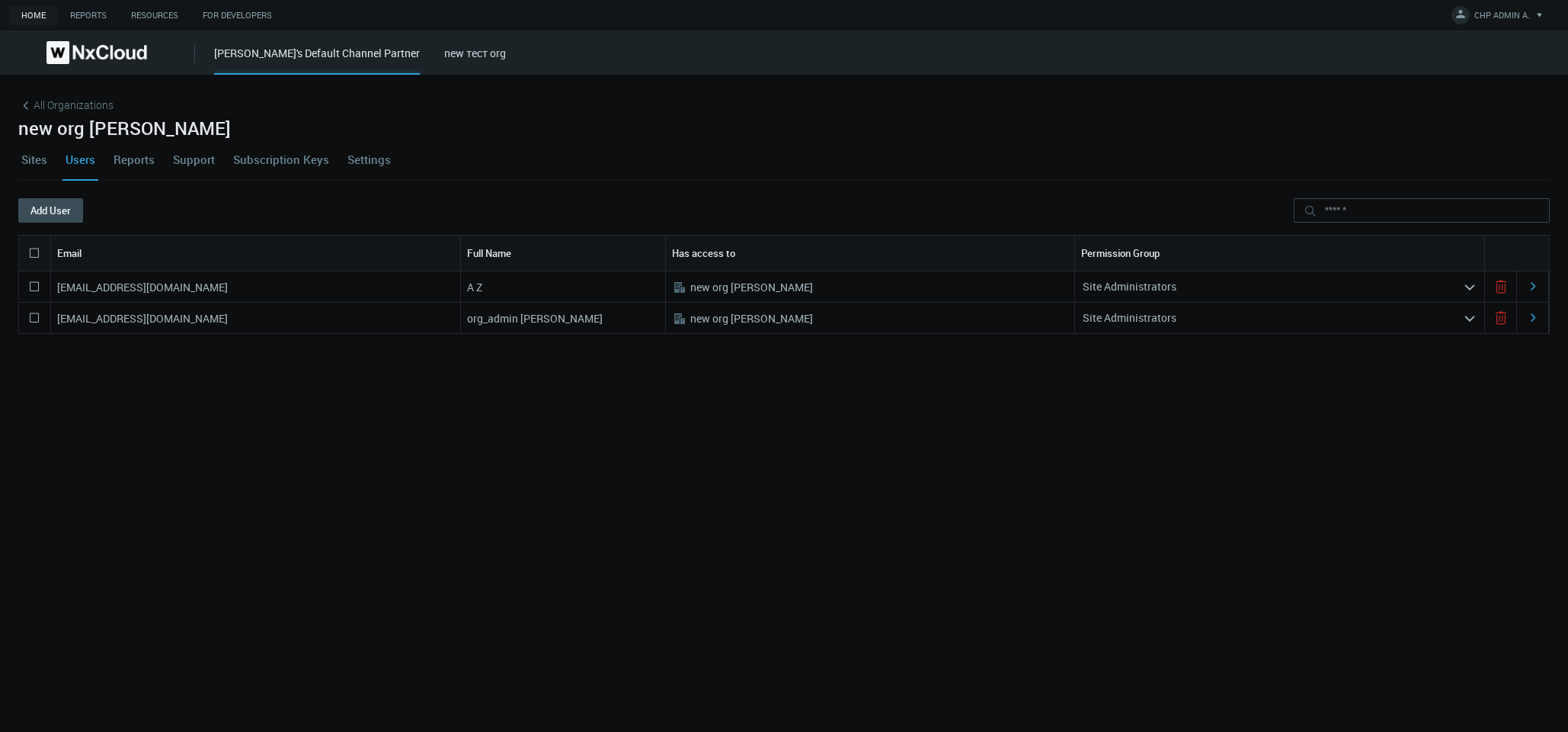
click at [35, 288] on icon at bounding box center [34, 286] width 18 height 18
click at [82, 107] on span "All Organizations" at bounding box center [74, 105] width 80 height 16
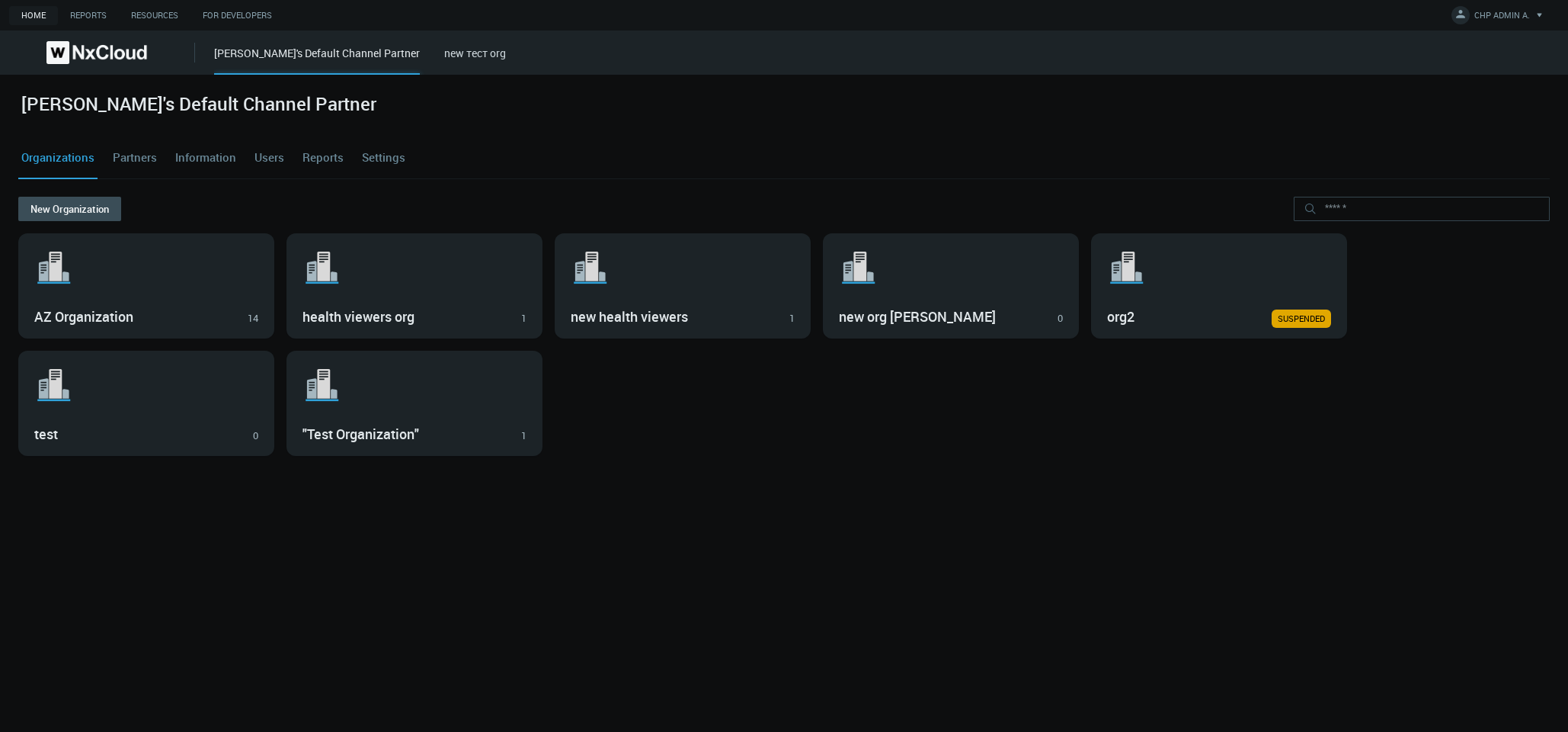
click at [270, 155] on link "Users" at bounding box center [268, 158] width 35 height 42
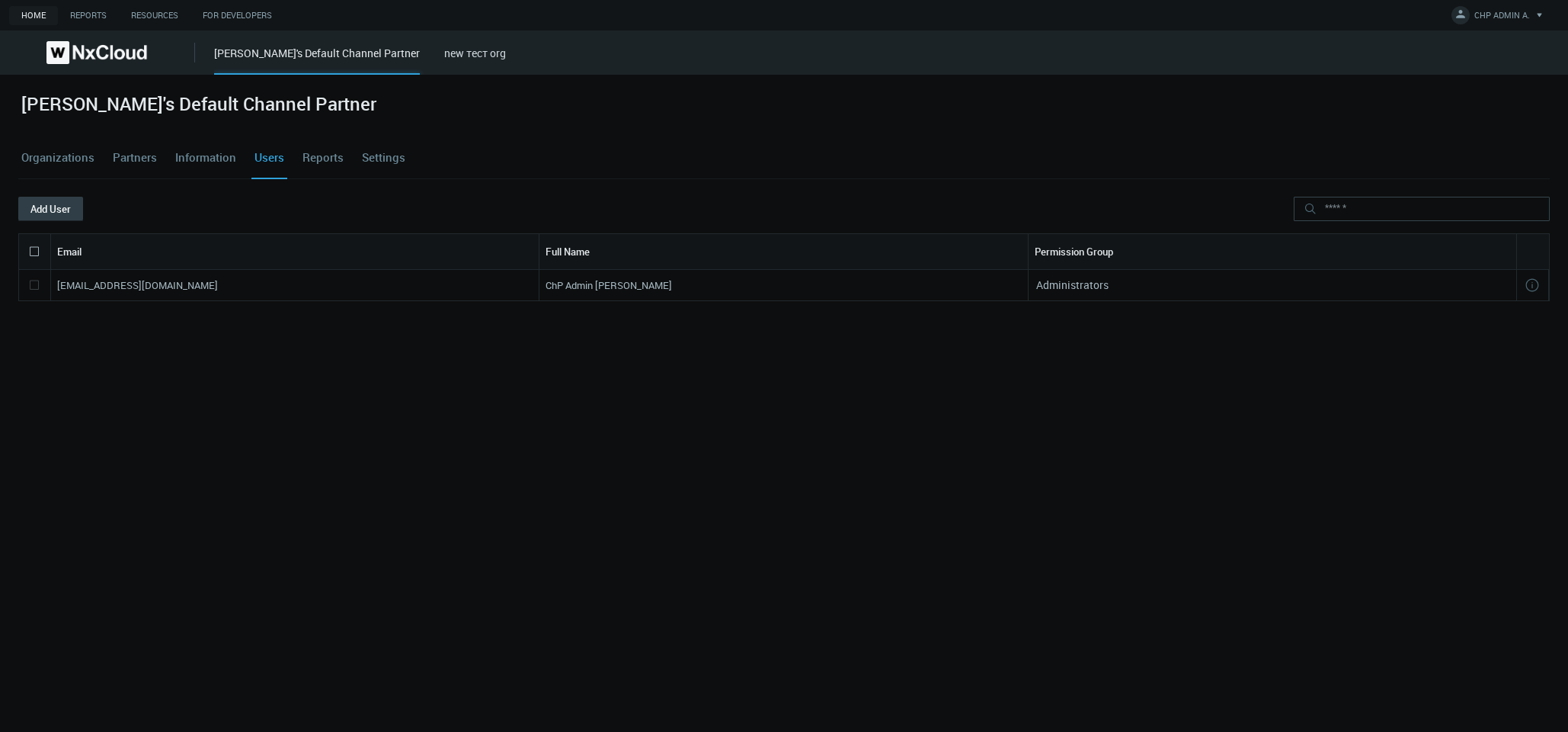
click at [40, 218] on button "Add User" at bounding box center [50, 209] width 65 height 24
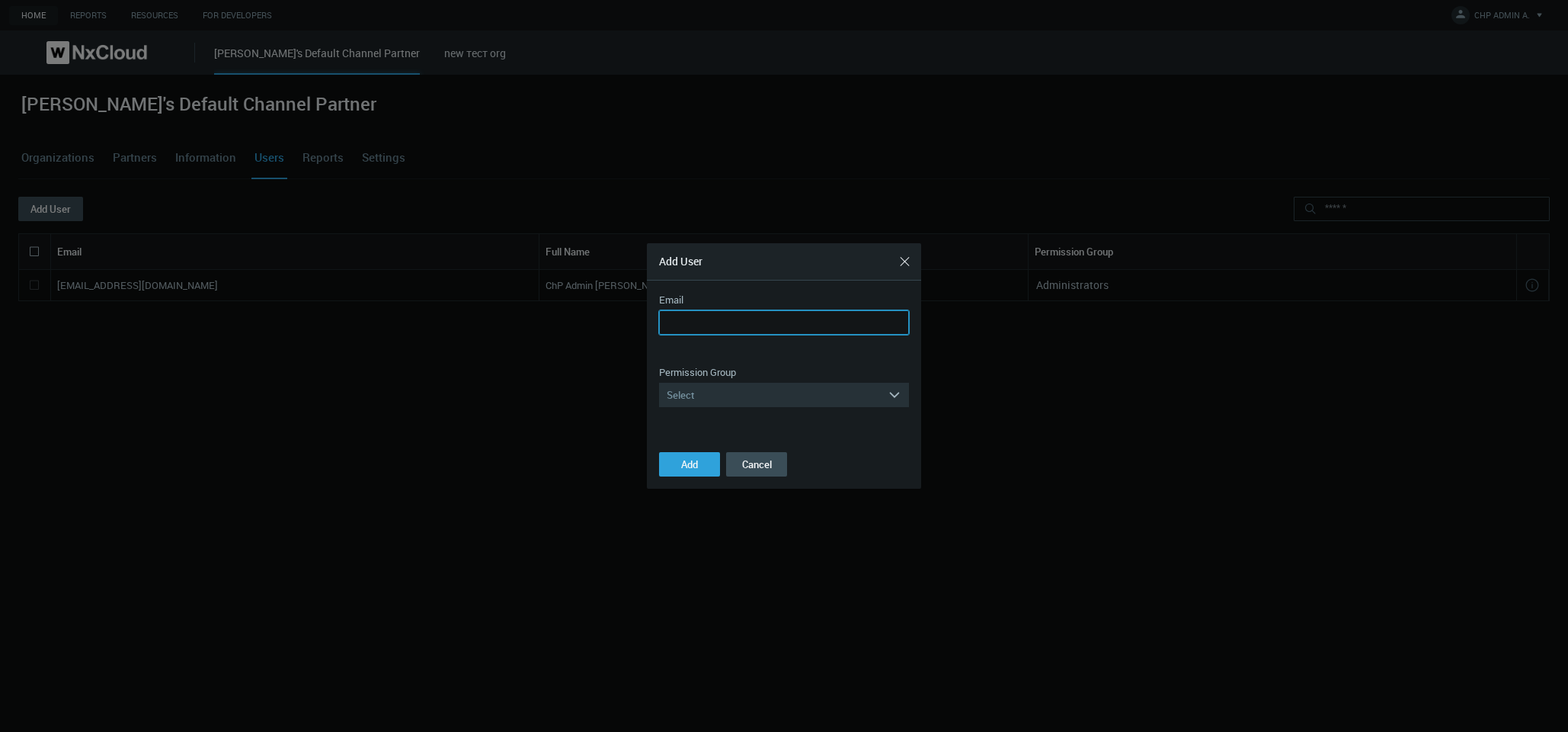
click at [691, 321] on input "Email" at bounding box center [784, 322] width 250 height 24
paste input "**********"
type input "**********"
click at [691, 393] on div "Select" at bounding box center [773, 395] width 229 height 24
click at [691, 358] on div "**********" at bounding box center [784, 366] width 250 height 148
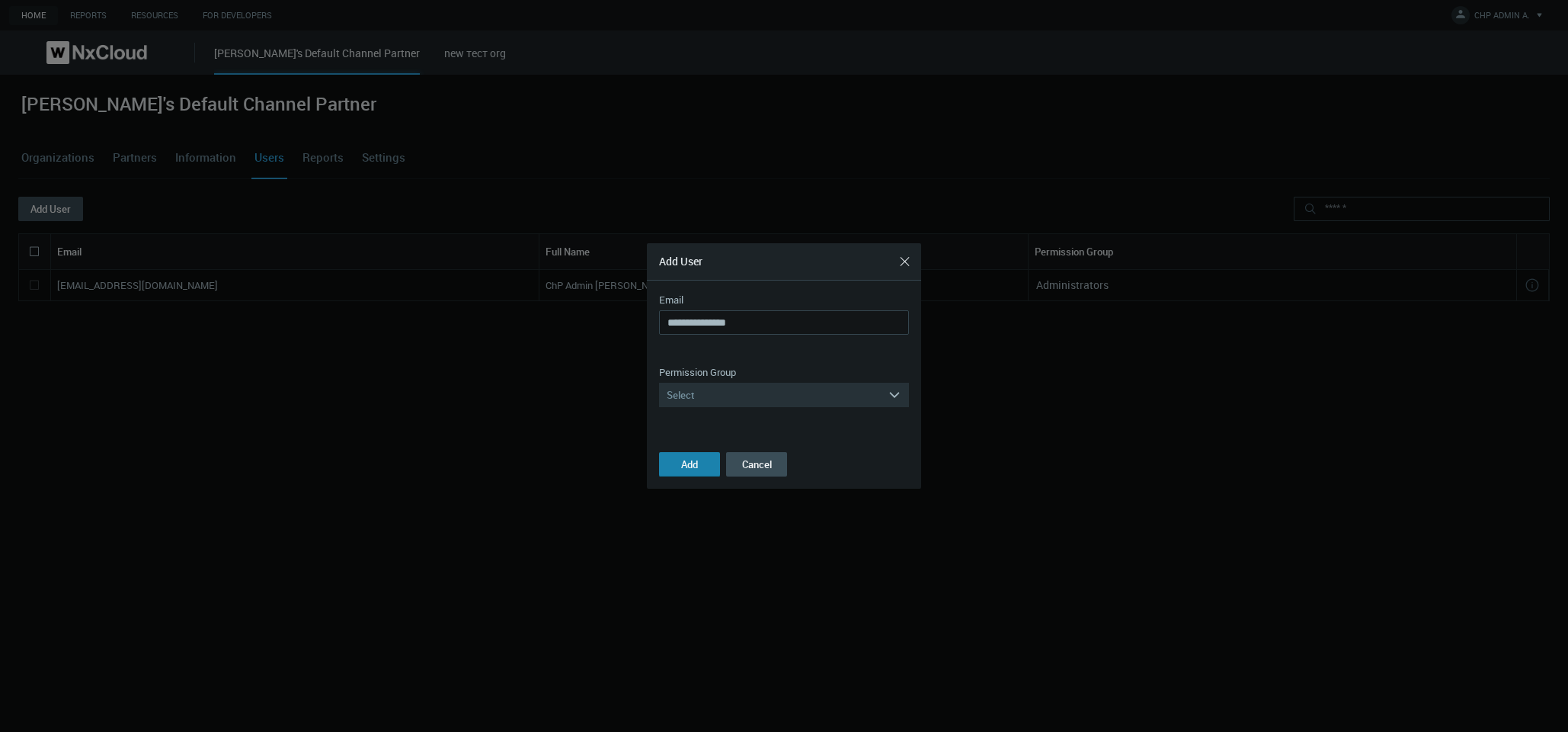
click at [691, 460] on button "Add" at bounding box center [689, 464] width 61 height 24
click at [691, 394] on div "Select" at bounding box center [773, 395] width 229 height 24
click at [691, 424] on div "Administrators" at bounding box center [784, 417] width 235 height 20
click at [691, 467] on button "Add" at bounding box center [689, 464] width 61 height 24
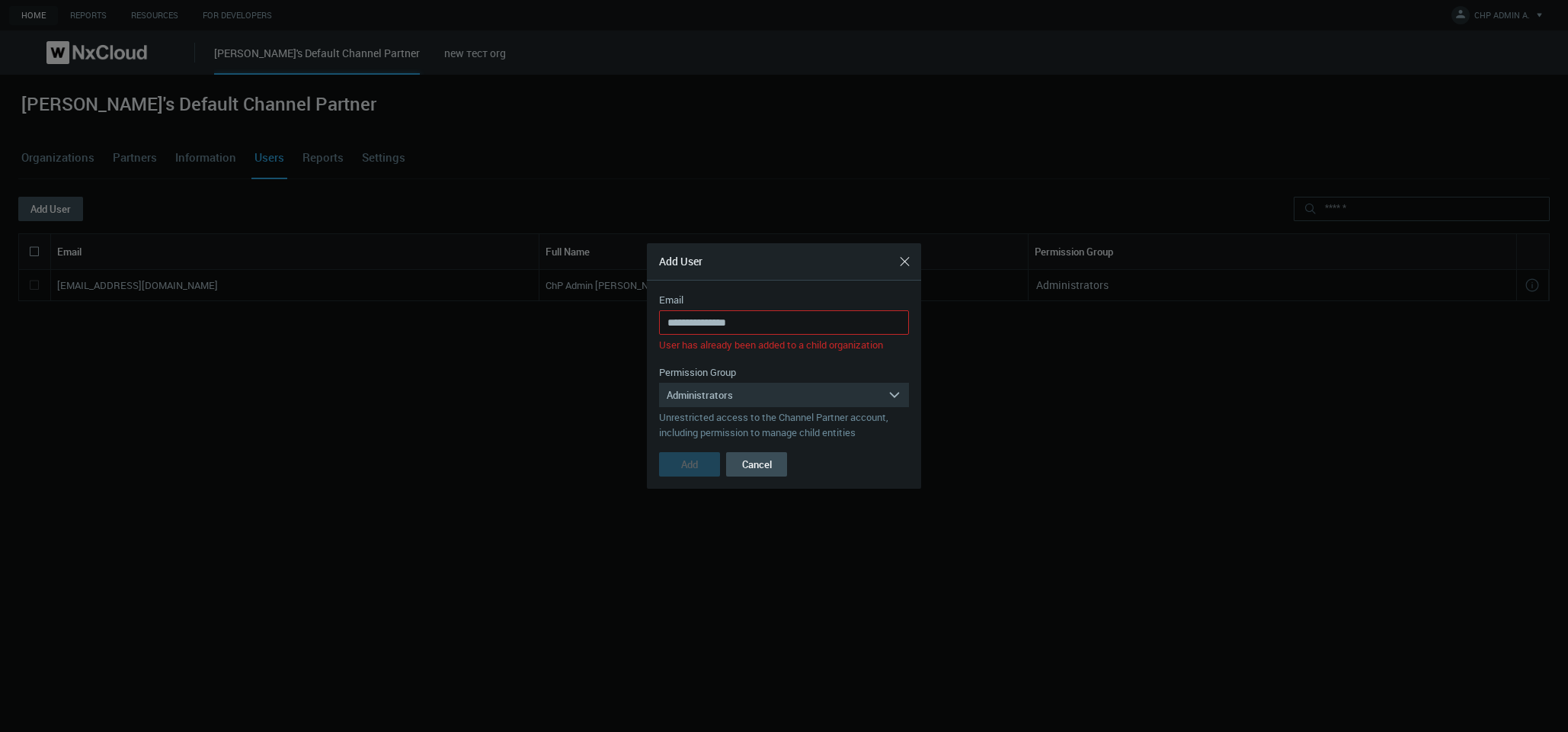
click at [691, 340] on nx-control-message "User has already been added to a child organization" at bounding box center [771, 345] width 224 height 14
click at [691, 510] on div at bounding box center [784, 366] width 1568 height 732
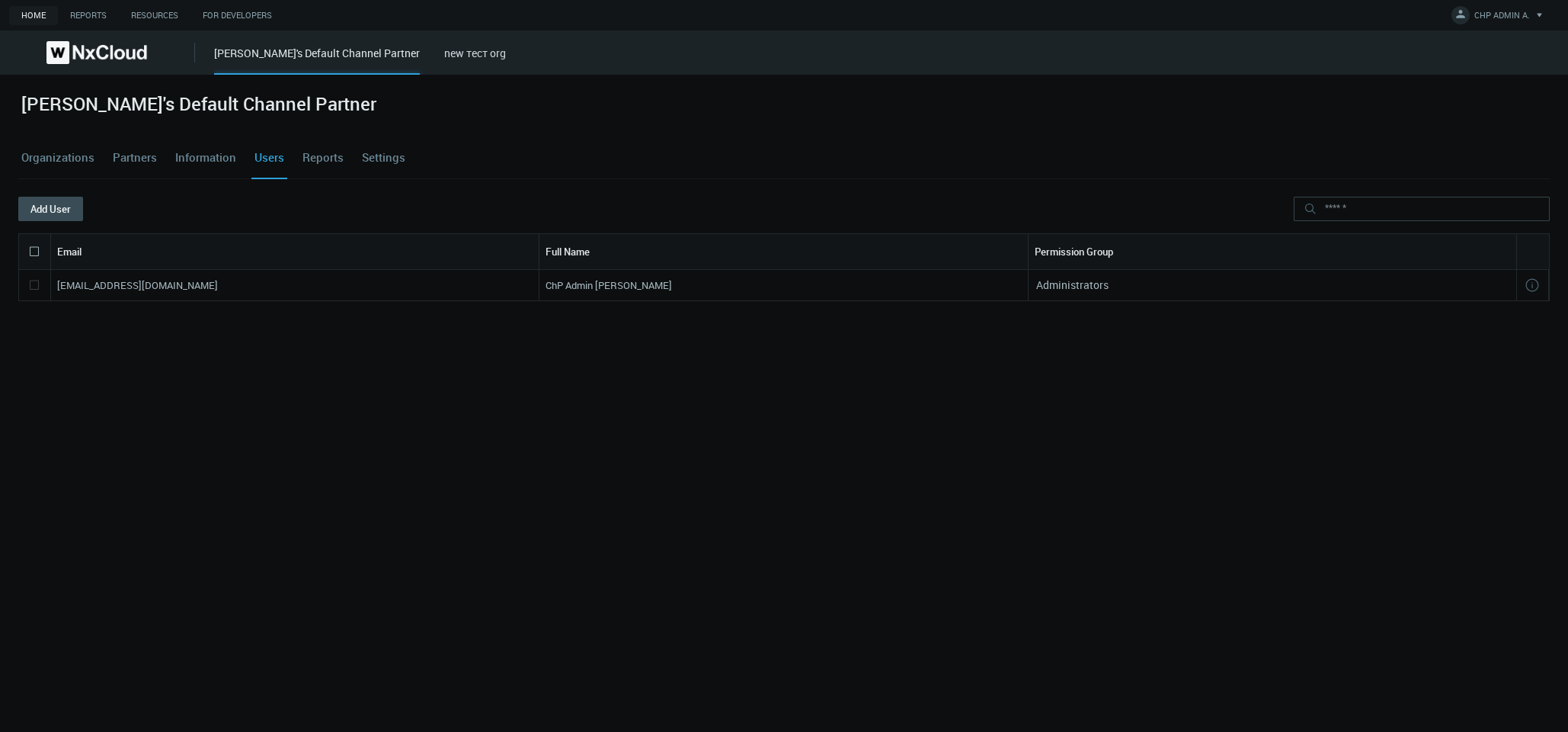
click at [90, 154] on link "Organizations" at bounding box center [58, 158] width 80 height 42
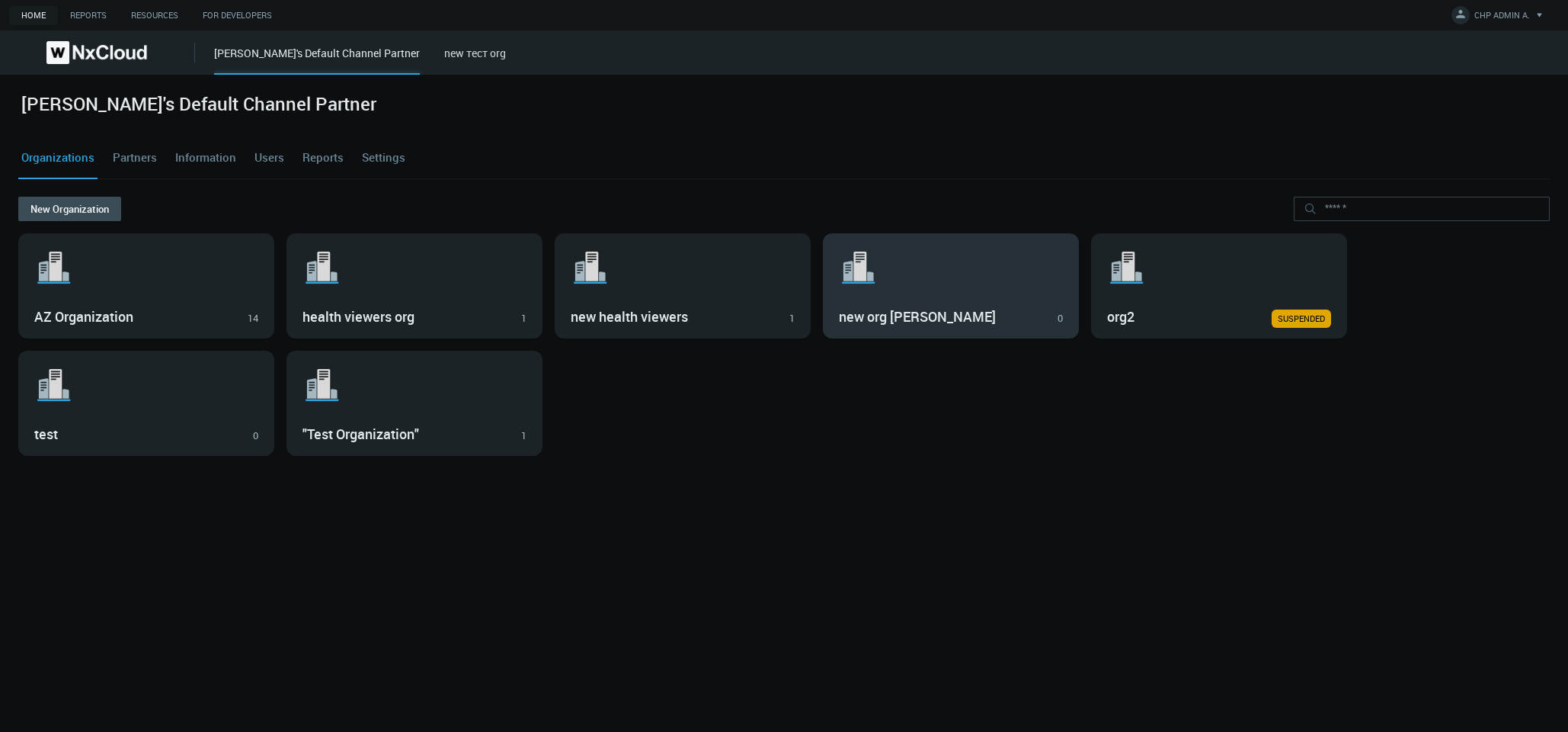
click at [691, 288] on icon ".st1{fill:var(--svg-placeholder-elm2-color);} .st2{fill:var(--brand-core);} .st…" at bounding box center [860, 268] width 42 height 49
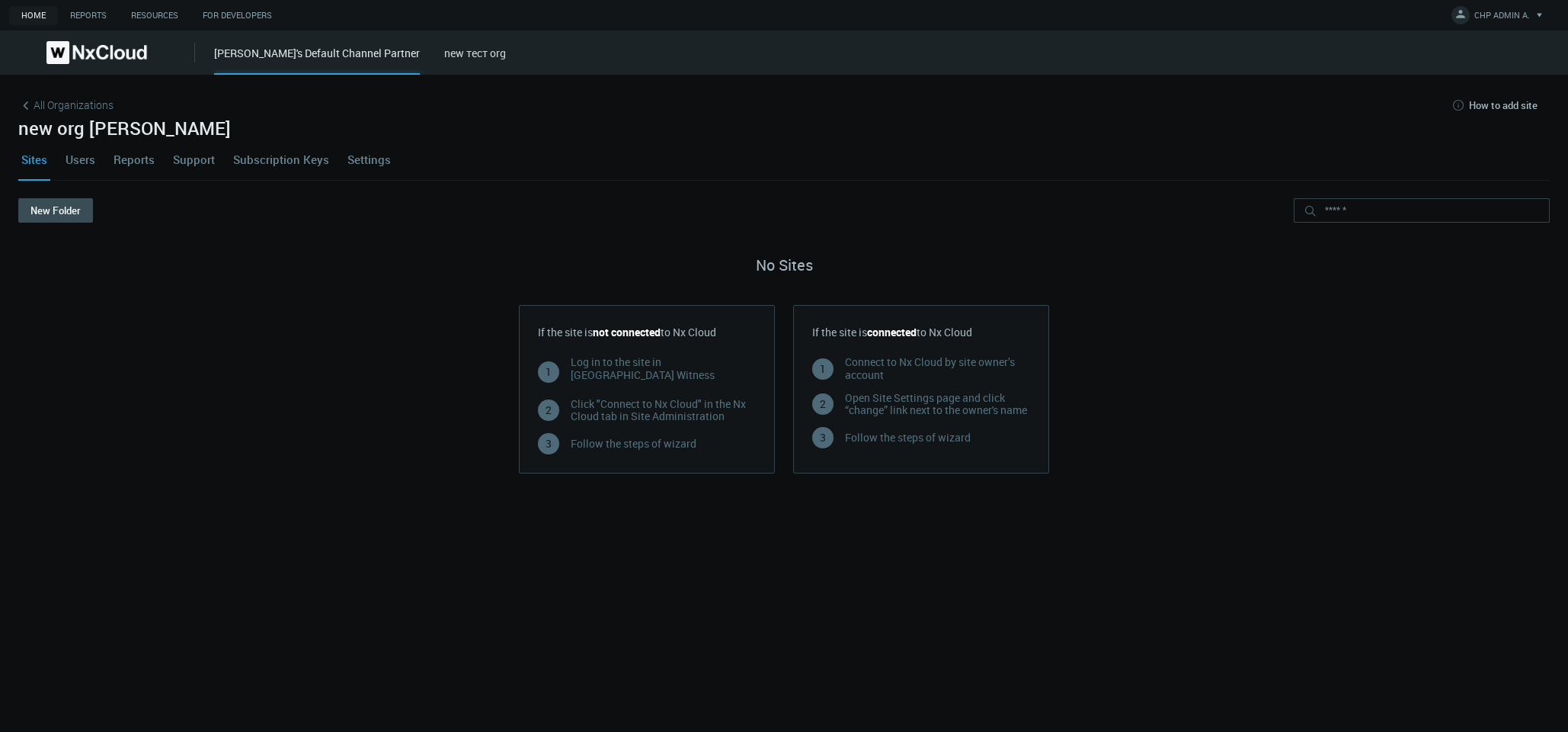
click at [76, 149] on link "Users" at bounding box center [80, 159] width 35 height 42
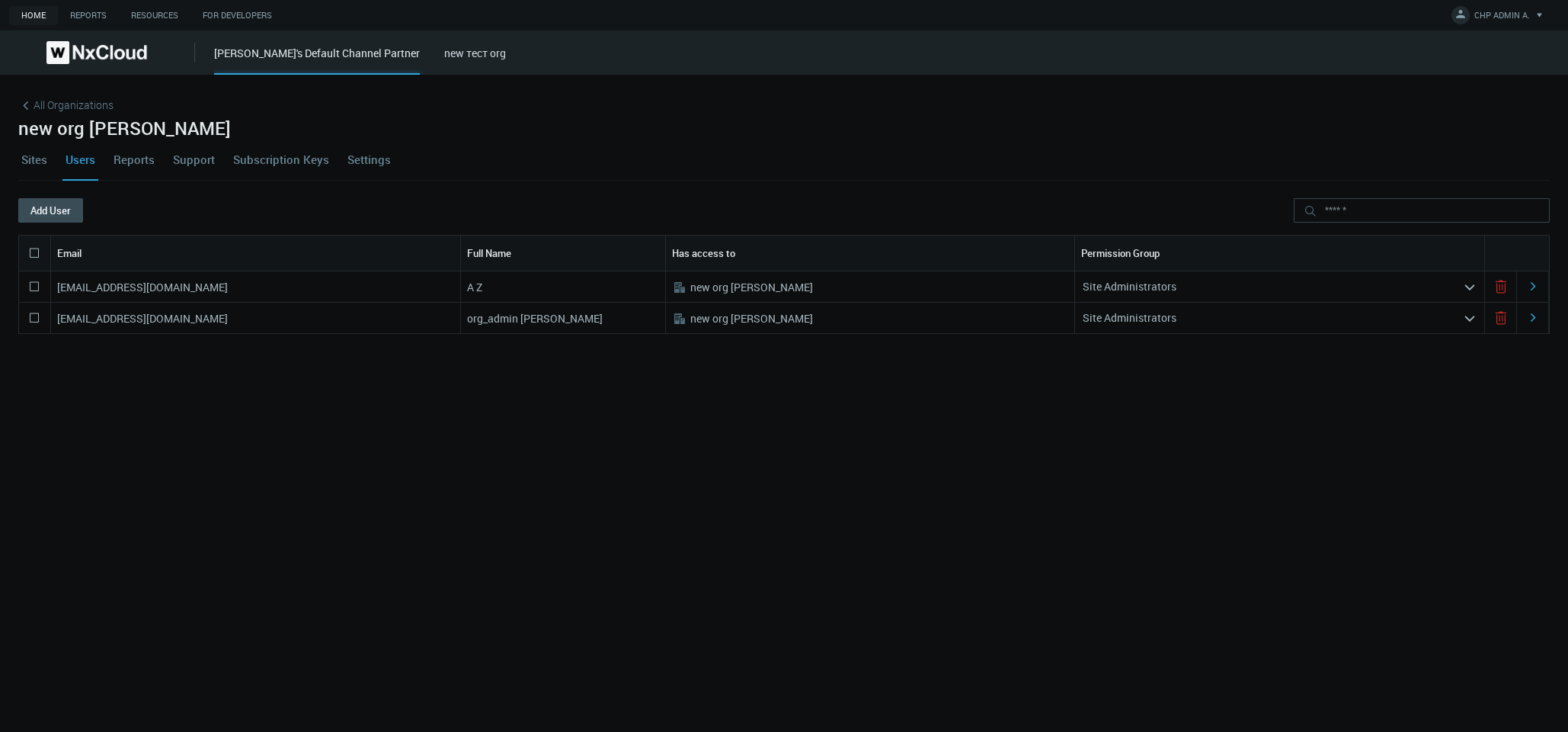
click at [88, 294] on nx-search-highlight "annvidi@mail.ru" at bounding box center [142, 287] width 171 height 15
click at [31, 285] on icon at bounding box center [34, 286] width 18 height 18
click at [117, 204] on button "Delete" at bounding box center [119, 211] width 72 height 24
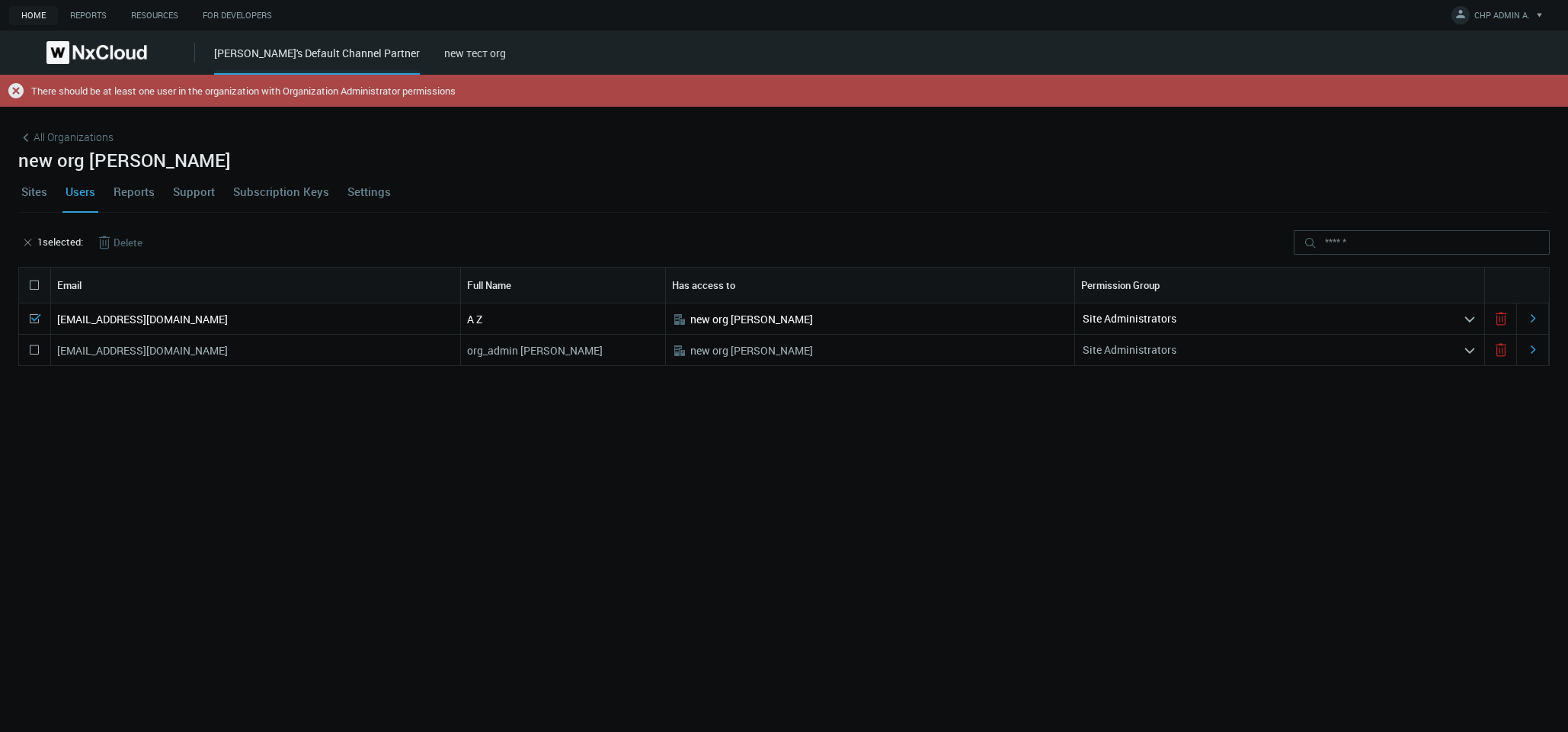
click at [691, 349] on nx-search-highlight "Site Administrators" at bounding box center [1130, 349] width 94 height 15
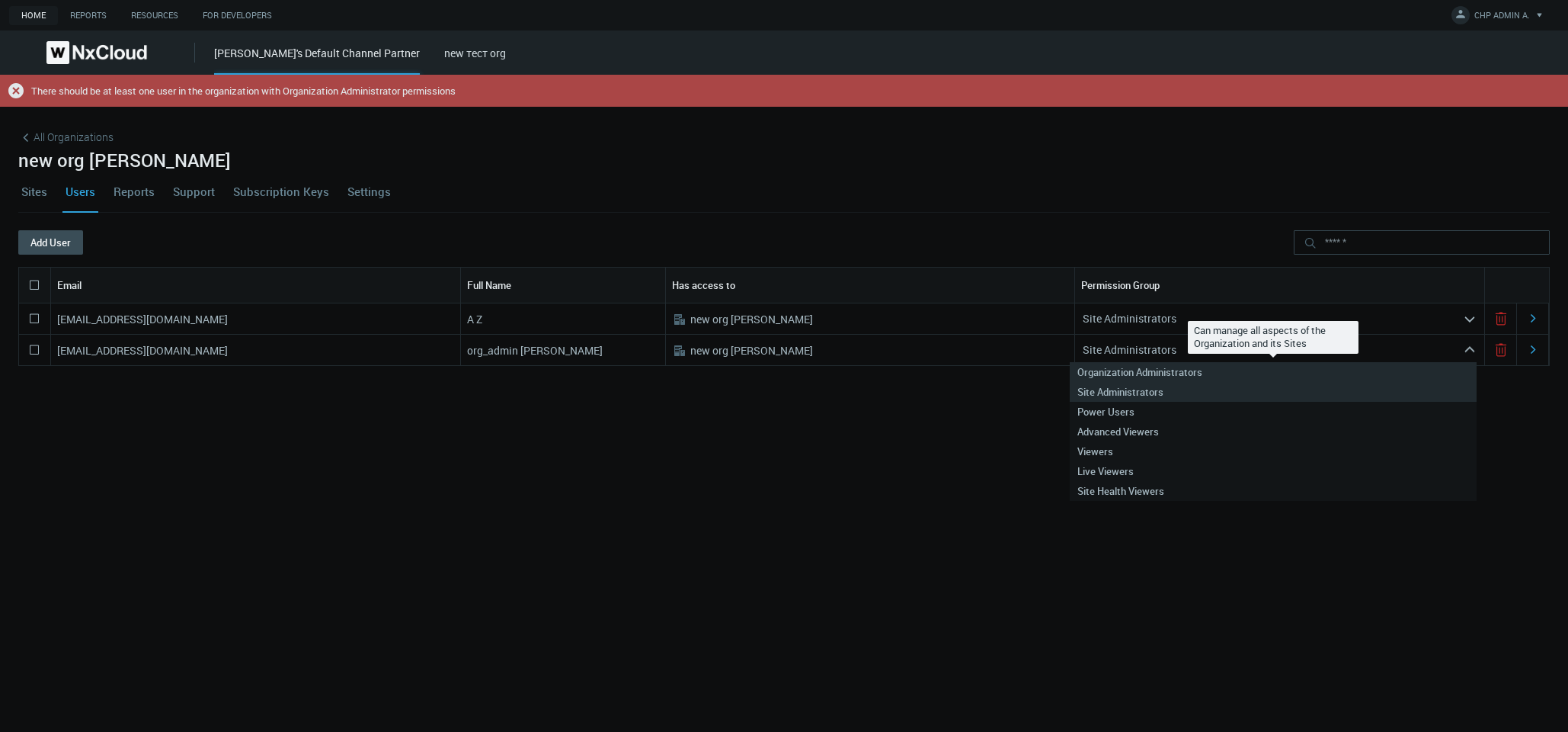
click at [691, 371] on nx-search-highlight "Organization Administrators" at bounding box center [1139, 372] width 125 height 14
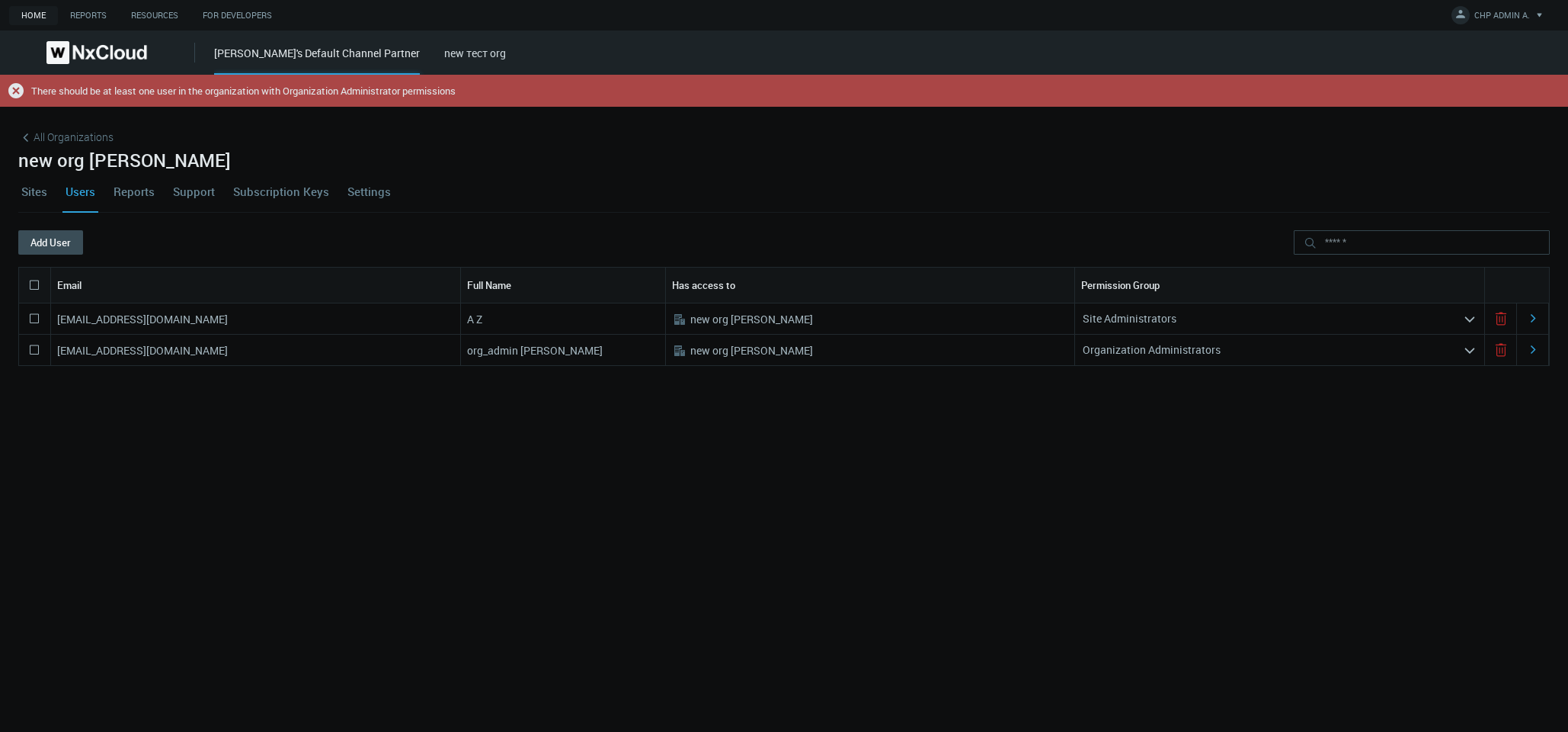
drag, startPoint x: 15, startPoint y: 309, endPoint x: 32, endPoint y: 315, distance: 18.0
click at [16, 309] on div "All Organizations new org anna Sites Users Reports Support Subscription Keys Se…" at bounding box center [784, 435] width 1568 height 658
click at [33, 316] on icon at bounding box center [34, 318] width 18 height 18
click at [119, 235] on button "Delete" at bounding box center [119, 243] width 72 height 24
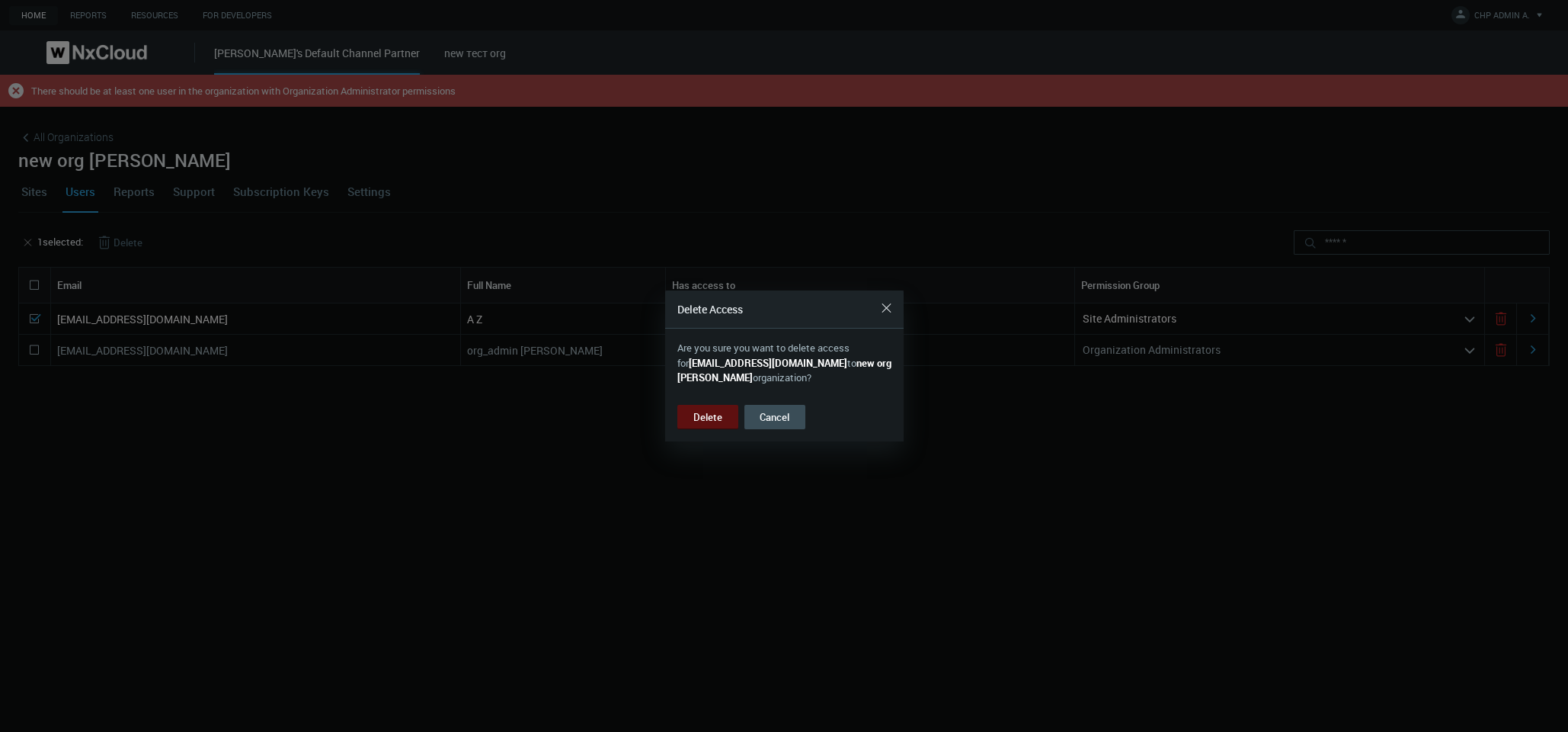
click at [691, 406] on button "Delete" at bounding box center [707, 417] width 61 height 24
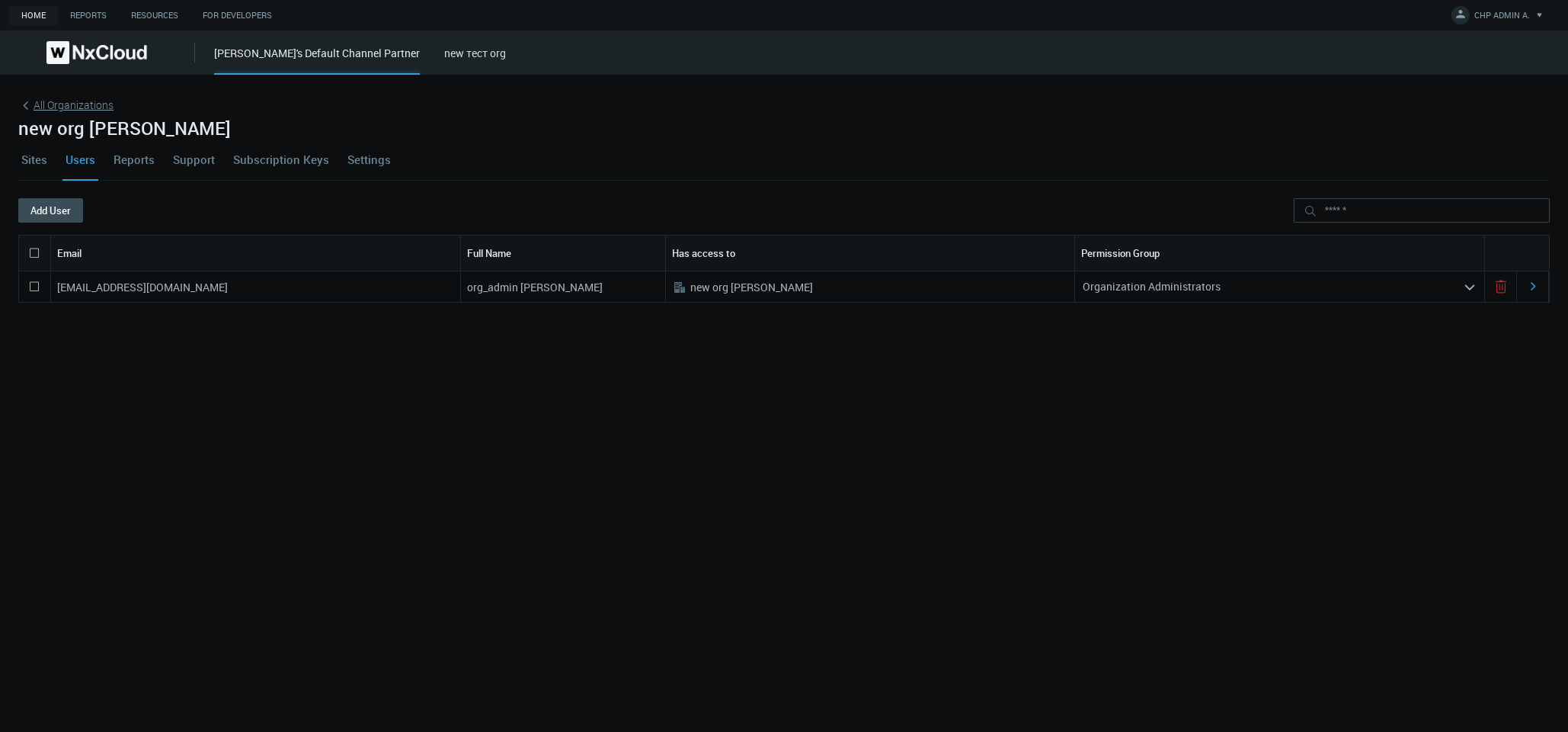
click at [67, 101] on span "All Organizations" at bounding box center [74, 105] width 80 height 16
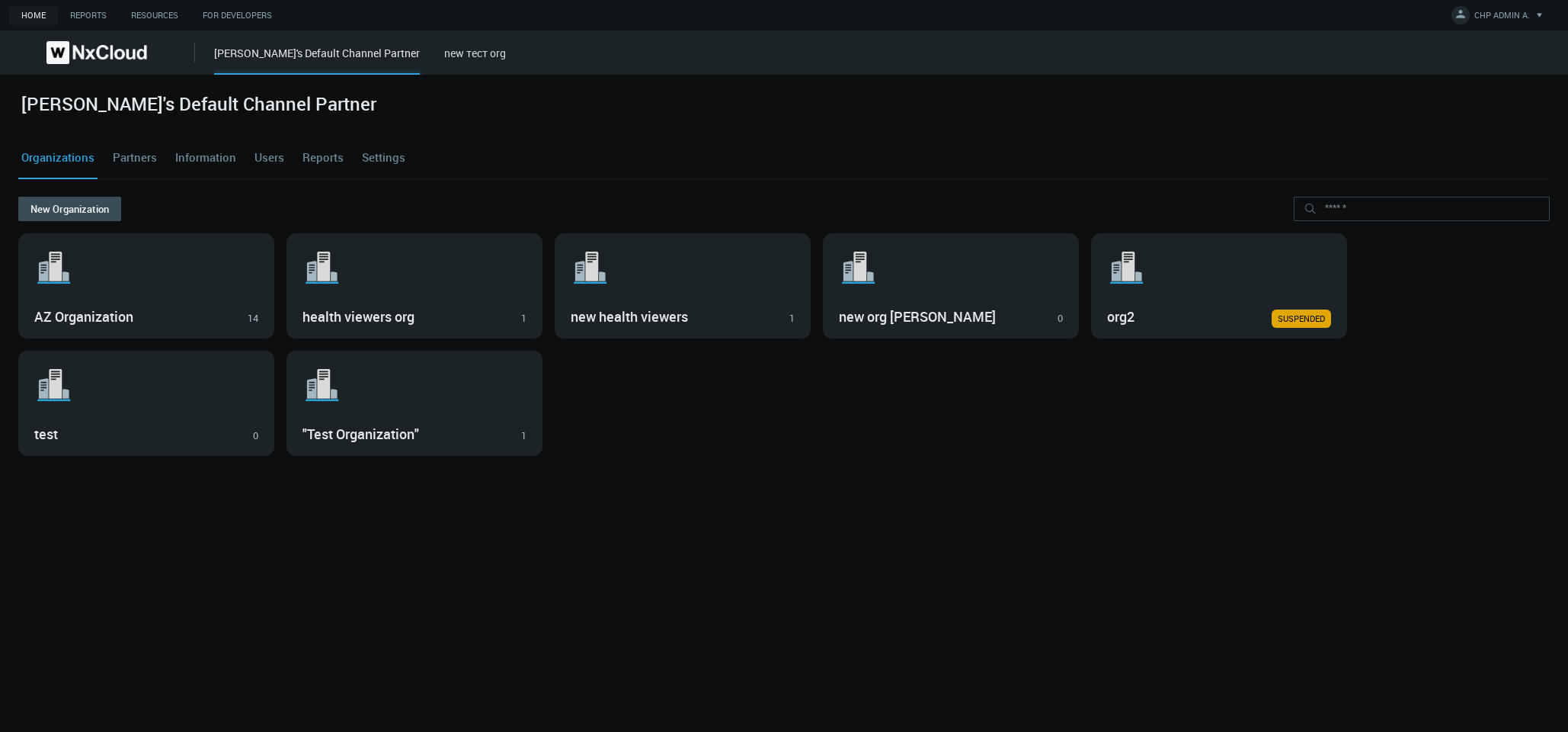
click at [274, 153] on link "Users" at bounding box center [268, 158] width 35 height 42
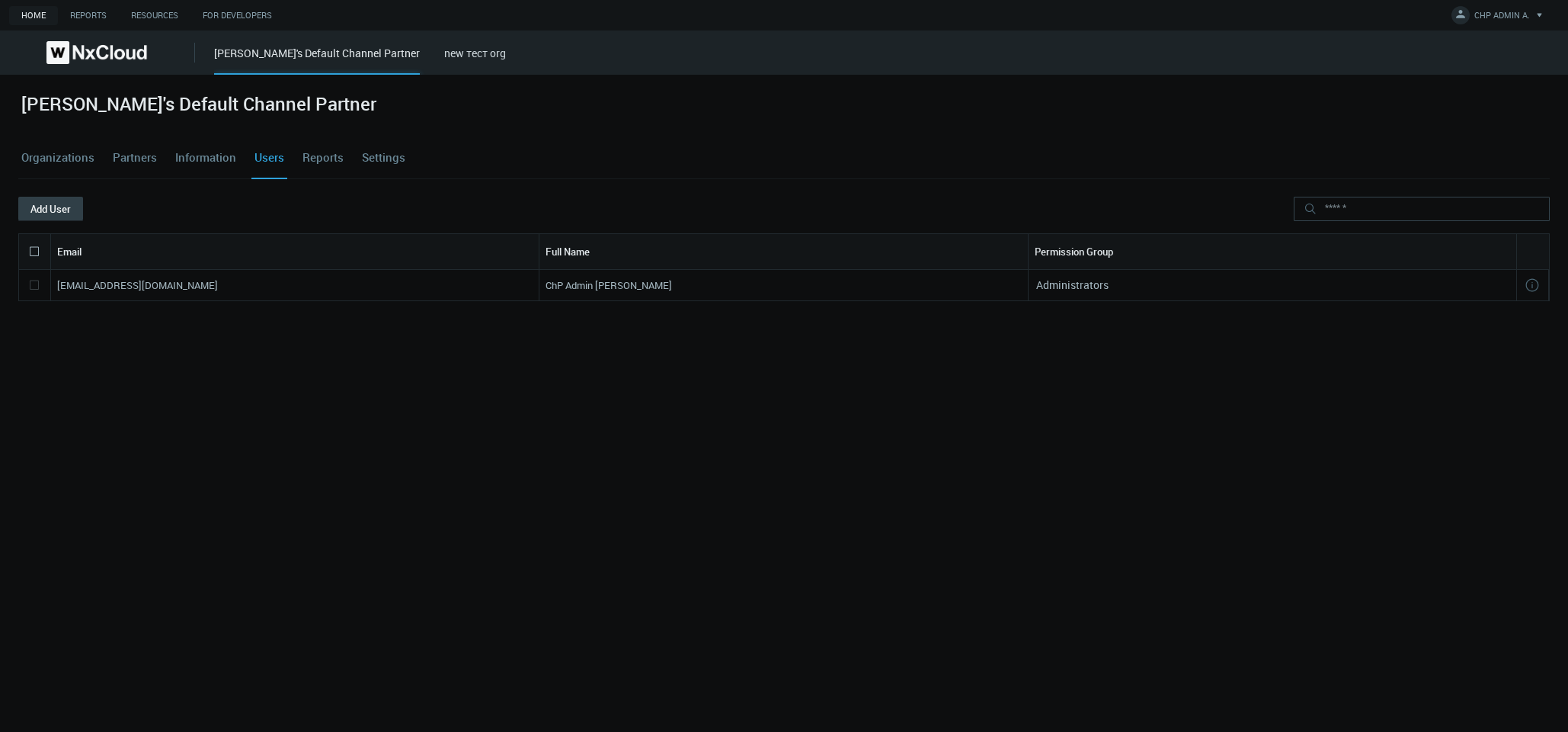
click at [35, 213] on button "Add User" at bounding box center [50, 209] width 65 height 24
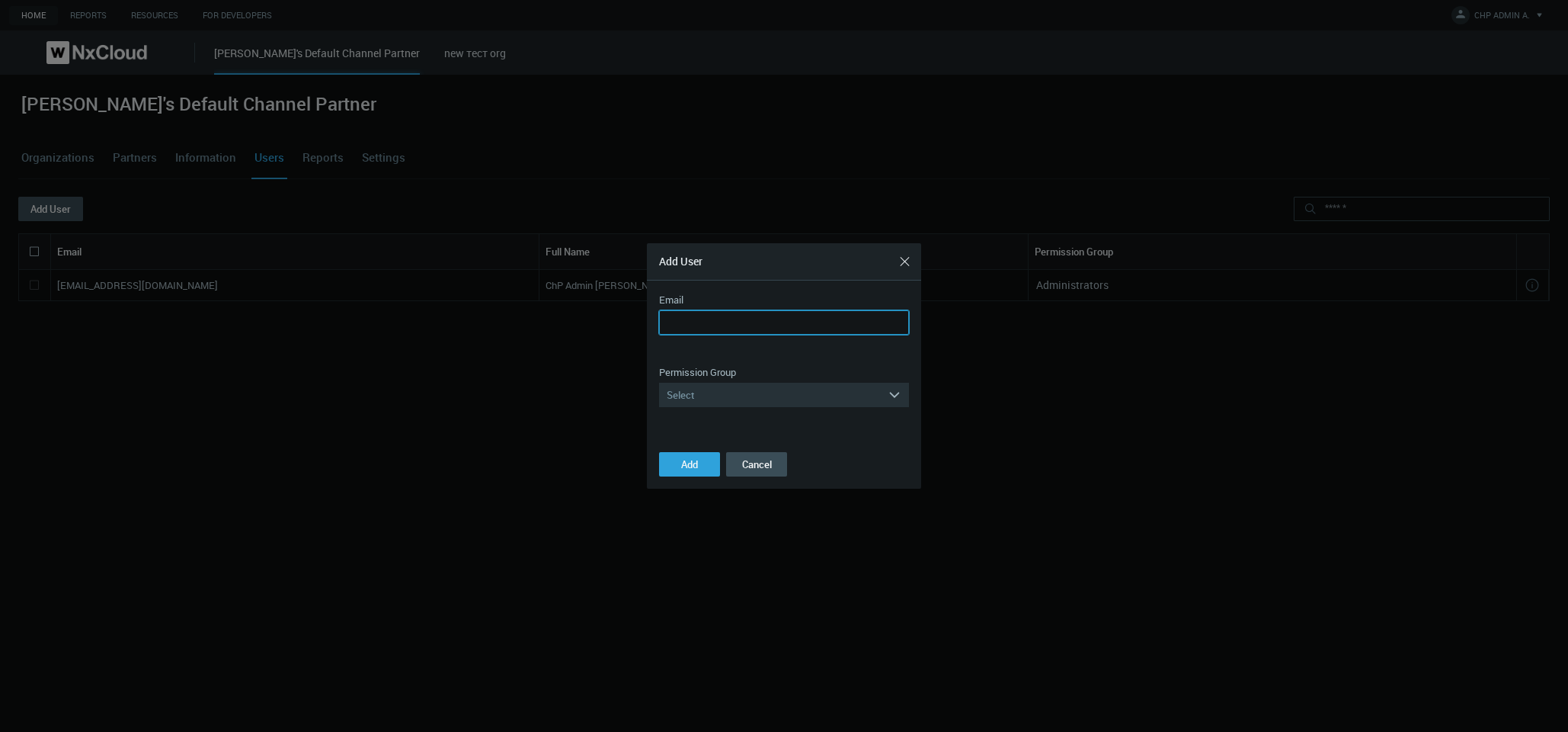
paste input "**********"
type input "**********"
click at [691, 398] on div "Select" at bounding box center [773, 395] width 229 height 24
click at [691, 437] on div "Managers" at bounding box center [784, 437] width 235 height 20
click at [691, 470] on button "Add" at bounding box center [689, 464] width 61 height 24
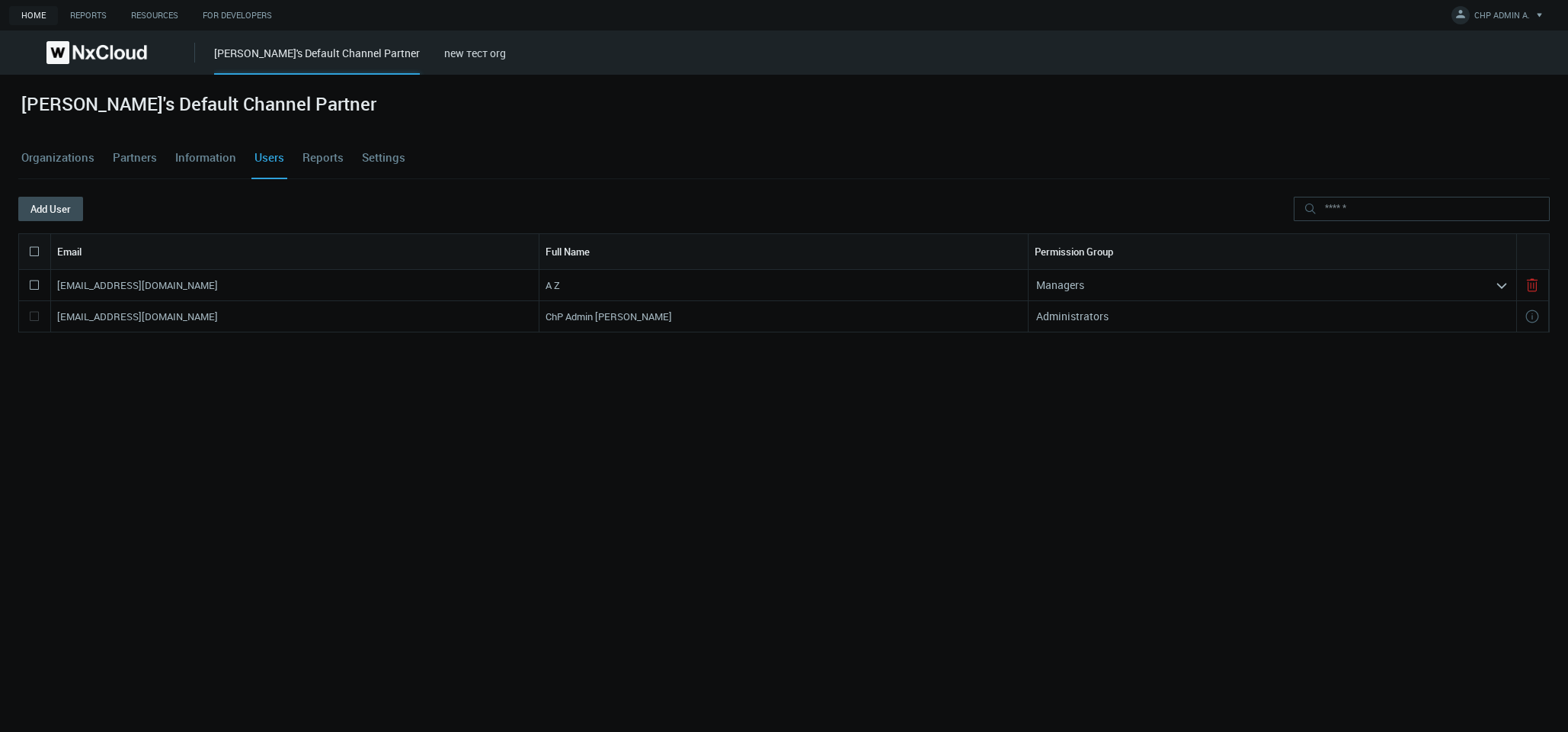
click at [691, 289] on div "Managers" at bounding box center [1261, 285] width 467 height 24
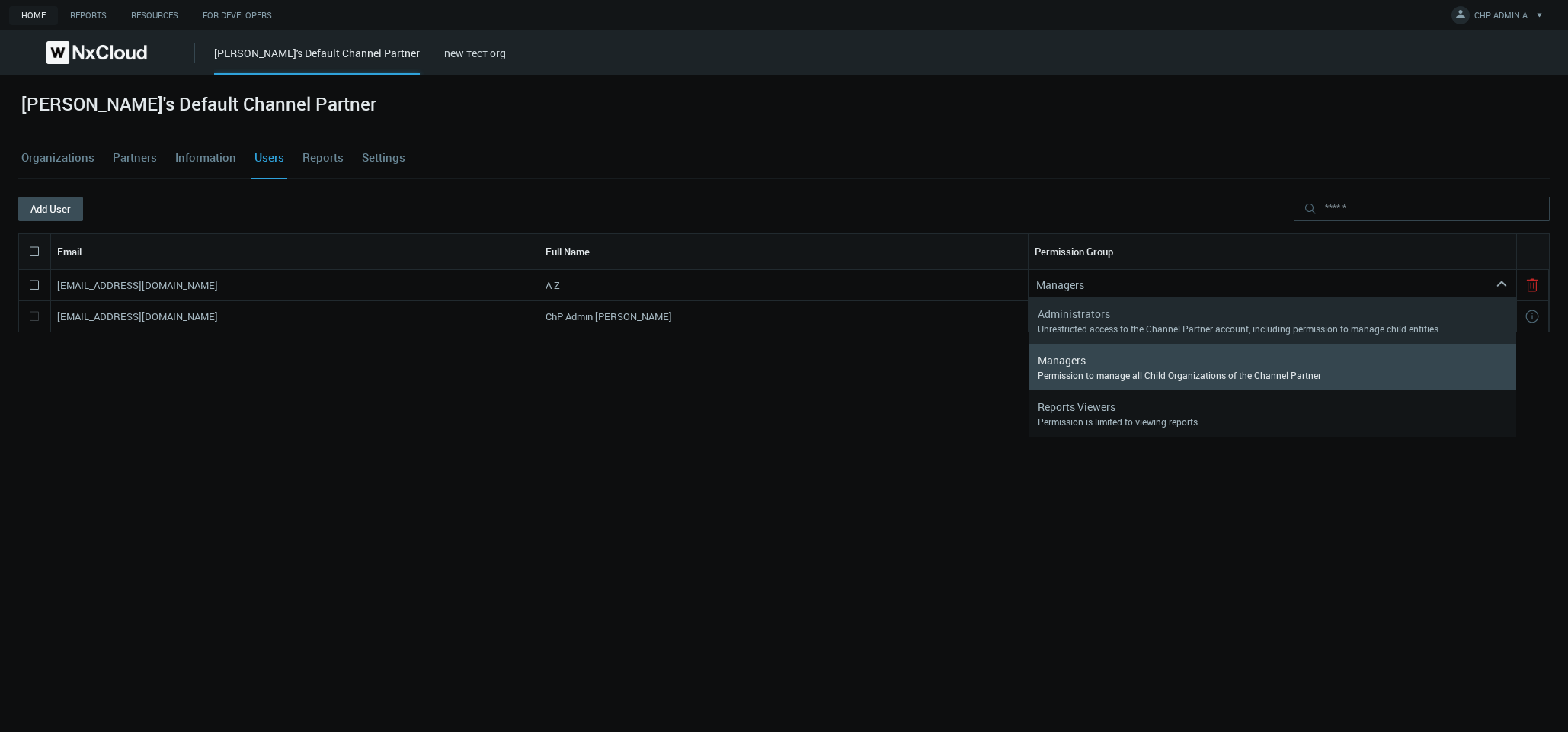
click at [691, 308] on nx-search-highlight "Administrators" at bounding box center [1074, 314] width 73 height 15
